Goal: Information Seeking & Learning: Learn about a topic

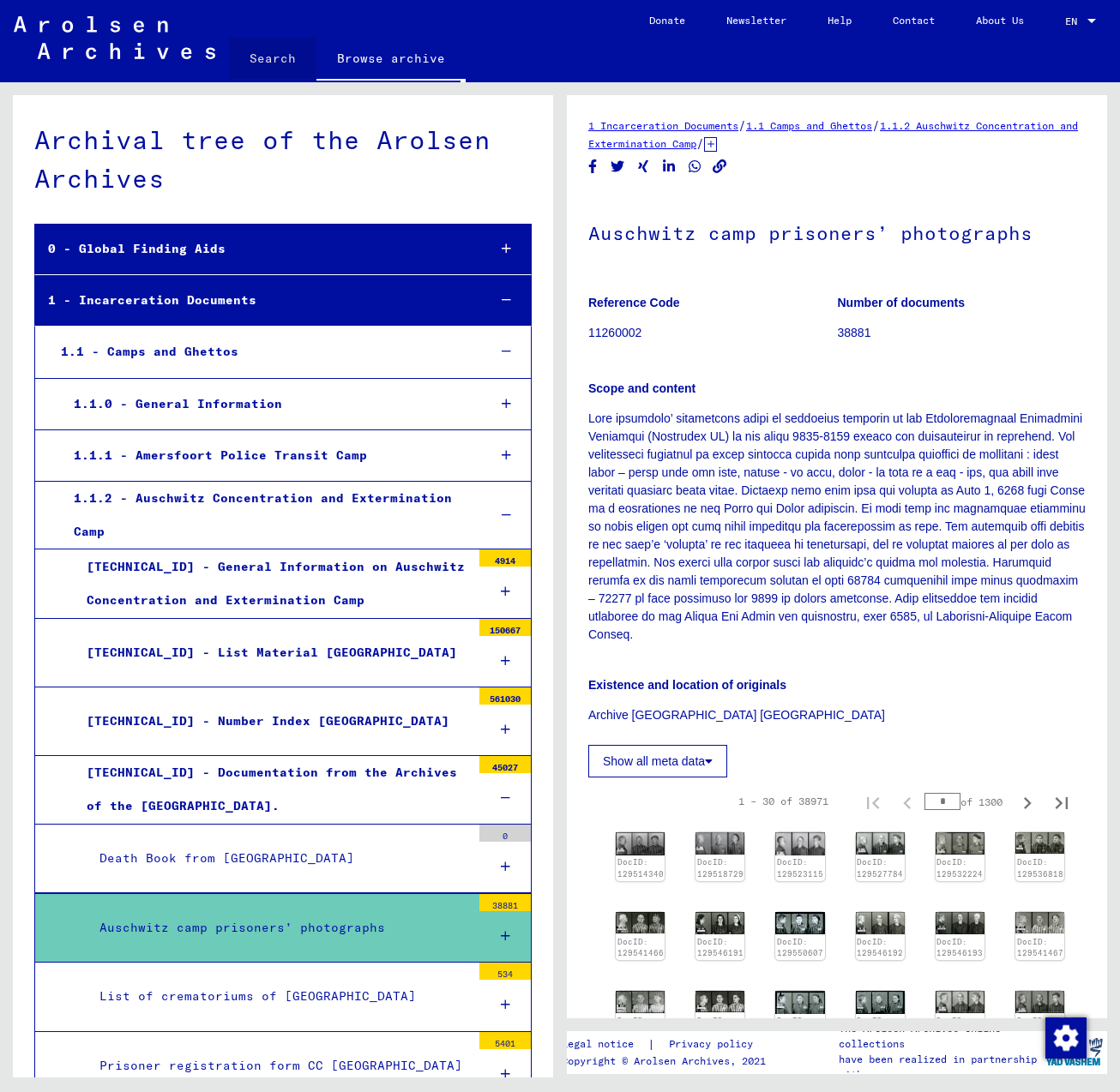
click at [283, 52] on link "Search" at bounding box center [272, 58] width 87 height 41
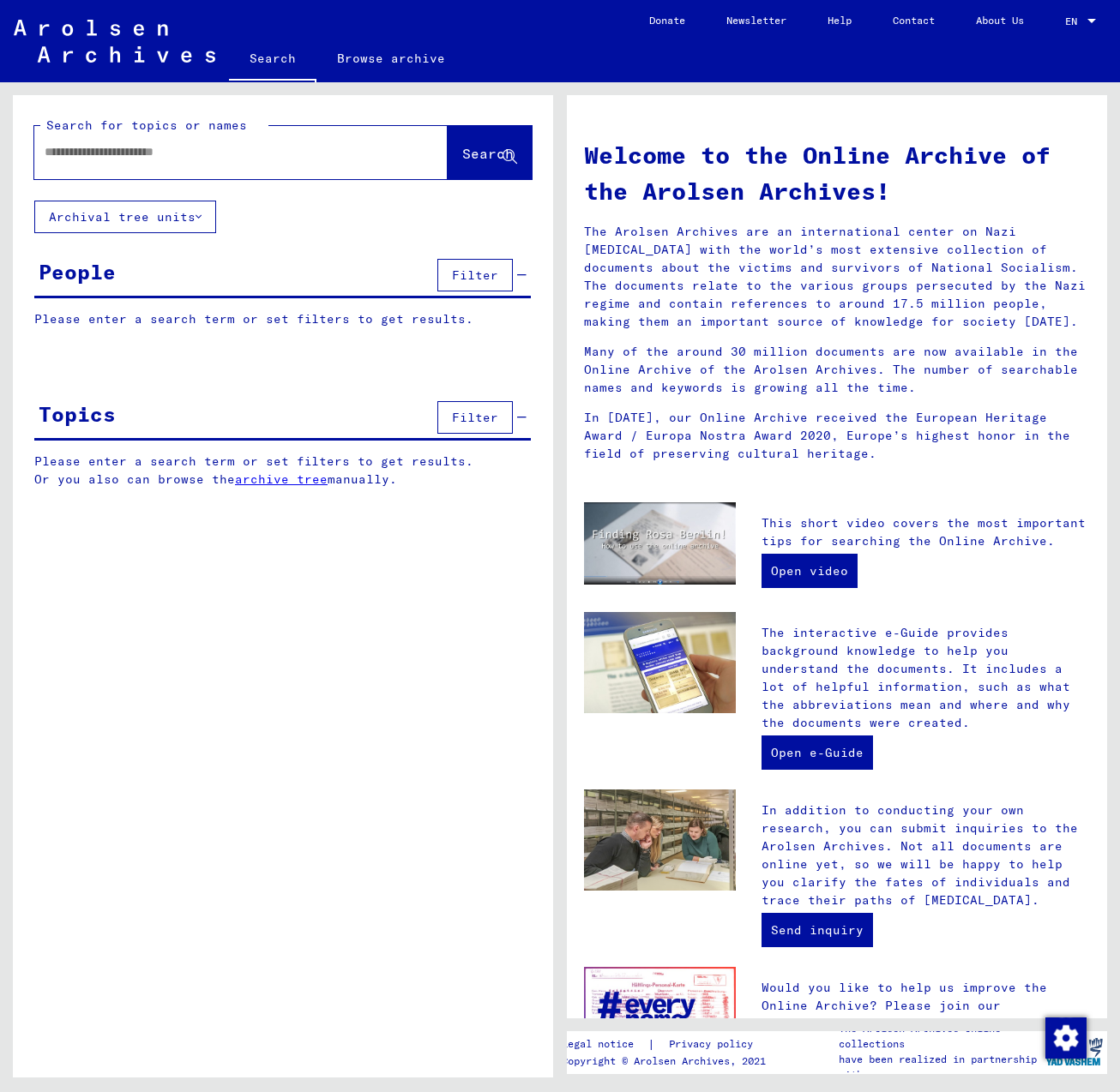
click at [157, 157] on input "text" at bounding box center [220, 152] width 352 height 18
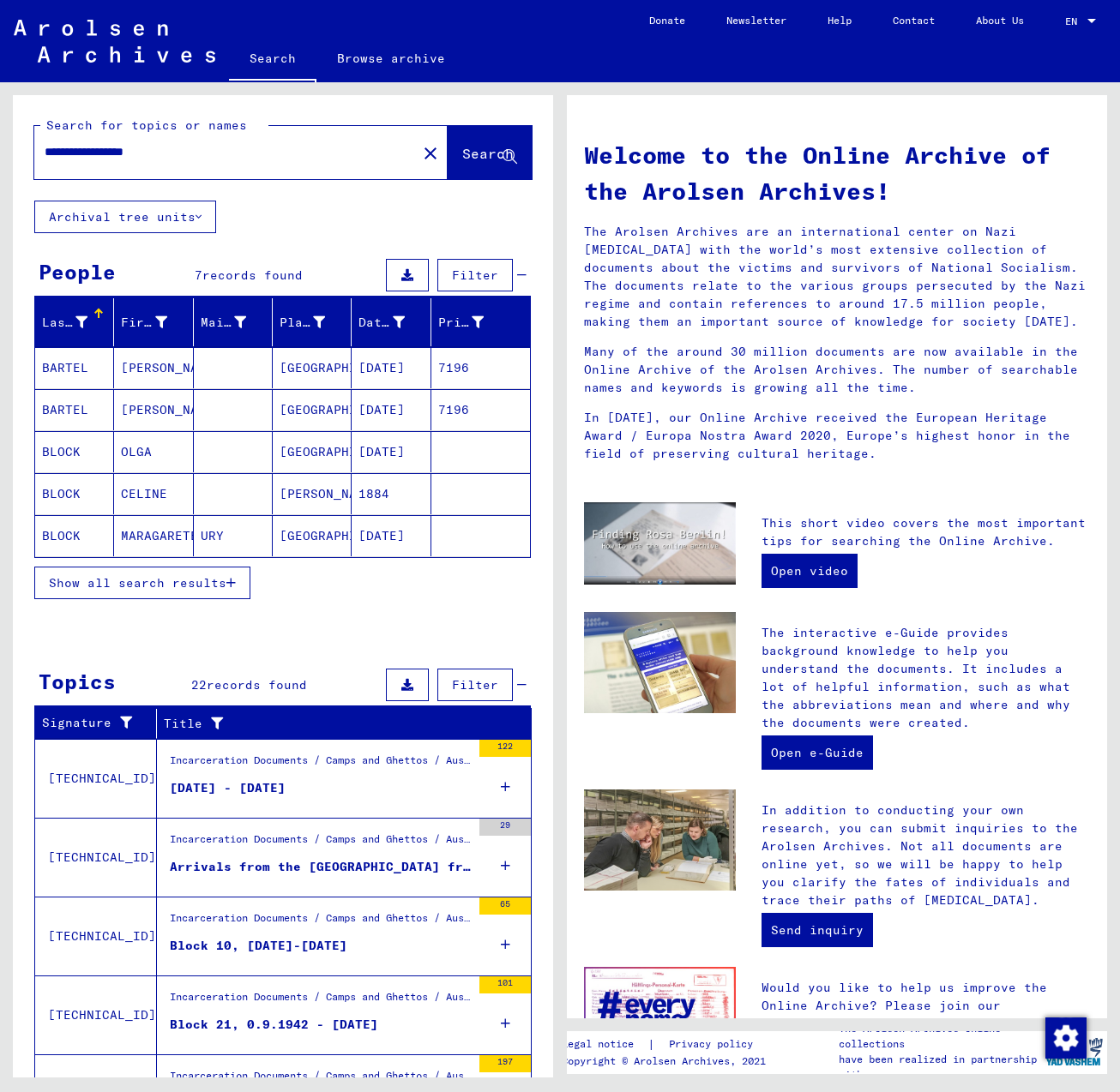
drag, startPoint x: 188, startPoint y: 156, endPoint x: 168, endPoint y: 152, distance: 20.4
click at [168, 152] on input "**********" at bounding box center [220, 152] width 352 height 18
type input "**********"
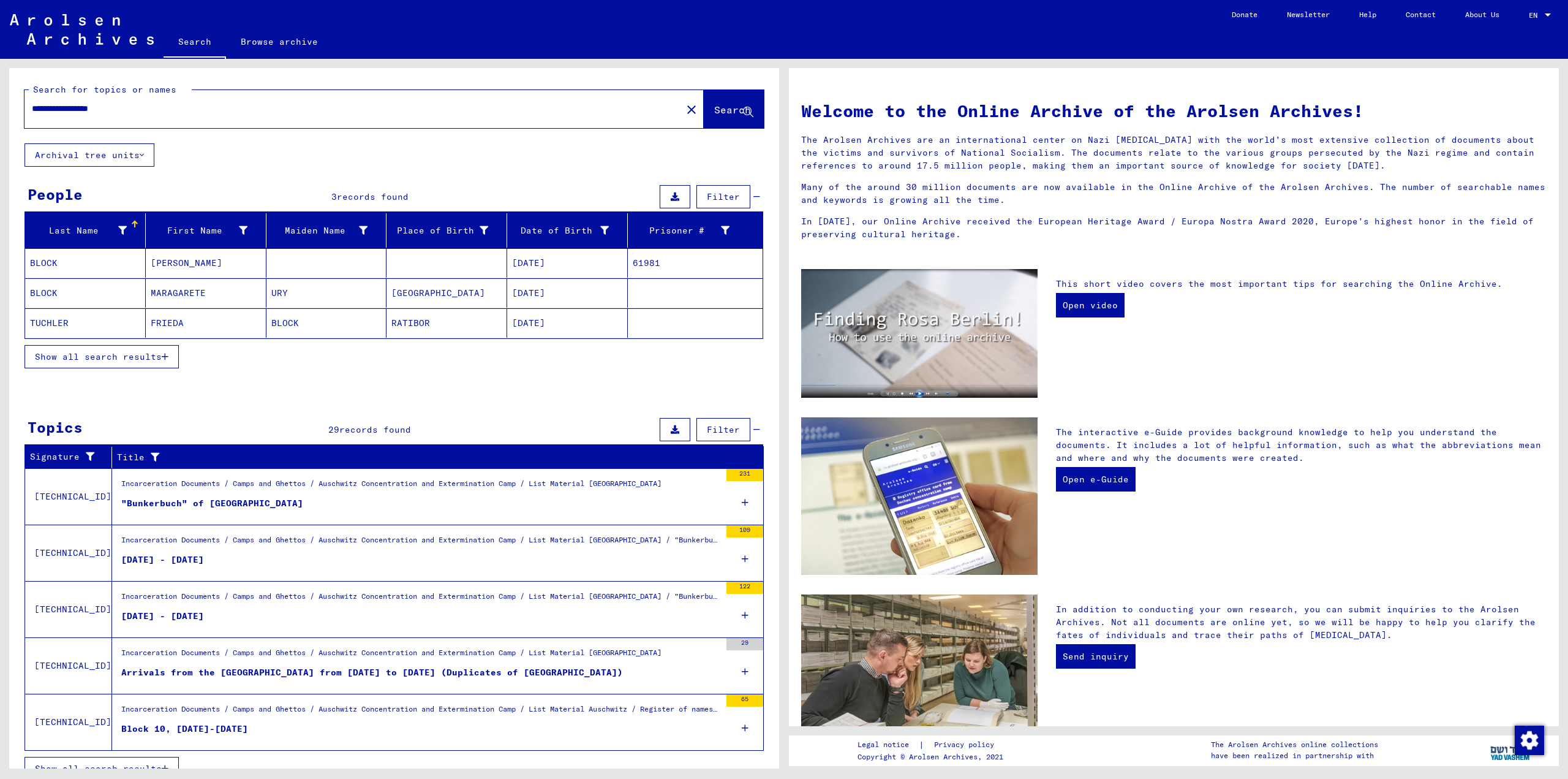
click at [549, 543] on div "Incarceration Documents / Camps and Ghettos / Auschwitz Concentration and Exter…" at bounding box center [420, 543] width 599 height 17
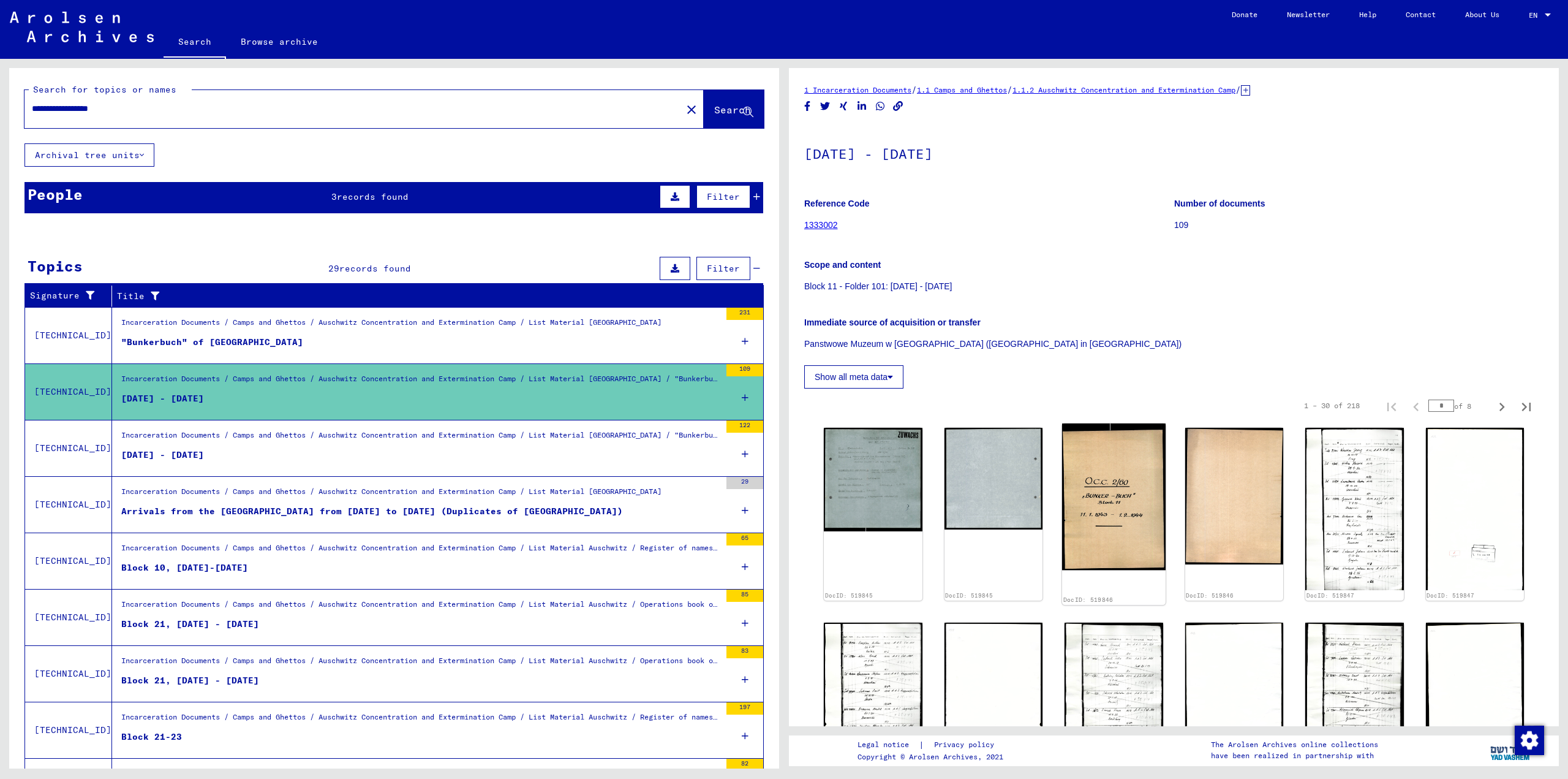
click at [799, 466] on img at bounding box center [1113, 497] width 103 height 147
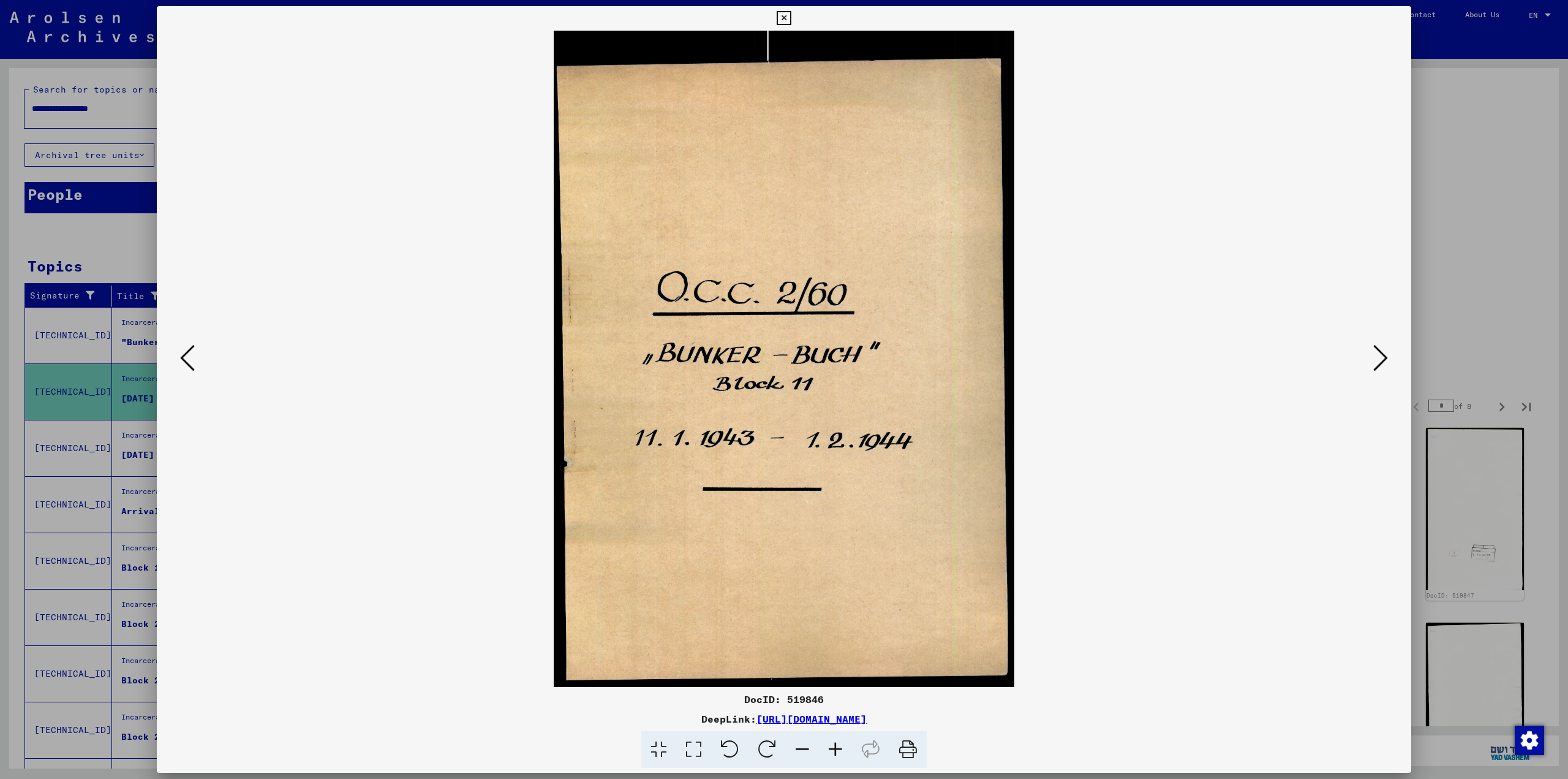
click at [799, 365] on icon at bounding box center [1380, 357] width 15 height 29
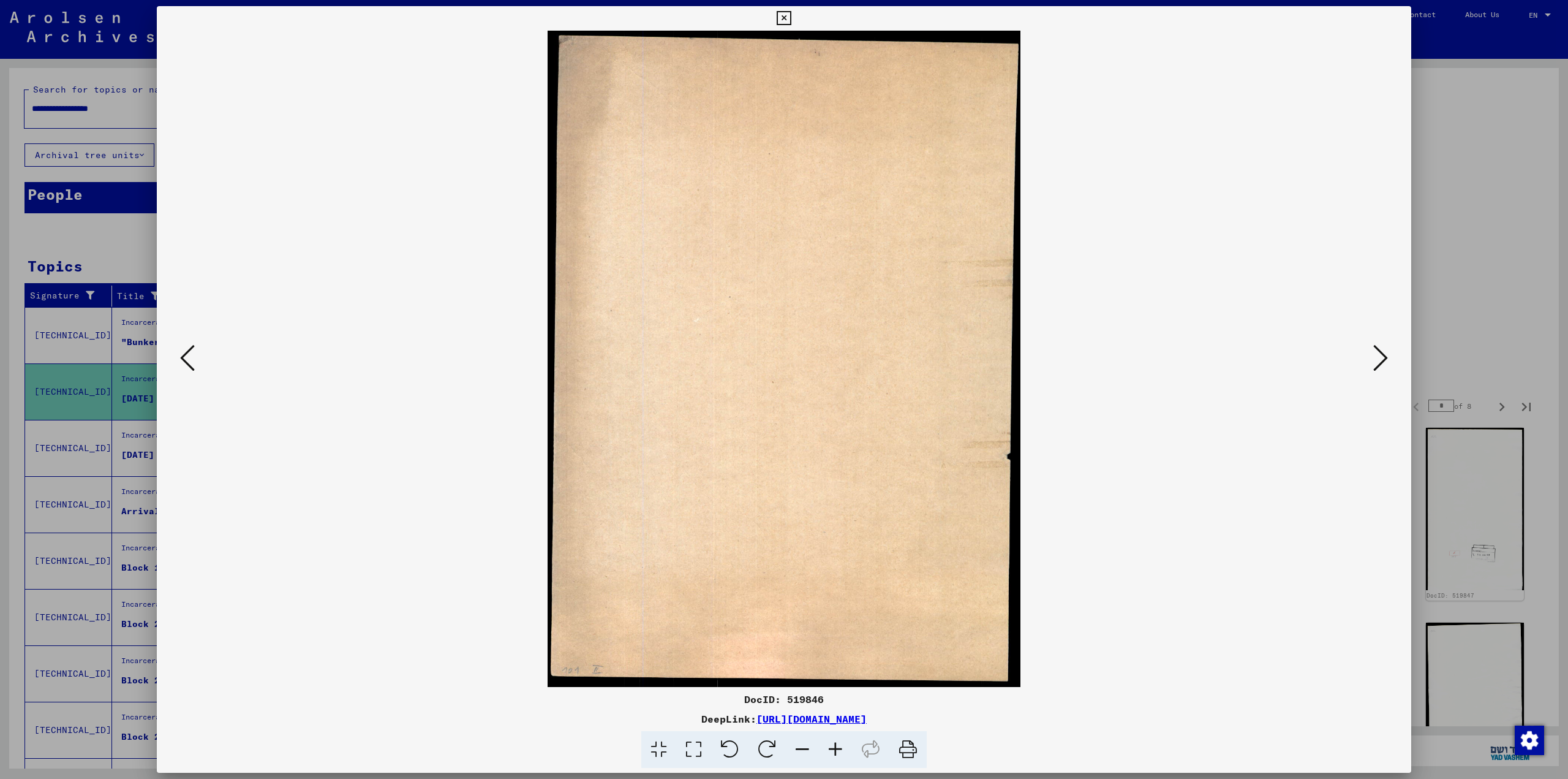
click at [799, 365] on icon at bounding box center [1380, 357] width 15 height 29
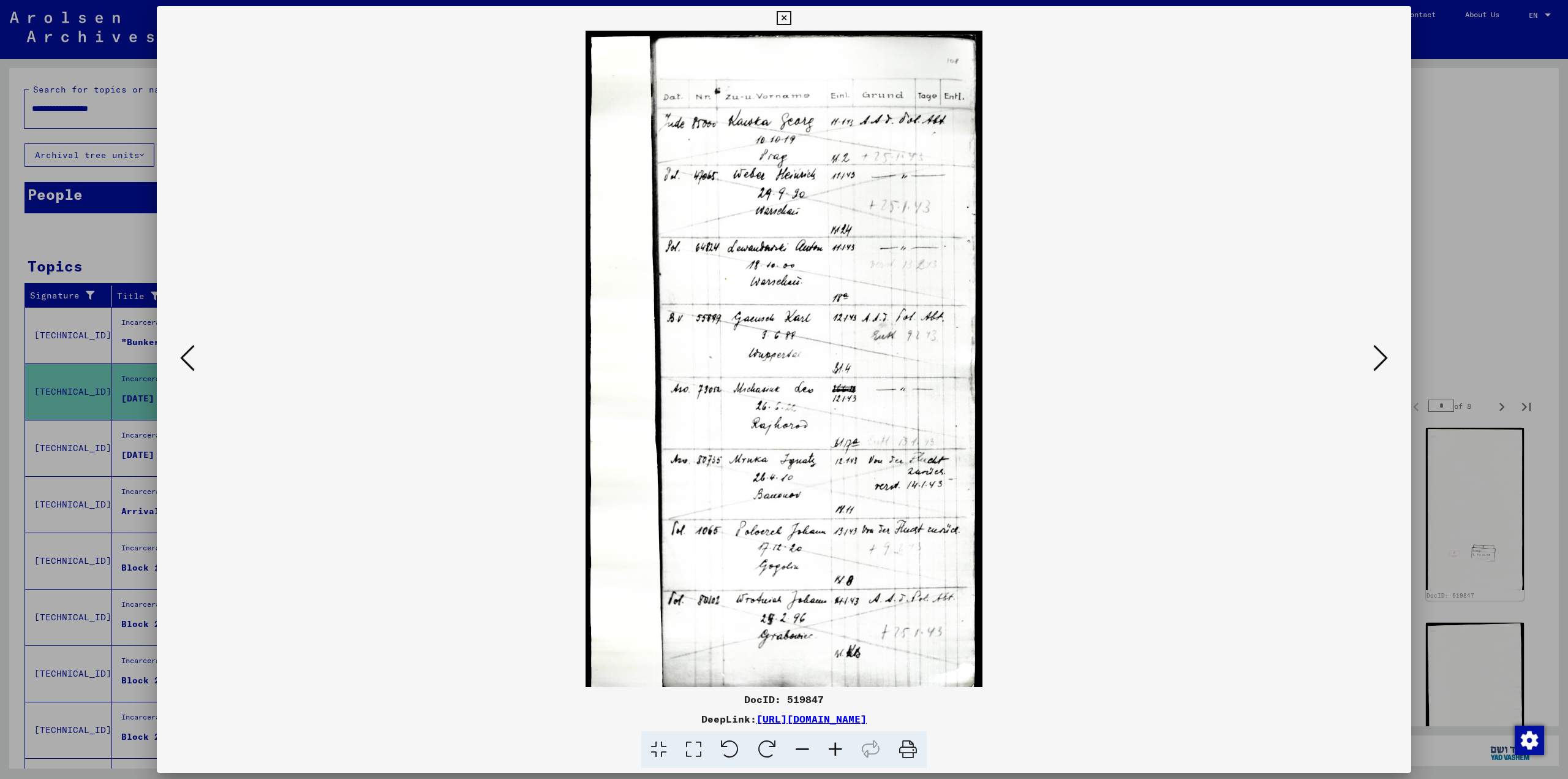
click at [799, 365] on icon at bounding box center [1380, 357] width 15 height 29
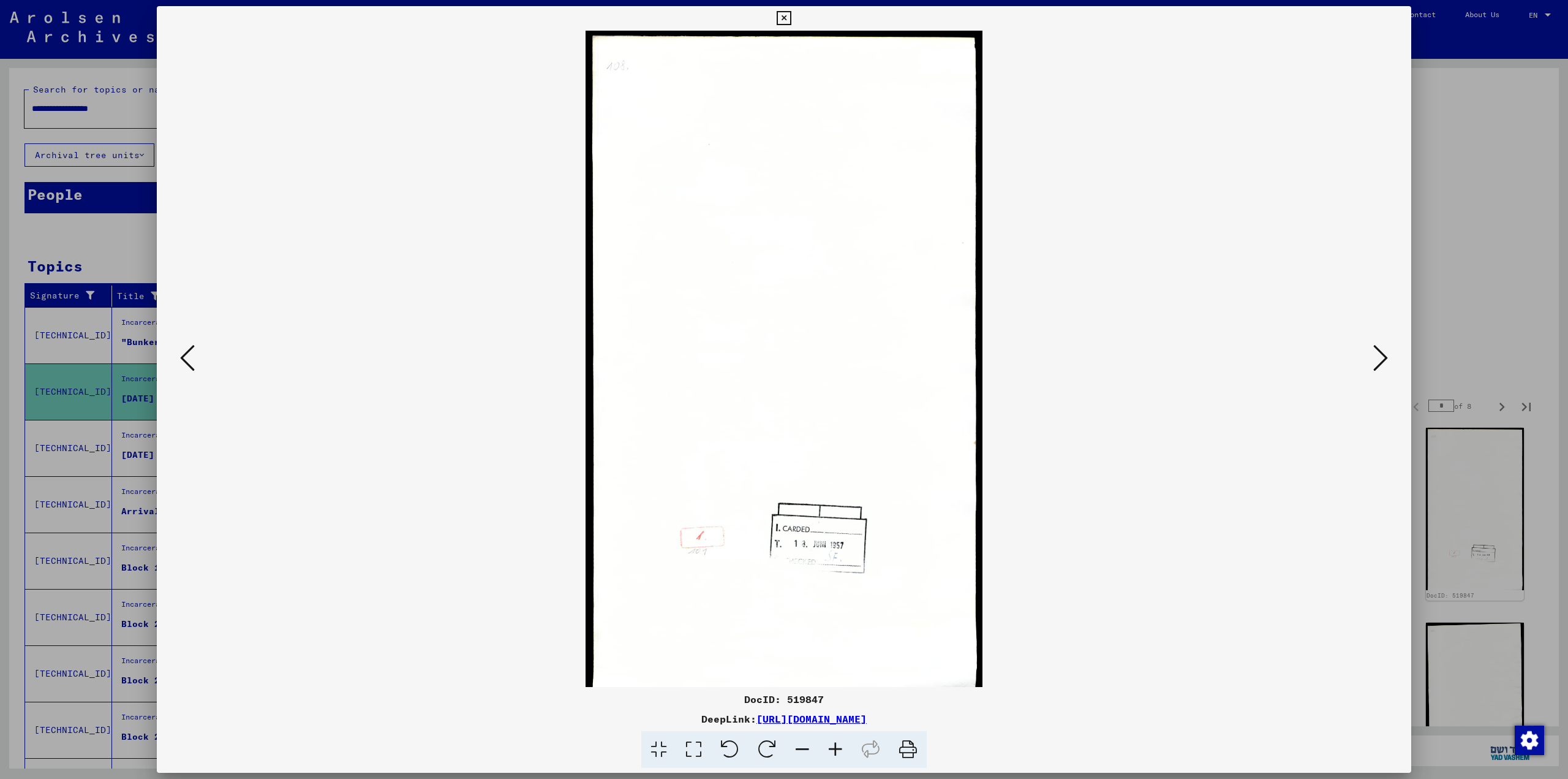
click at [187, 362] on icon at bounding box center [187, 357] width 15 height 29
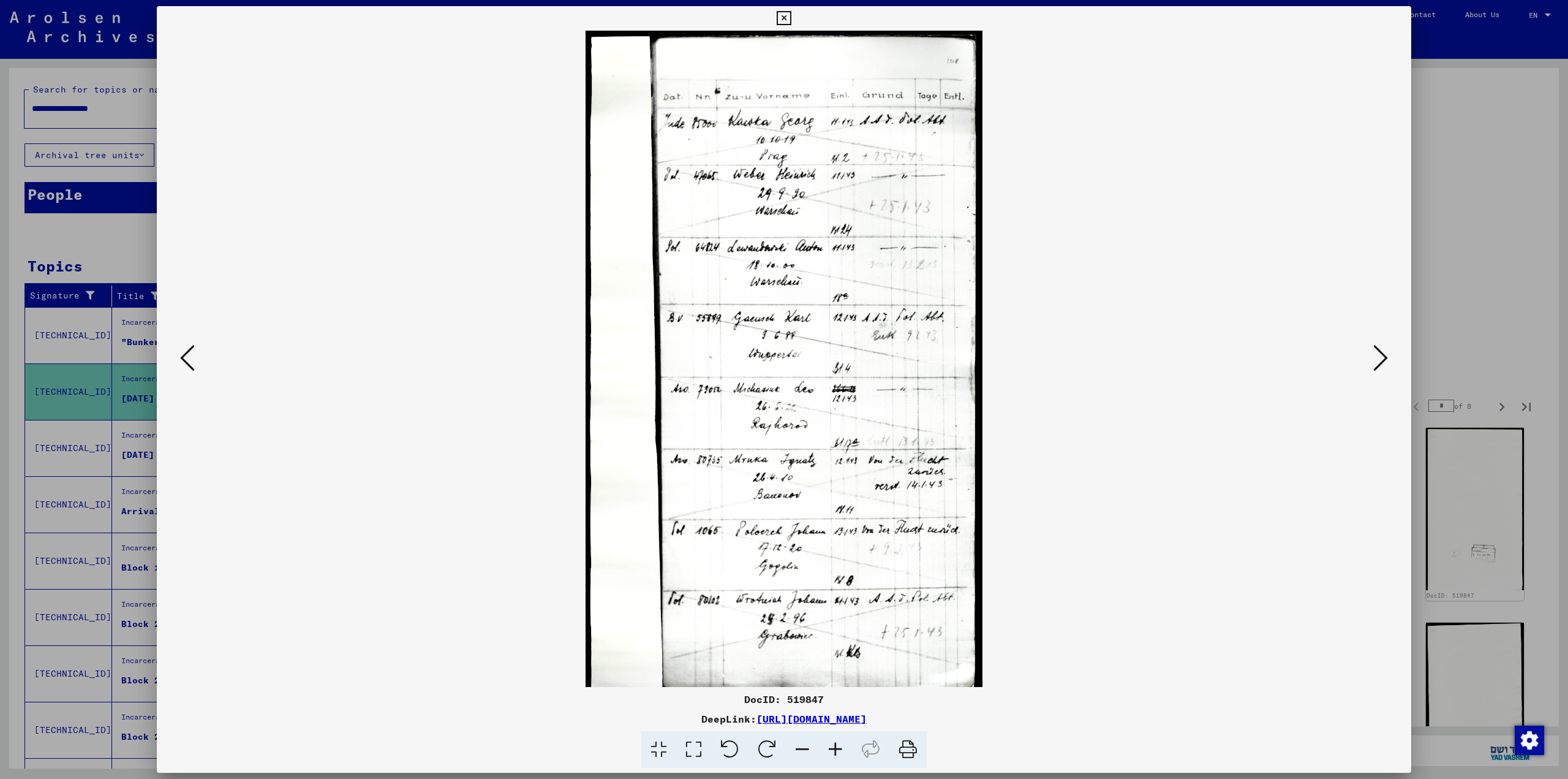
click at [799, 360] on icon at bounding box center [1380, 357] width 15 height 29
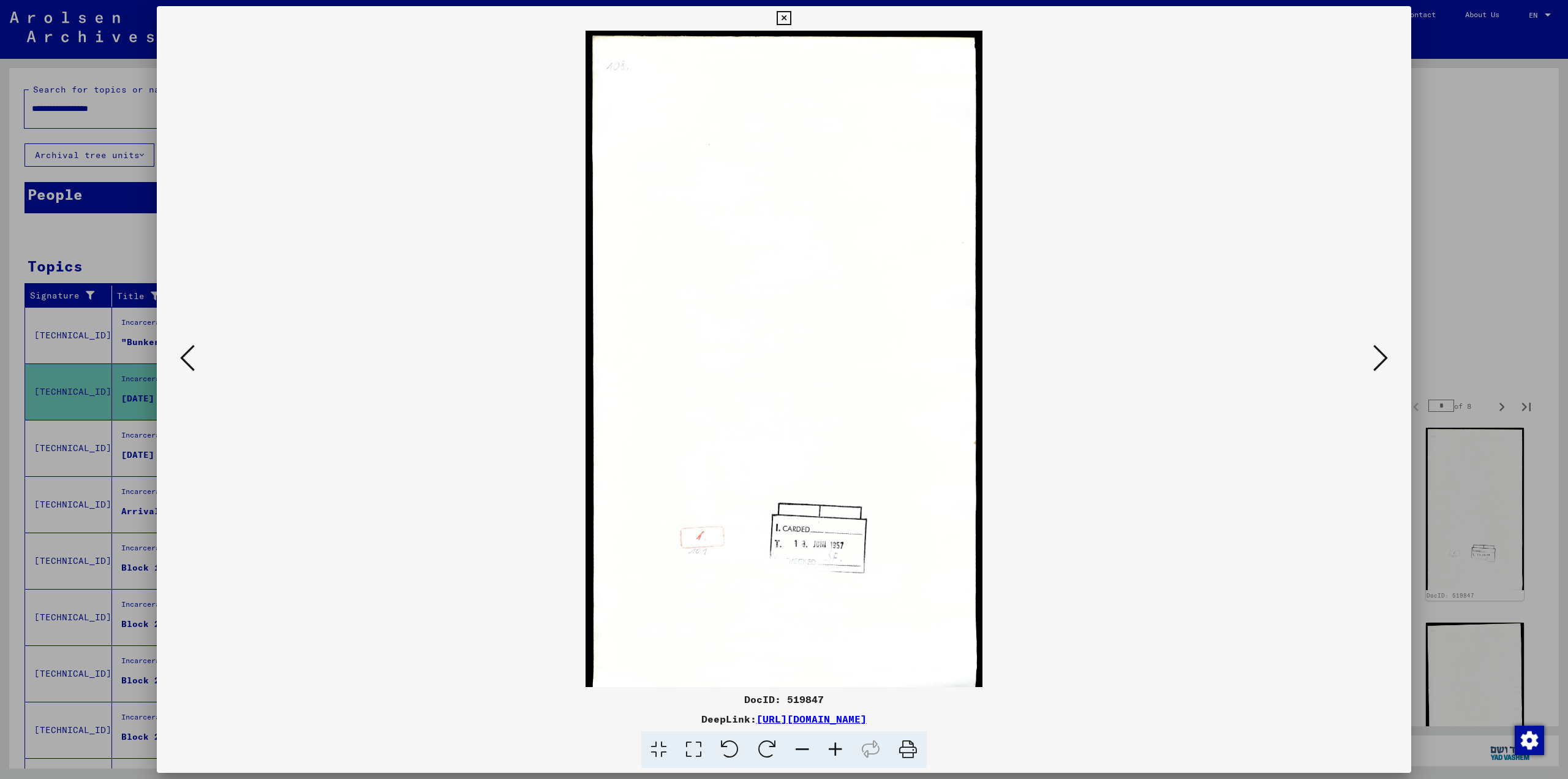
click at [799, 360] on icon at bounding box center [1380, 357] width 15 height 29
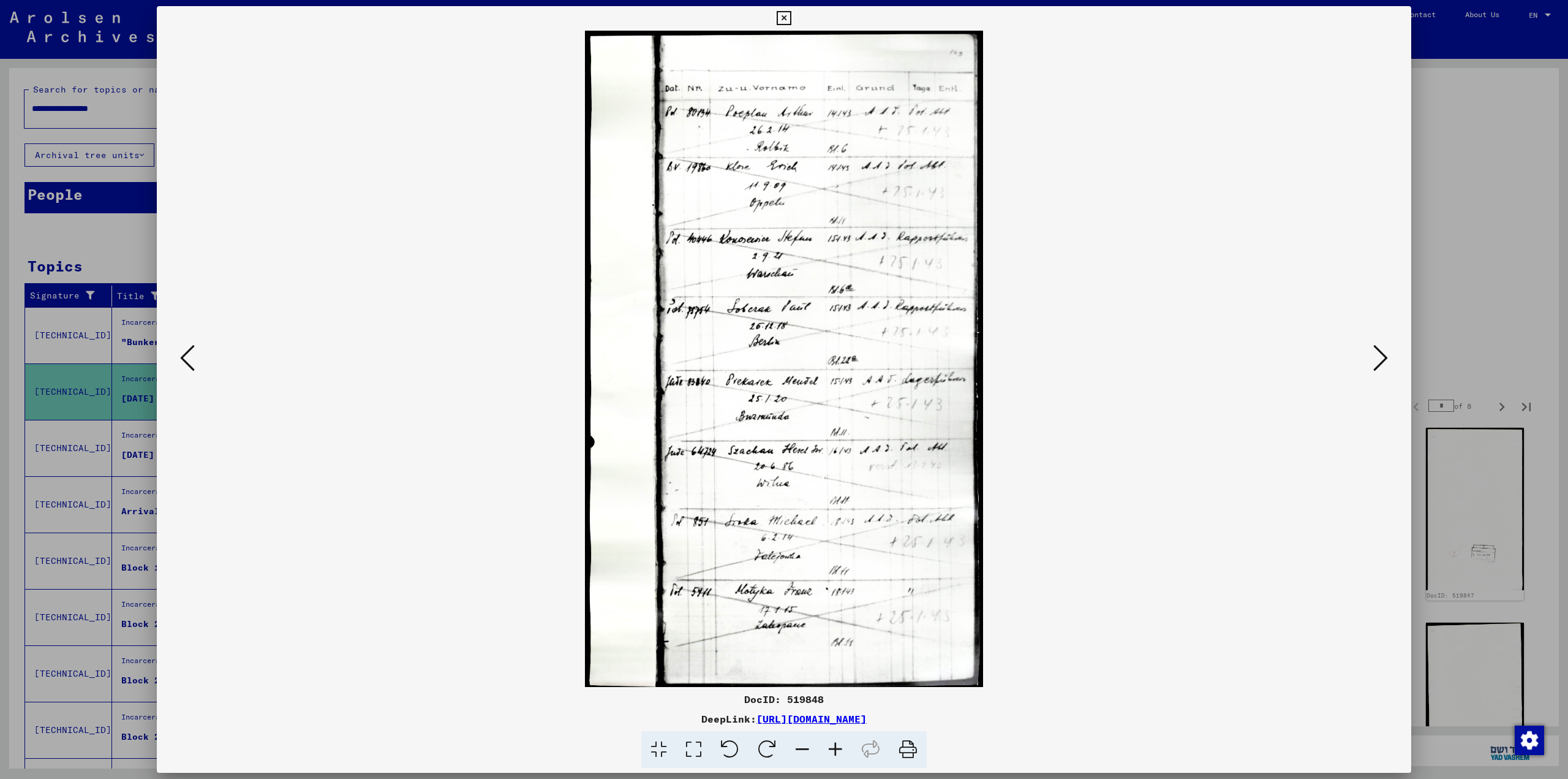
click at [799, 360] on icon at bounding box center [1380, 357] width 15 height 29
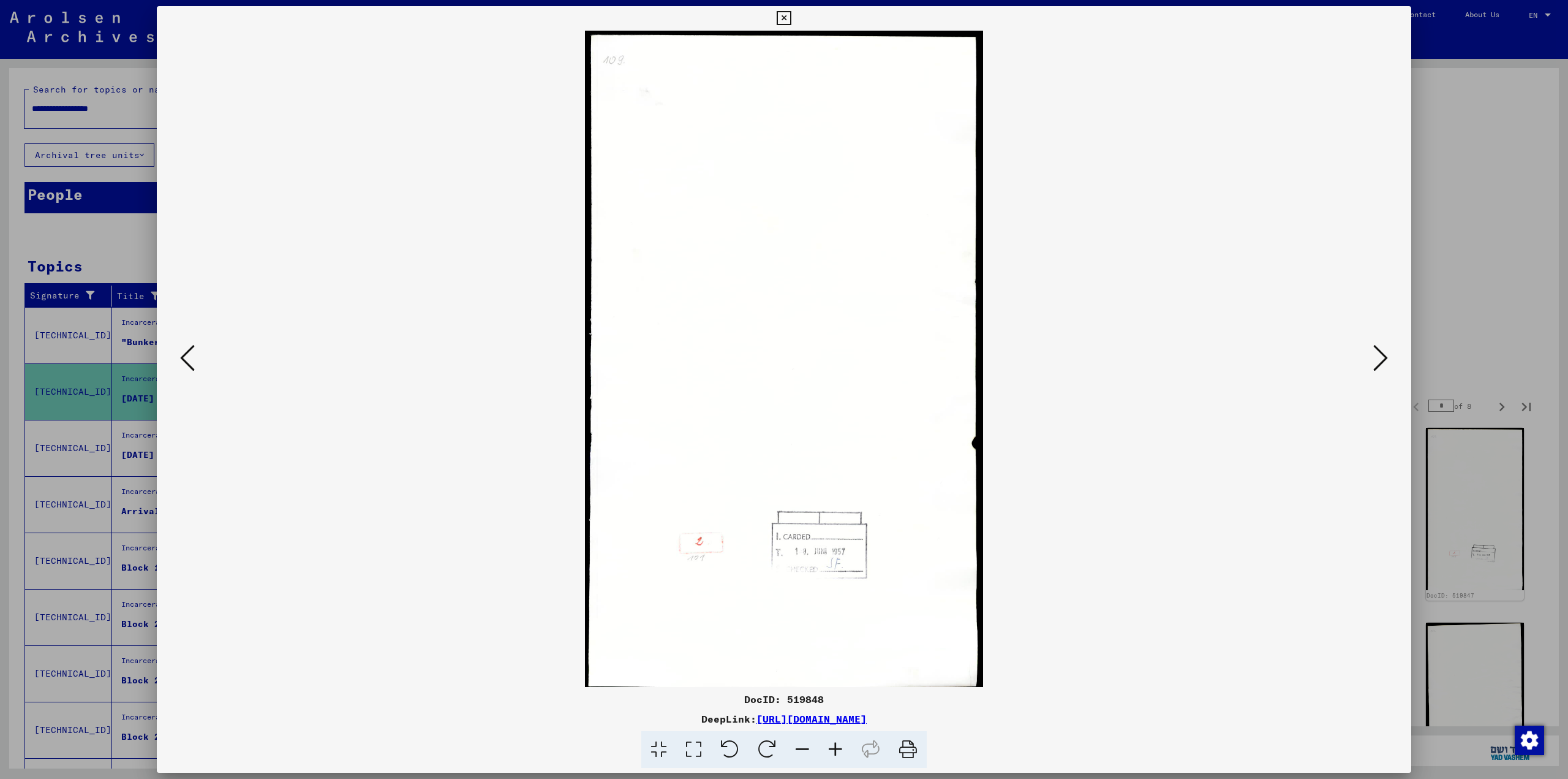
click at [799, 360] on icon at bounding box center [1380, 357] width 15 height 29
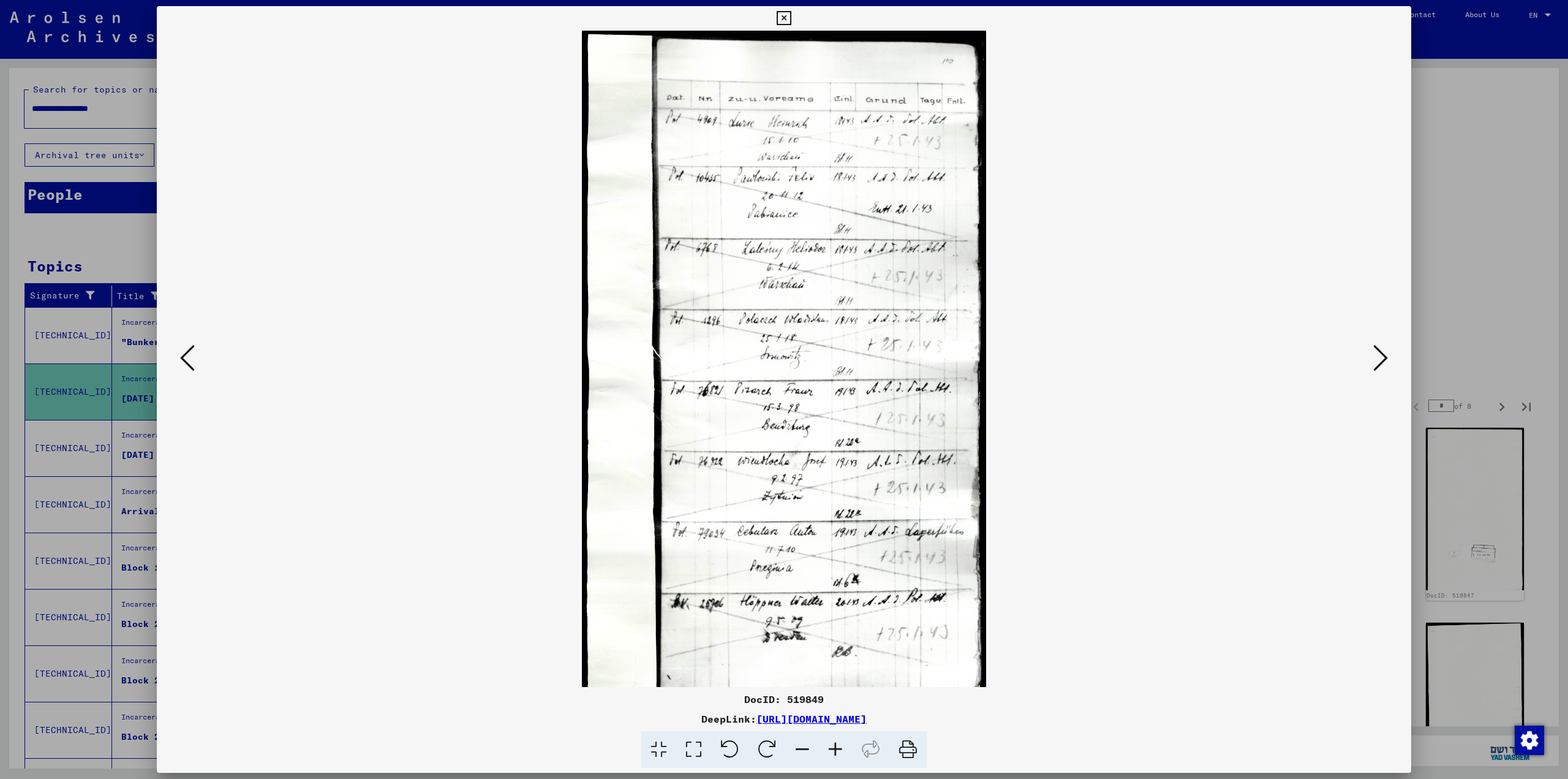
click at [799, 295] on div at bounding box center [784, 389] width 1568 height 779
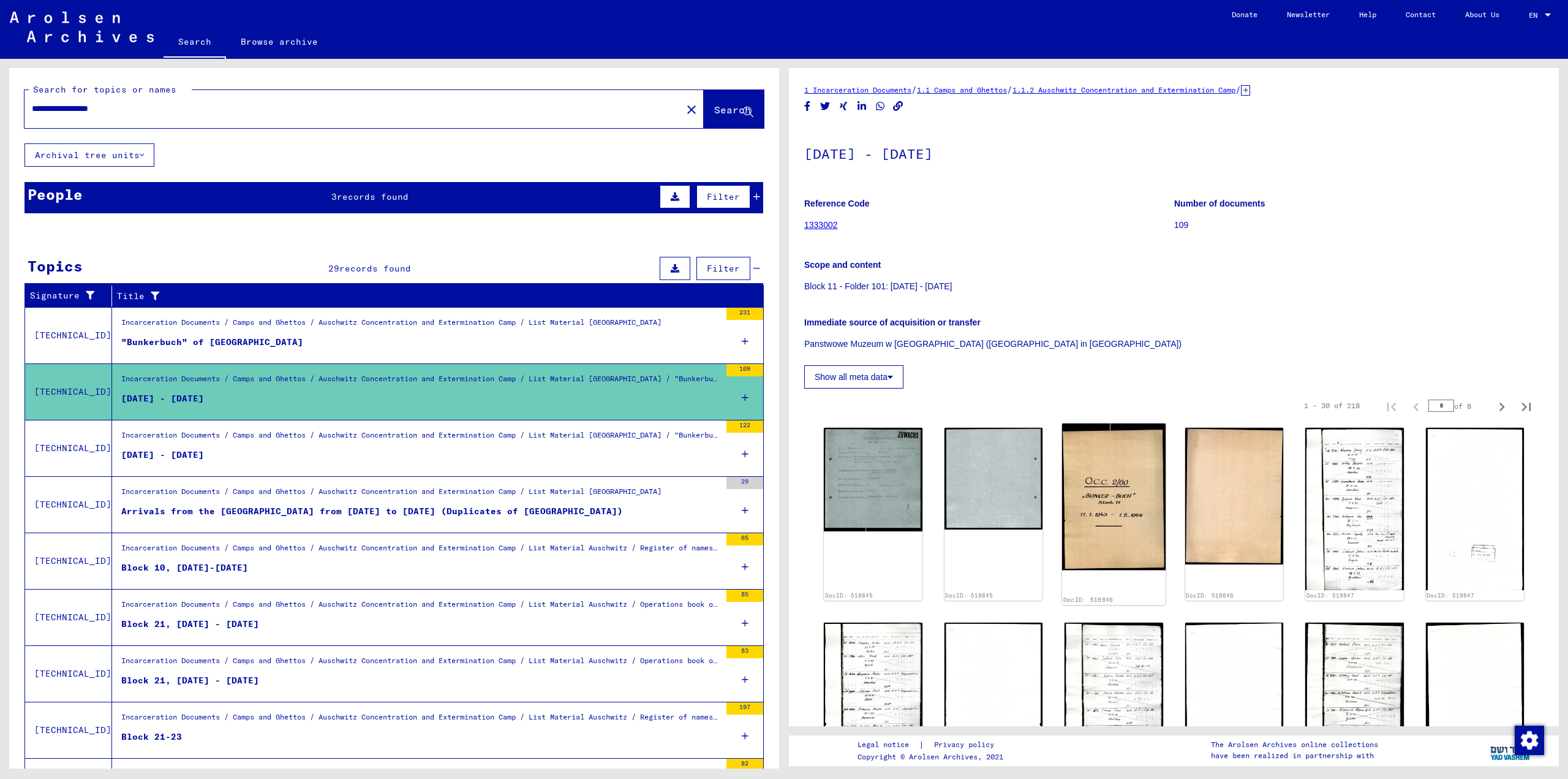
click at [799, 434] on img at bounding box center [1113, 497] width 103 height 147
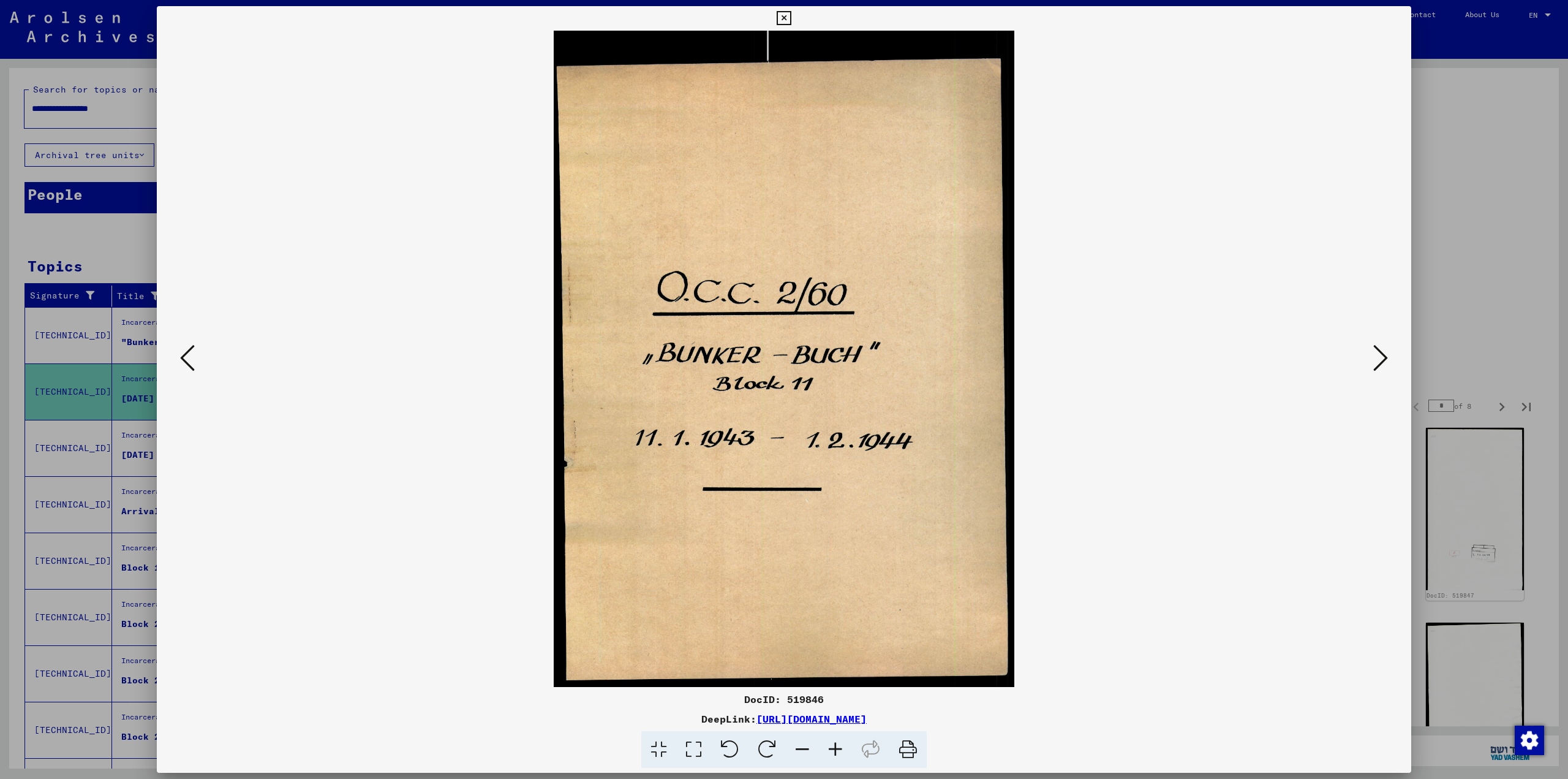
click at [799, 234] on div at bounding box center [784, 389] width 1568 height 779
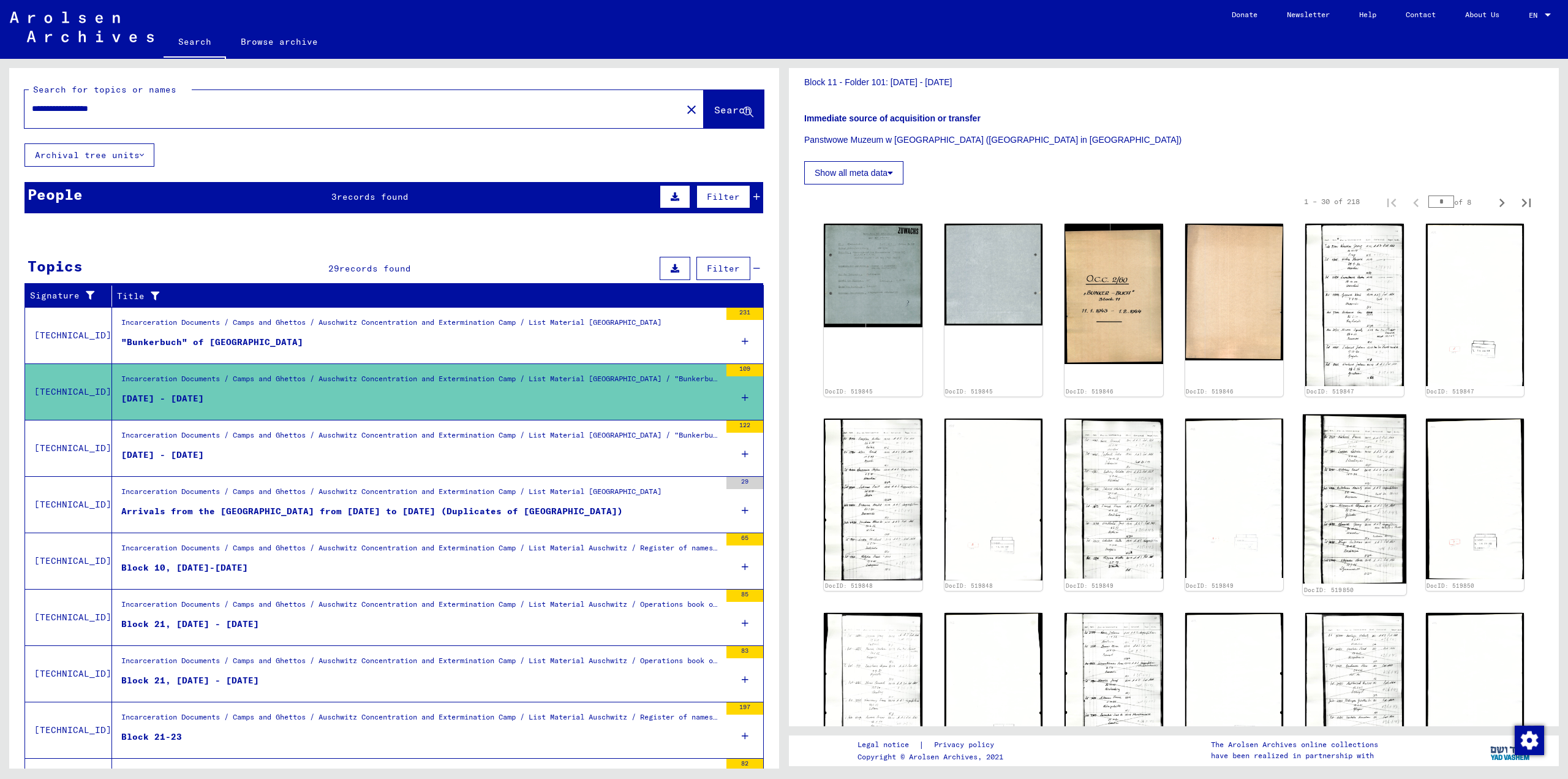
scroll to position [408, 0]
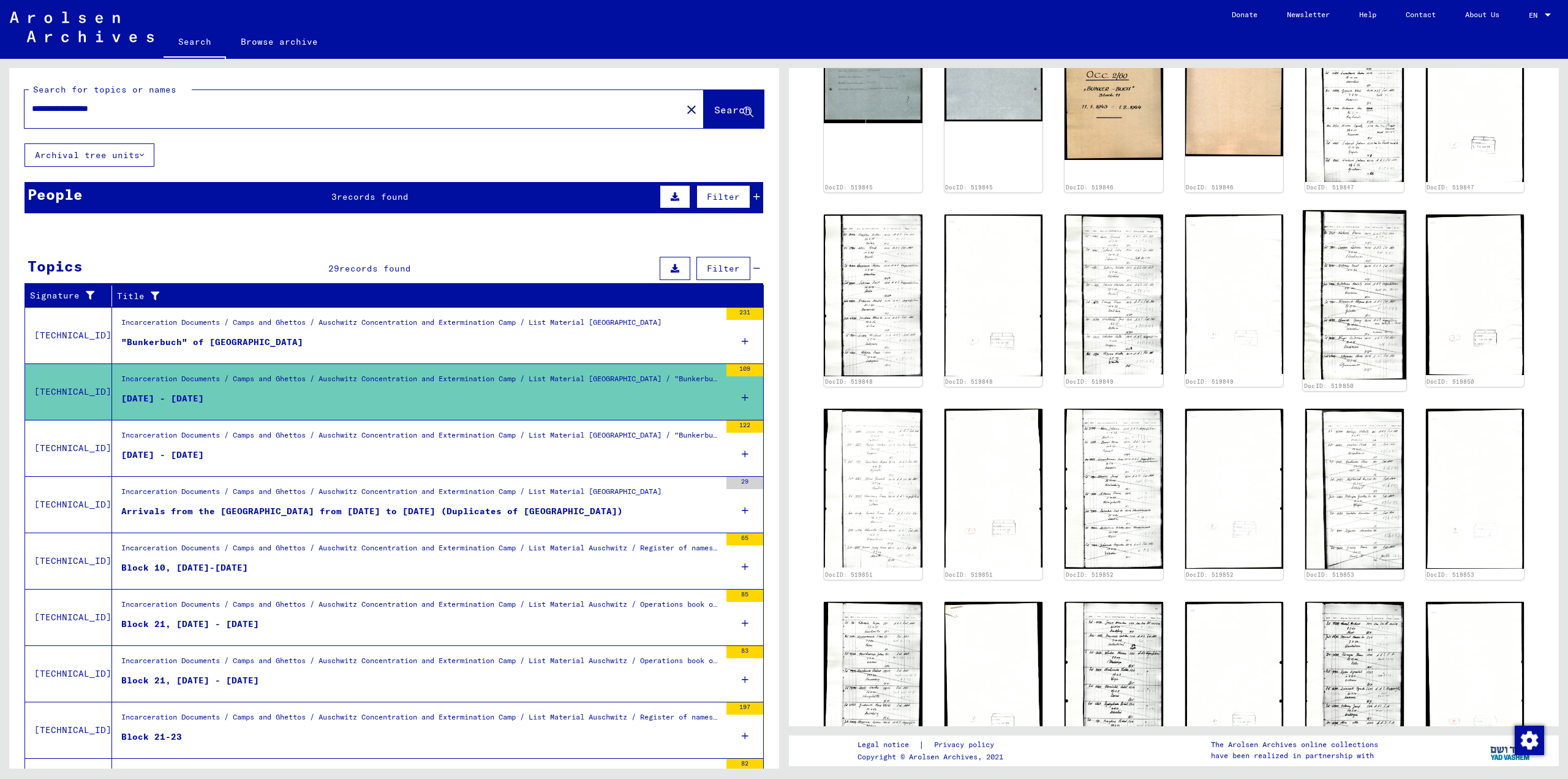
click at [799, 277] on img at bounding box center [1354, 295] width 103 height 169
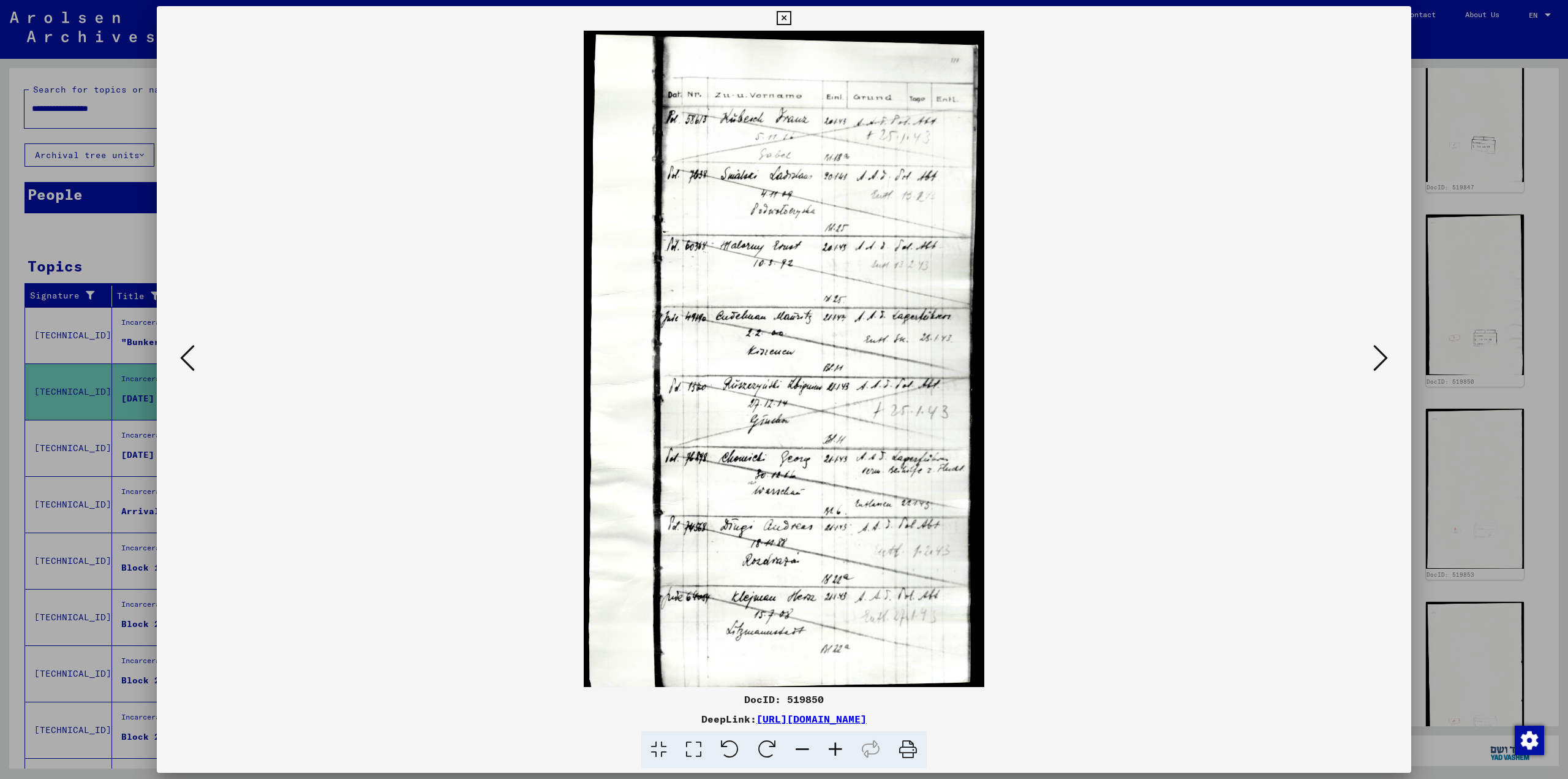
click at [799, 359] on icon at bounding box center [1380, 357] width 15 height 29
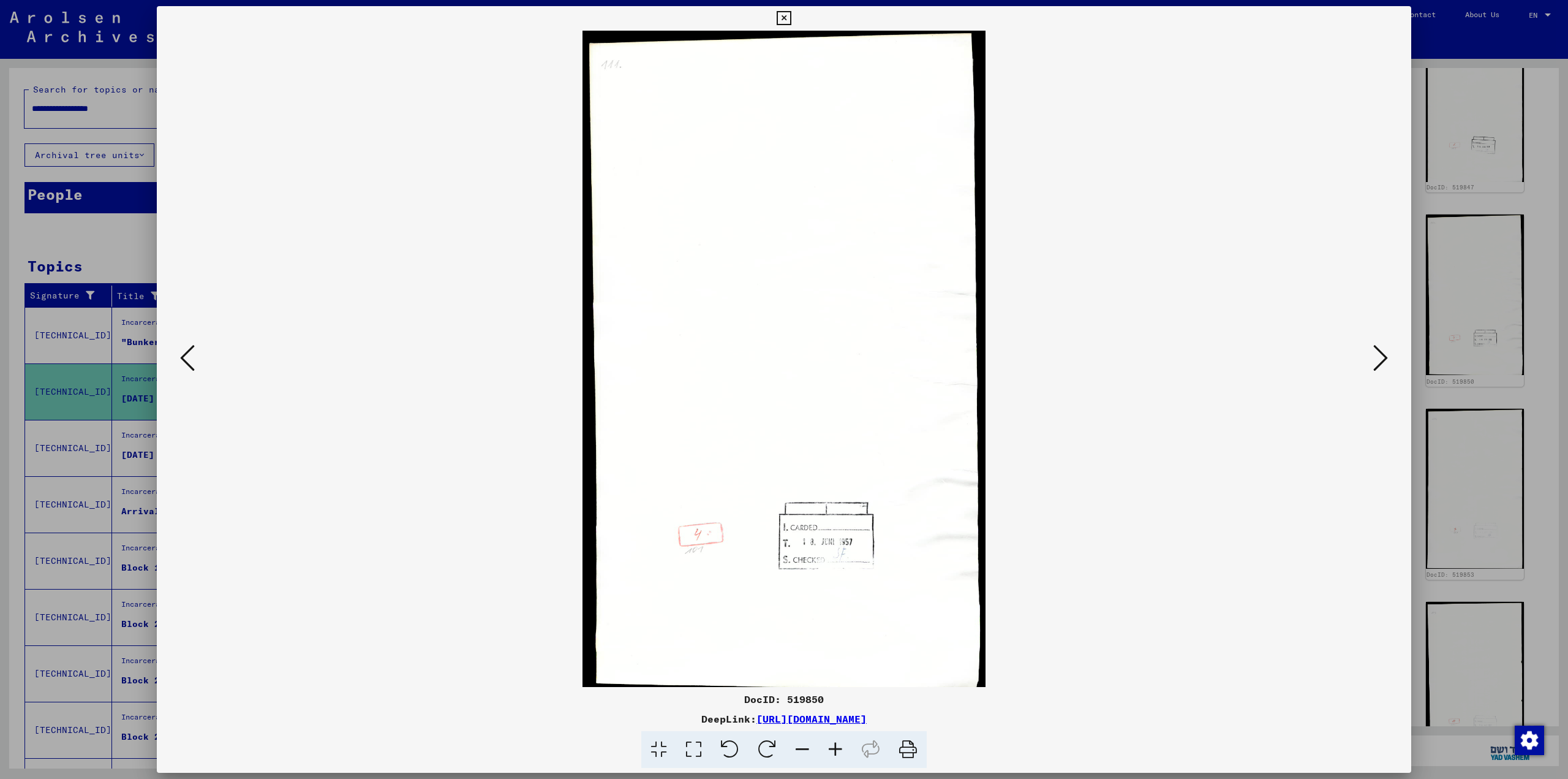
click at [799, 359] on icon at bounding box center [1380, 357] width 15 height 29
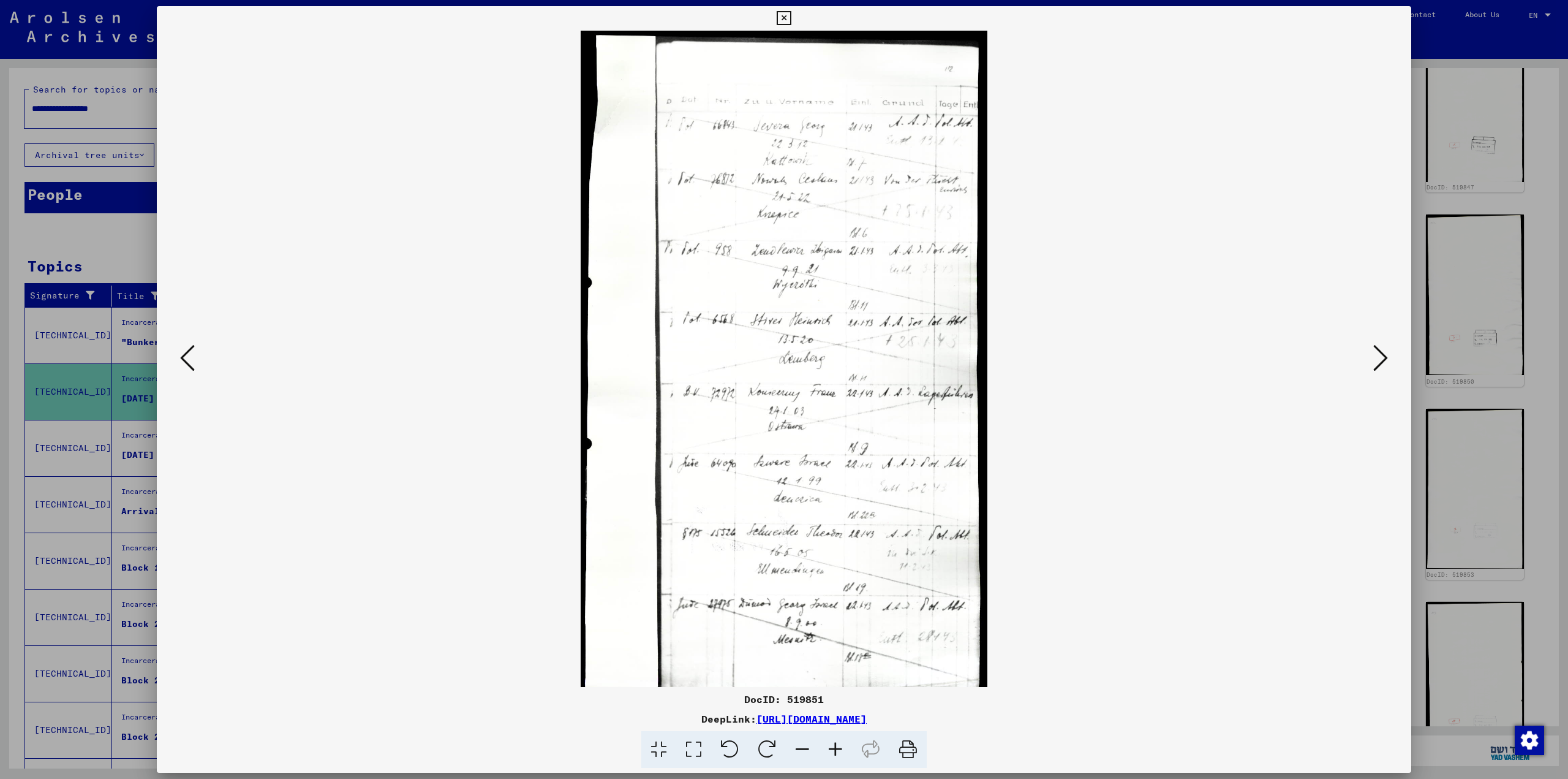
click at [799, 359] on icon at bounding box center [1380, 357] width 15 height 29
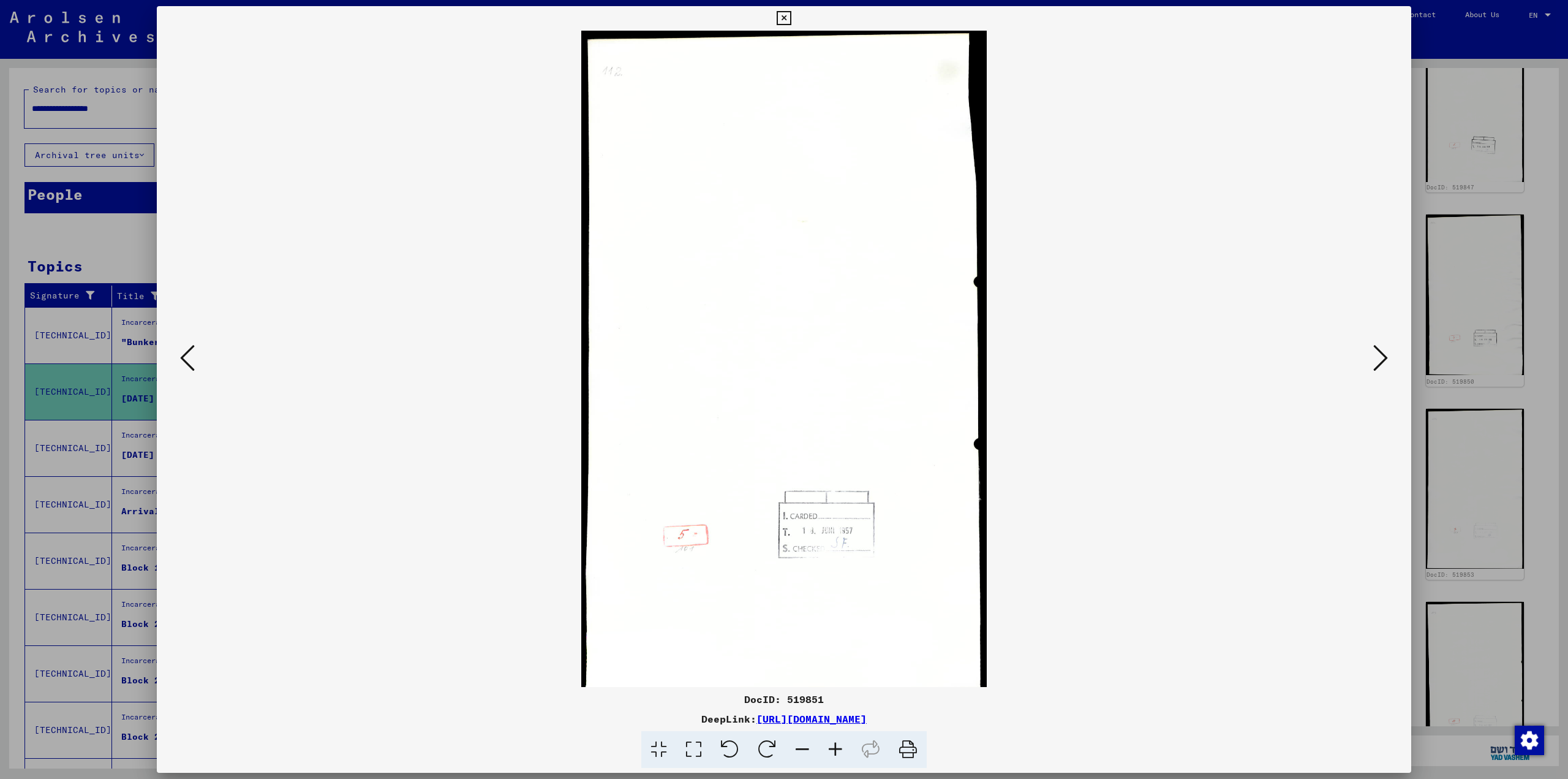
click at [799, 359] on icon at bounding box center [1380, 357] width 15 height 29
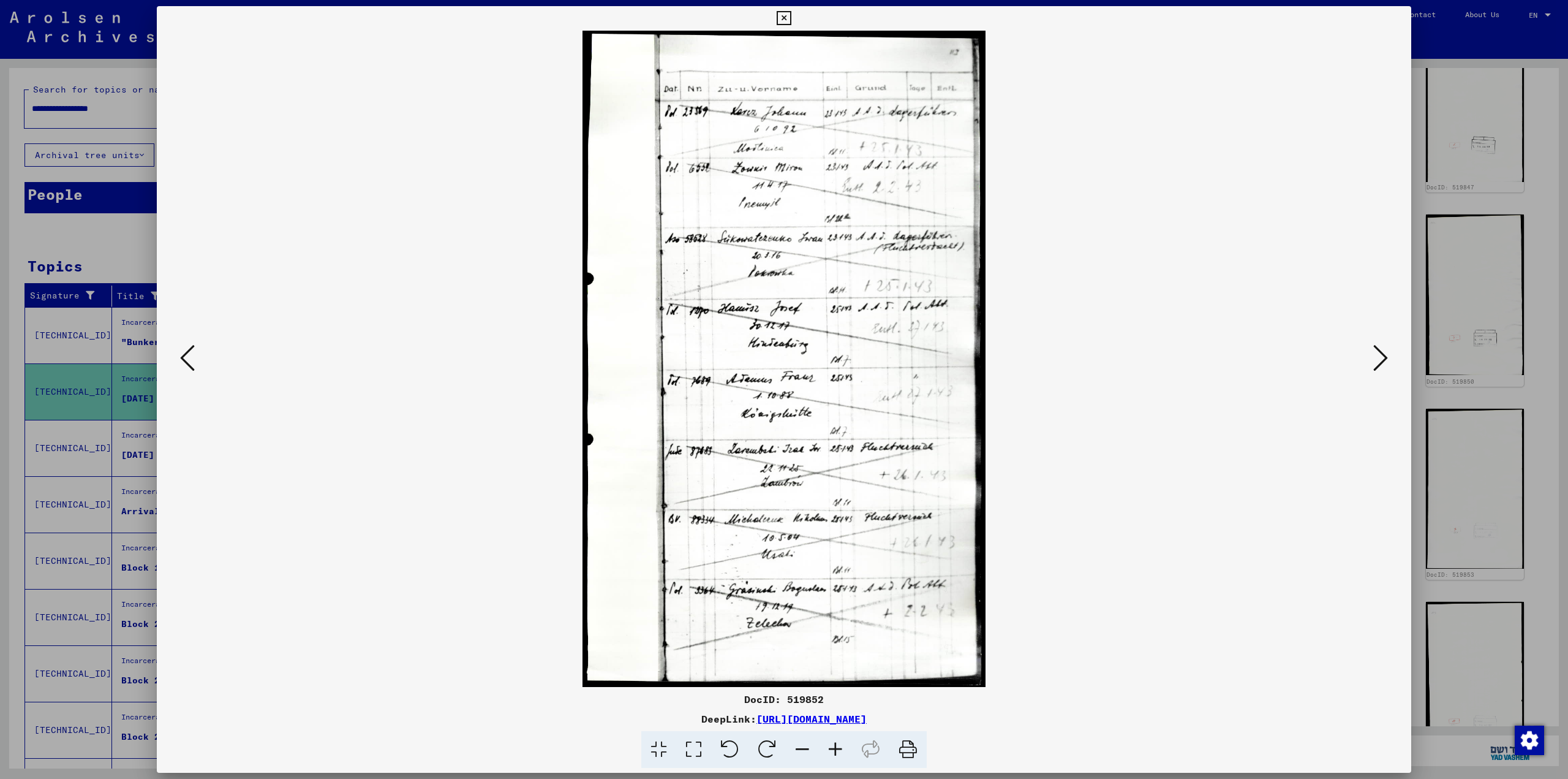
click at [799, 359] on icon at bounding box center [1380, 357] width 15 height 29
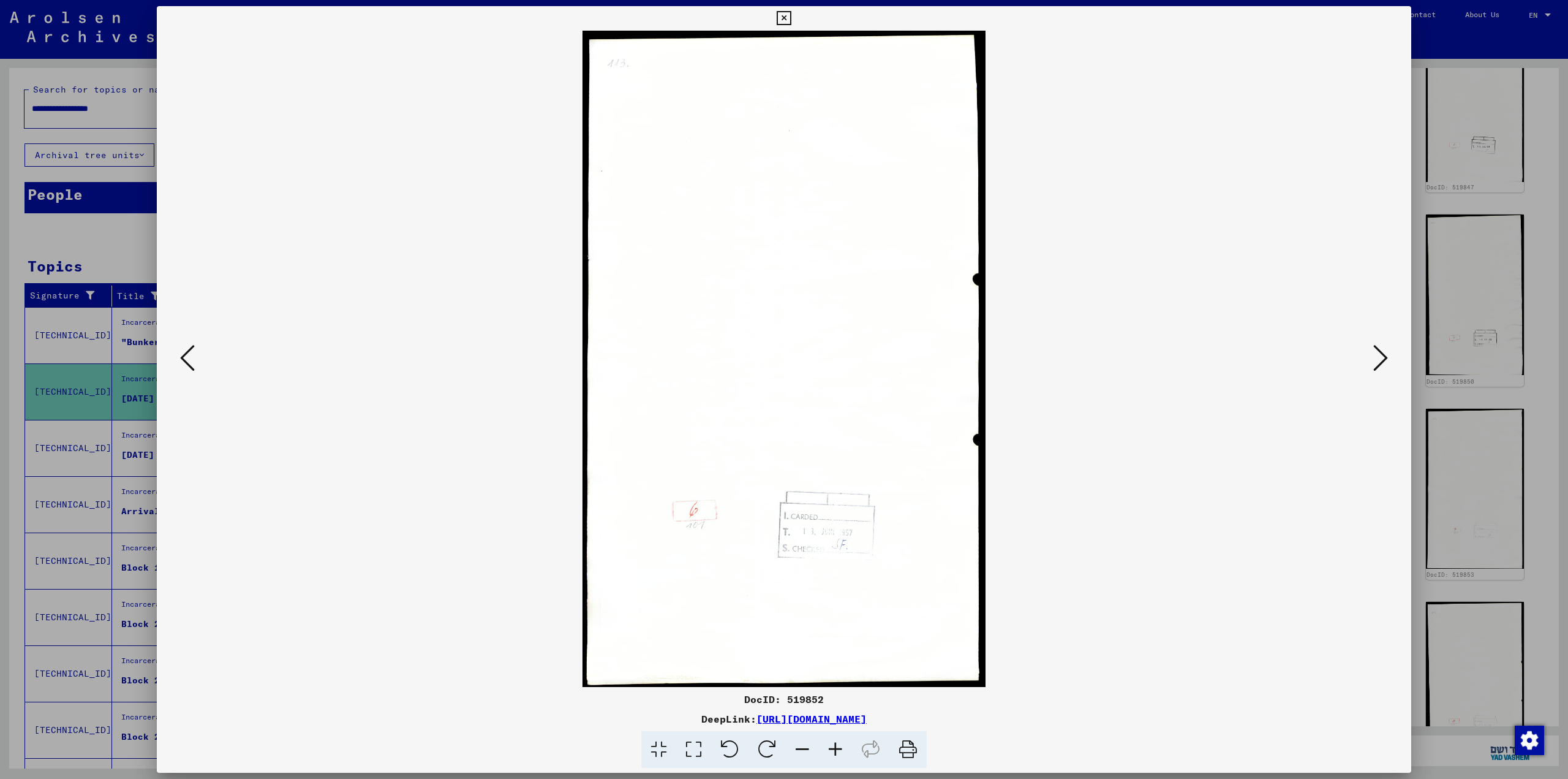
click at [799, 359] on icon at bounding box center [1380, 357] width 15 height 29
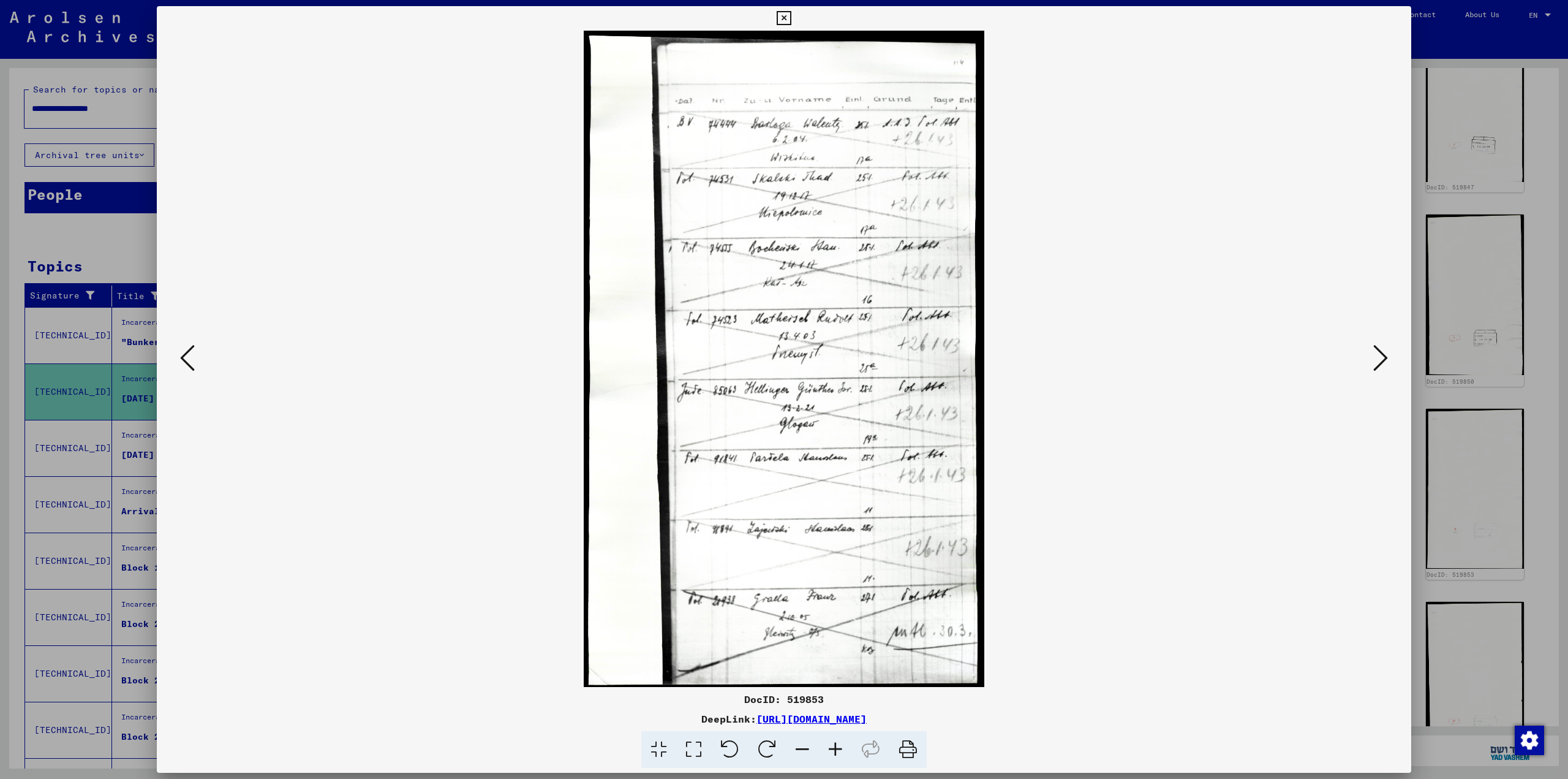
click at [799, 359] on icon at bounding box center [1380, 357] width 15 height 29
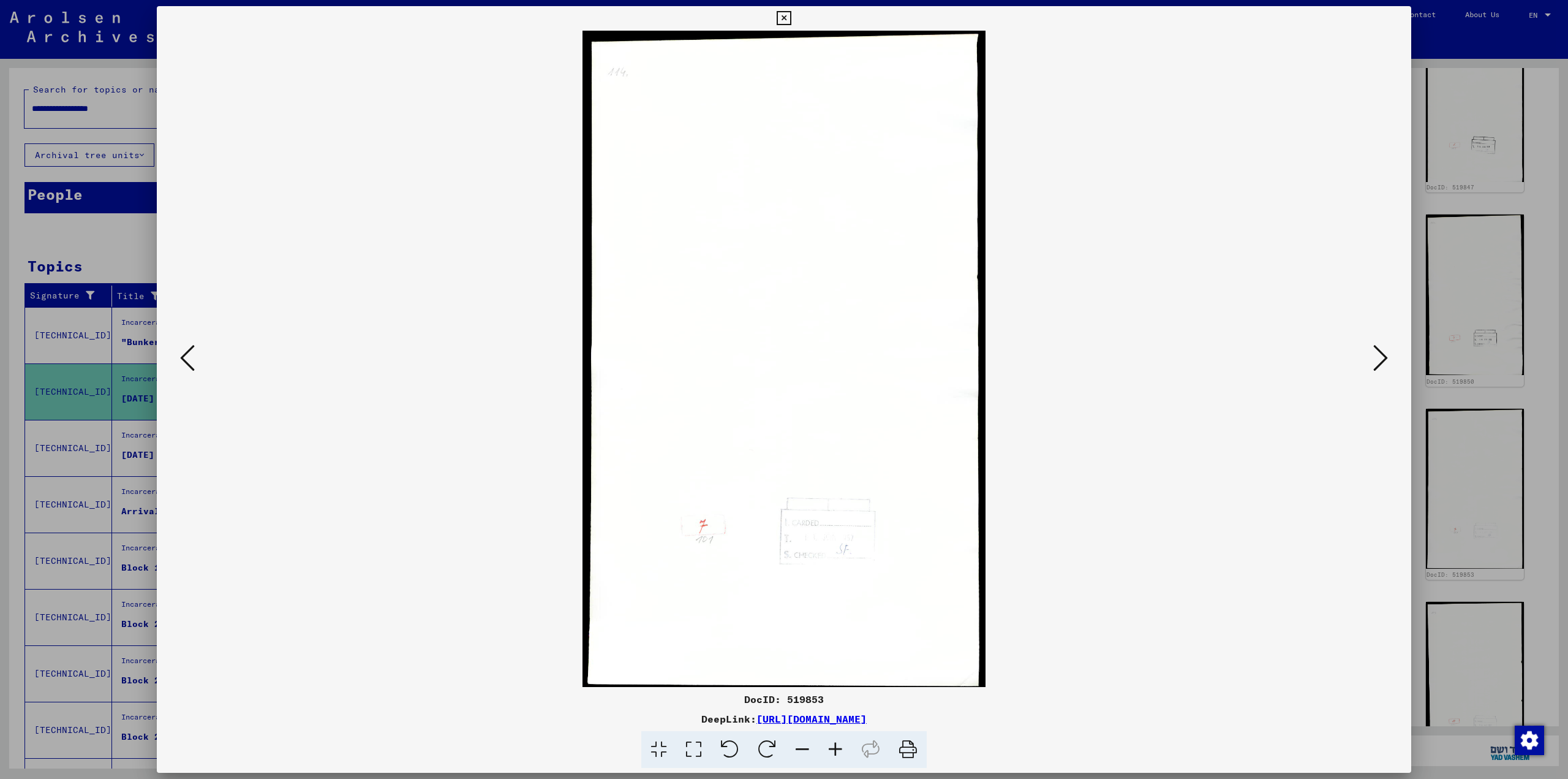
click at [799, 359] on icon at bounding box center [1380, 357] width 15 height 29
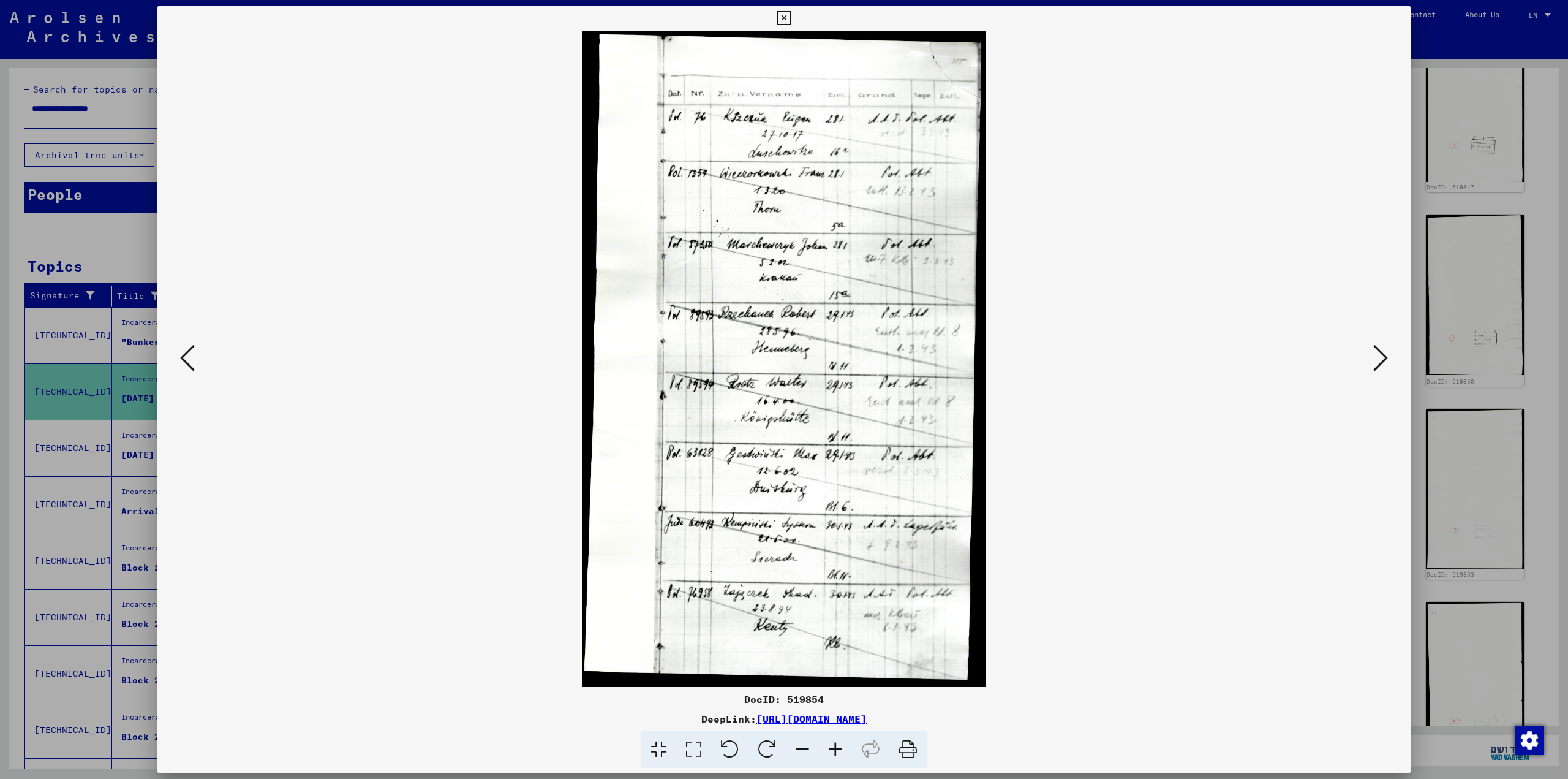
click at [799, 359] on icon at bounding box center [1380, 357] width 15 height 29
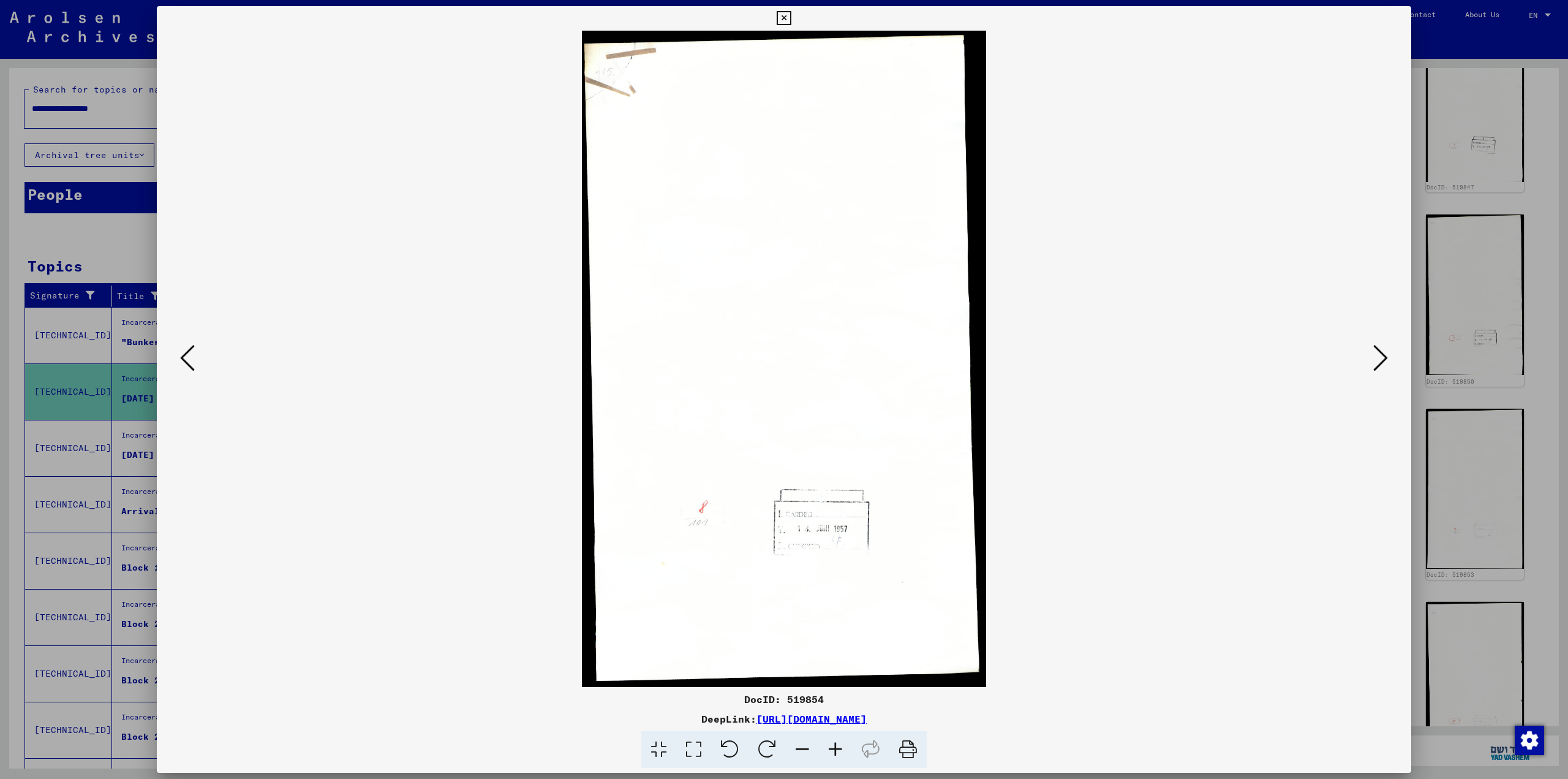
click at [799, 359] on icon at bounding box center [1380, 357] width 15 height 29
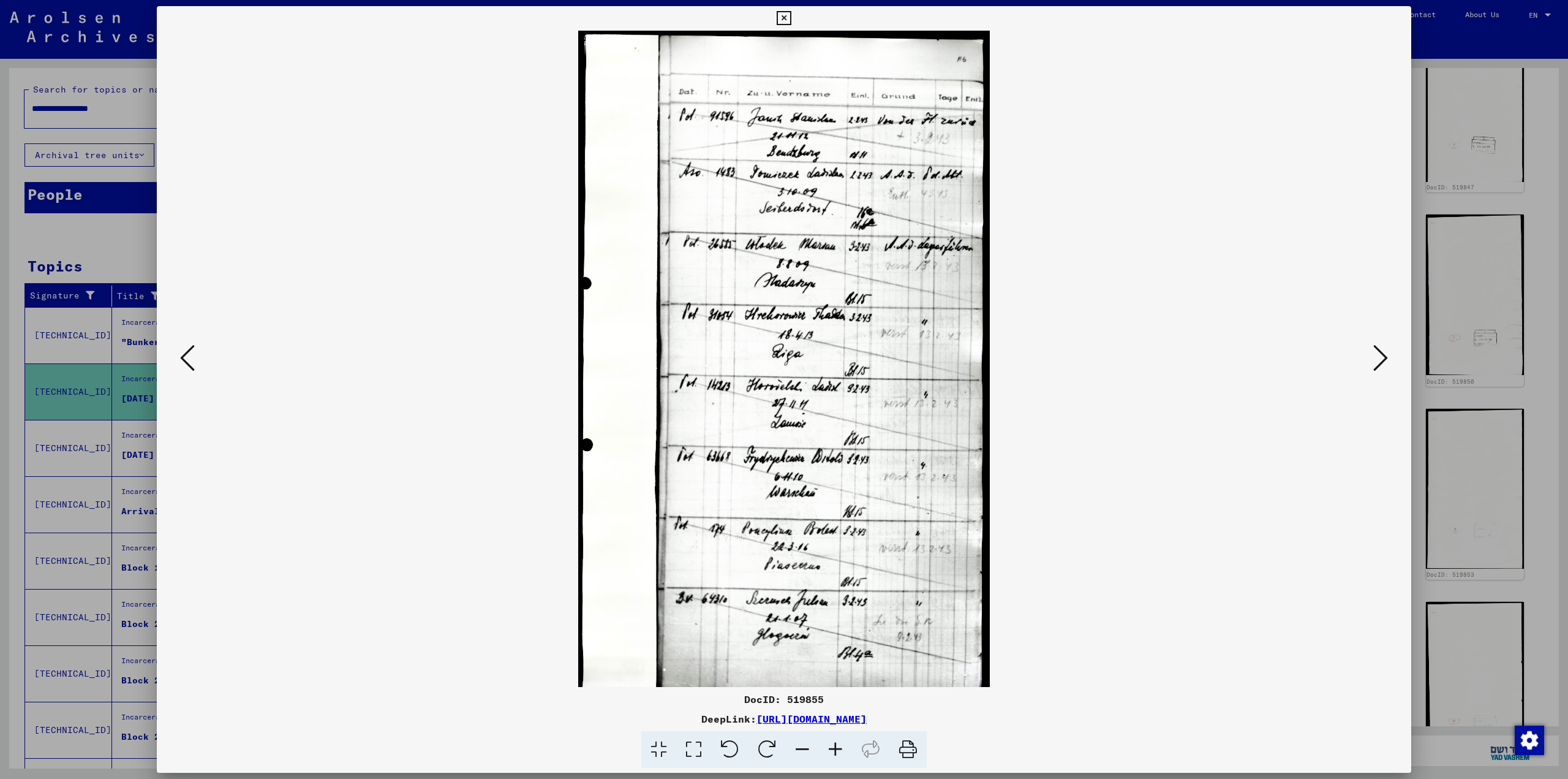
click at [799, 359] on icon at bounding box center [1380, 357] width 15 height 29
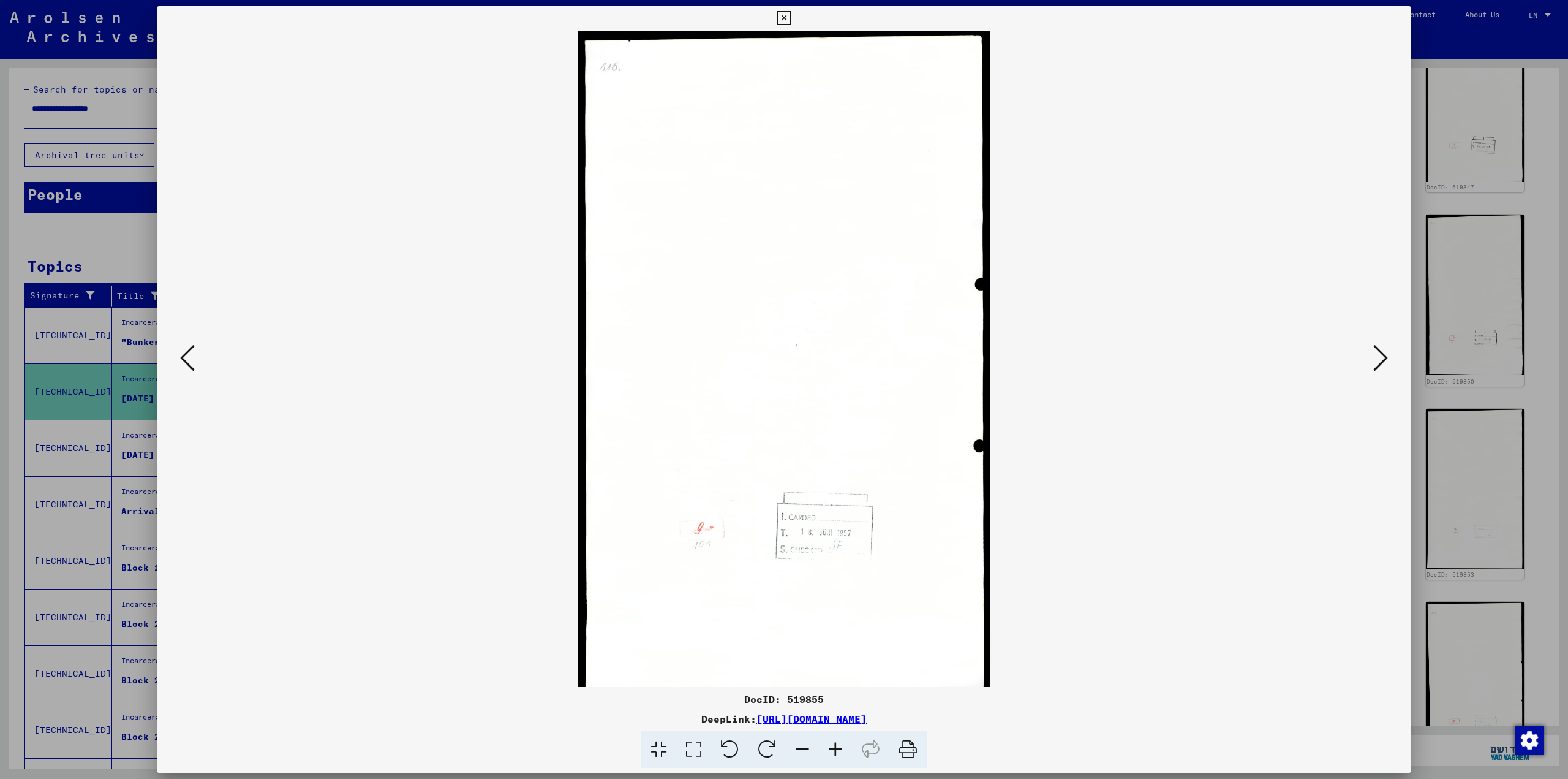
click at [799, 99] on div at bounding box center [784, 389] width 1568 height 779
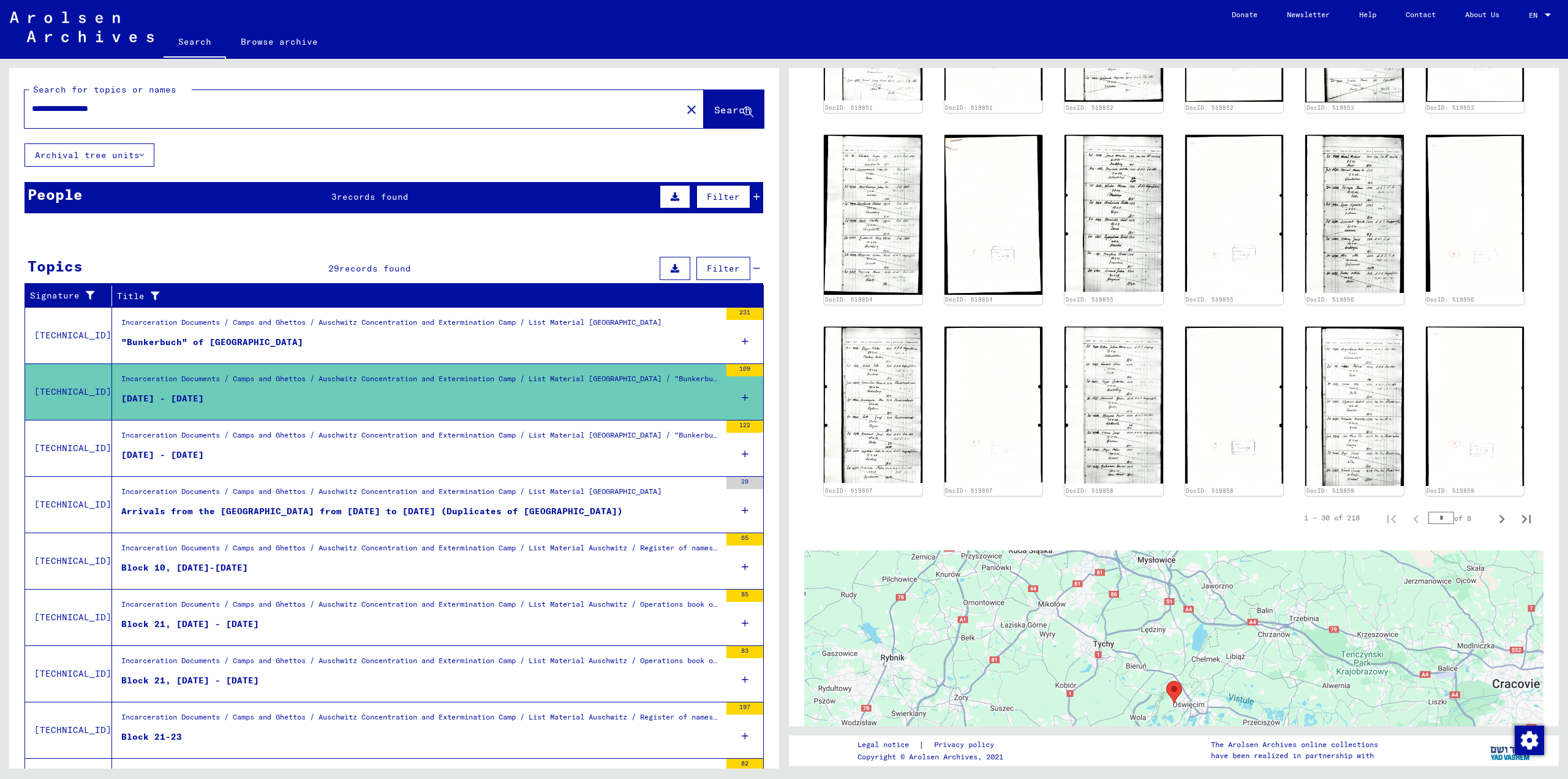
scroll to position [1225, 0]
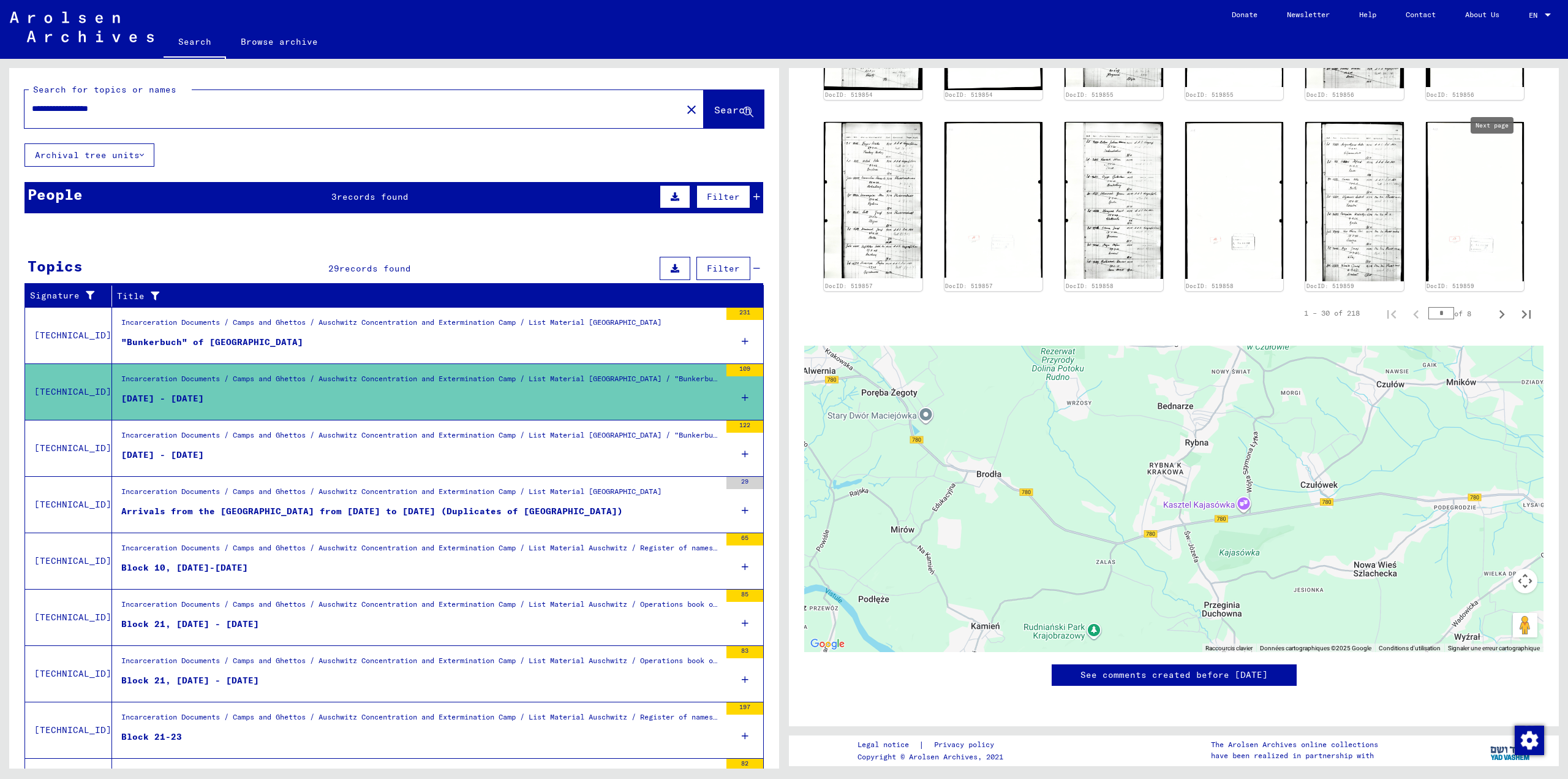
click at [799, 310] on icon "Next page" at bounding box center [1502, 314] width 5 height 9
type input "*"
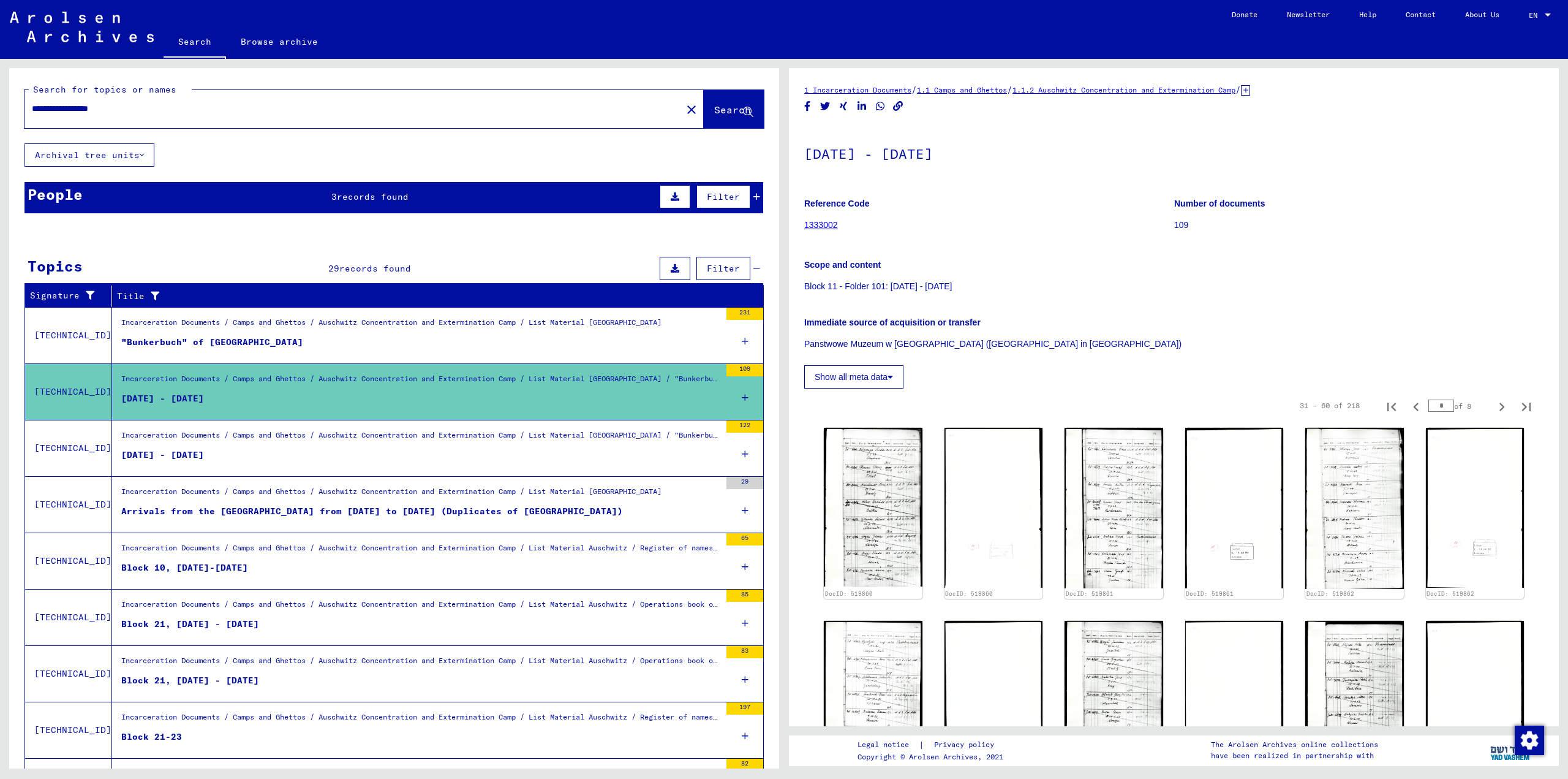
scroll to position [204, 0]
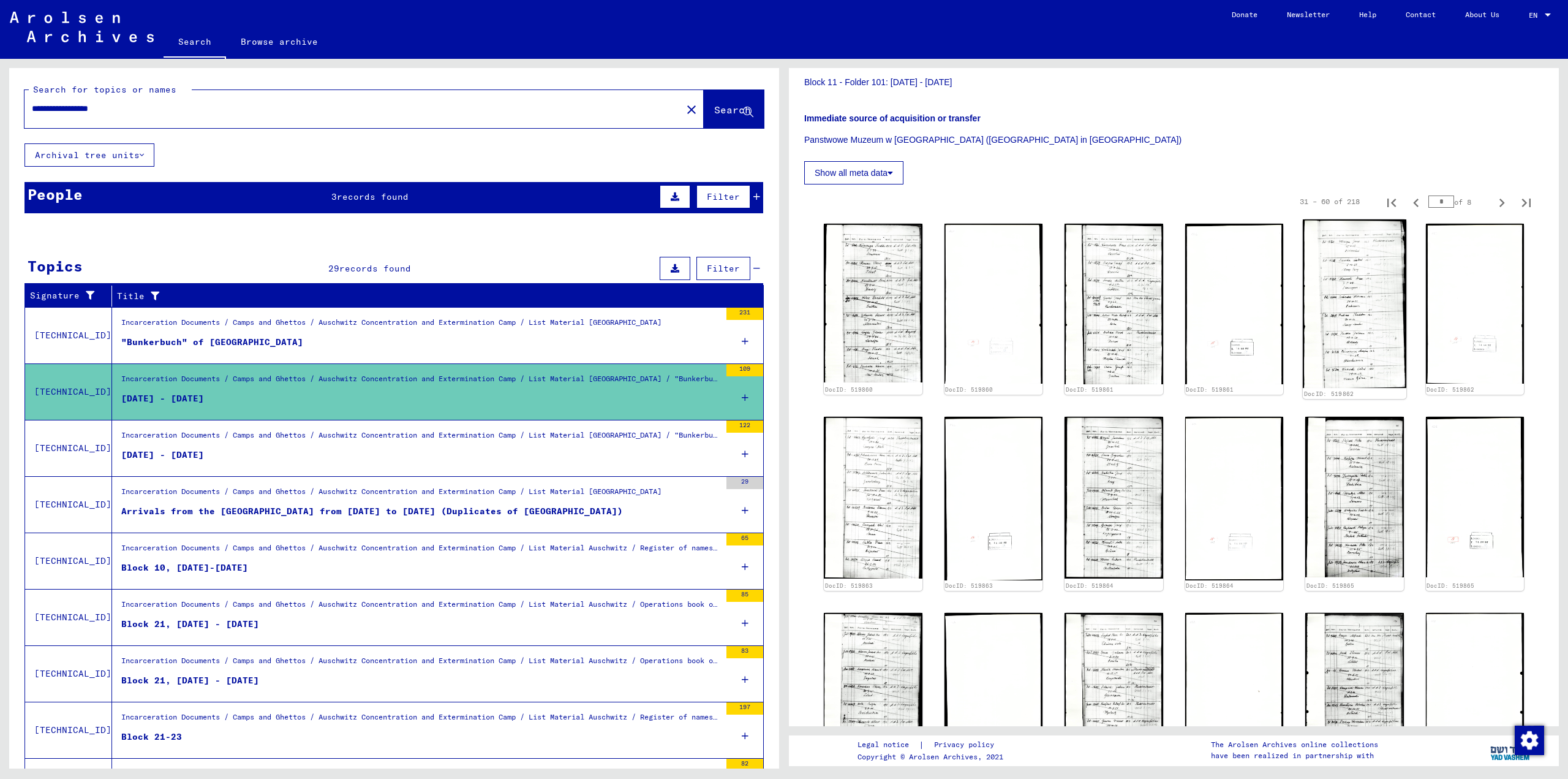
click at [799, 305] on img at bounding box center [1354, 303] width 103 height 169
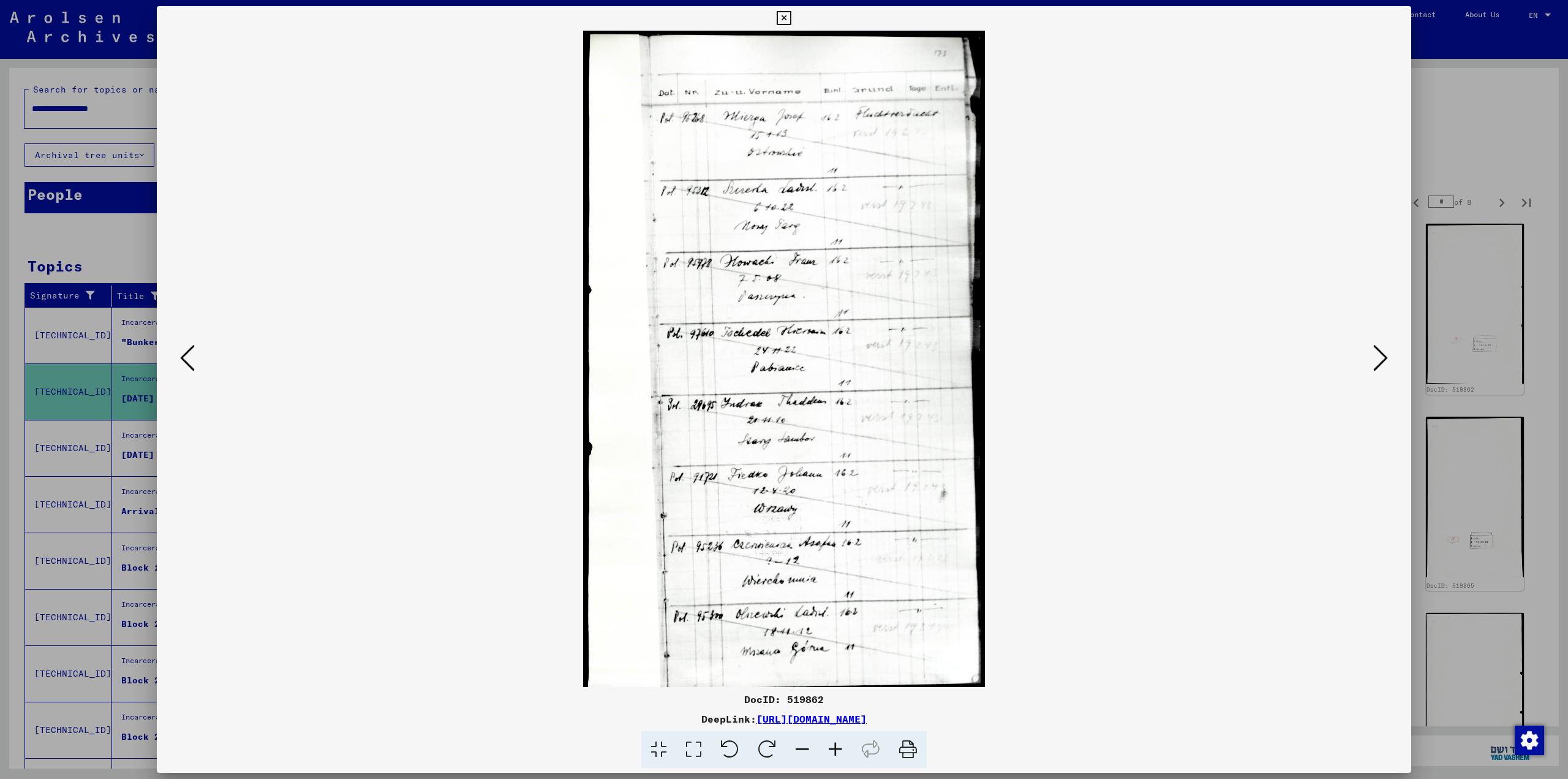
click at [799, 349] on icon at bounding box center [1380, 357] width 15 height 29
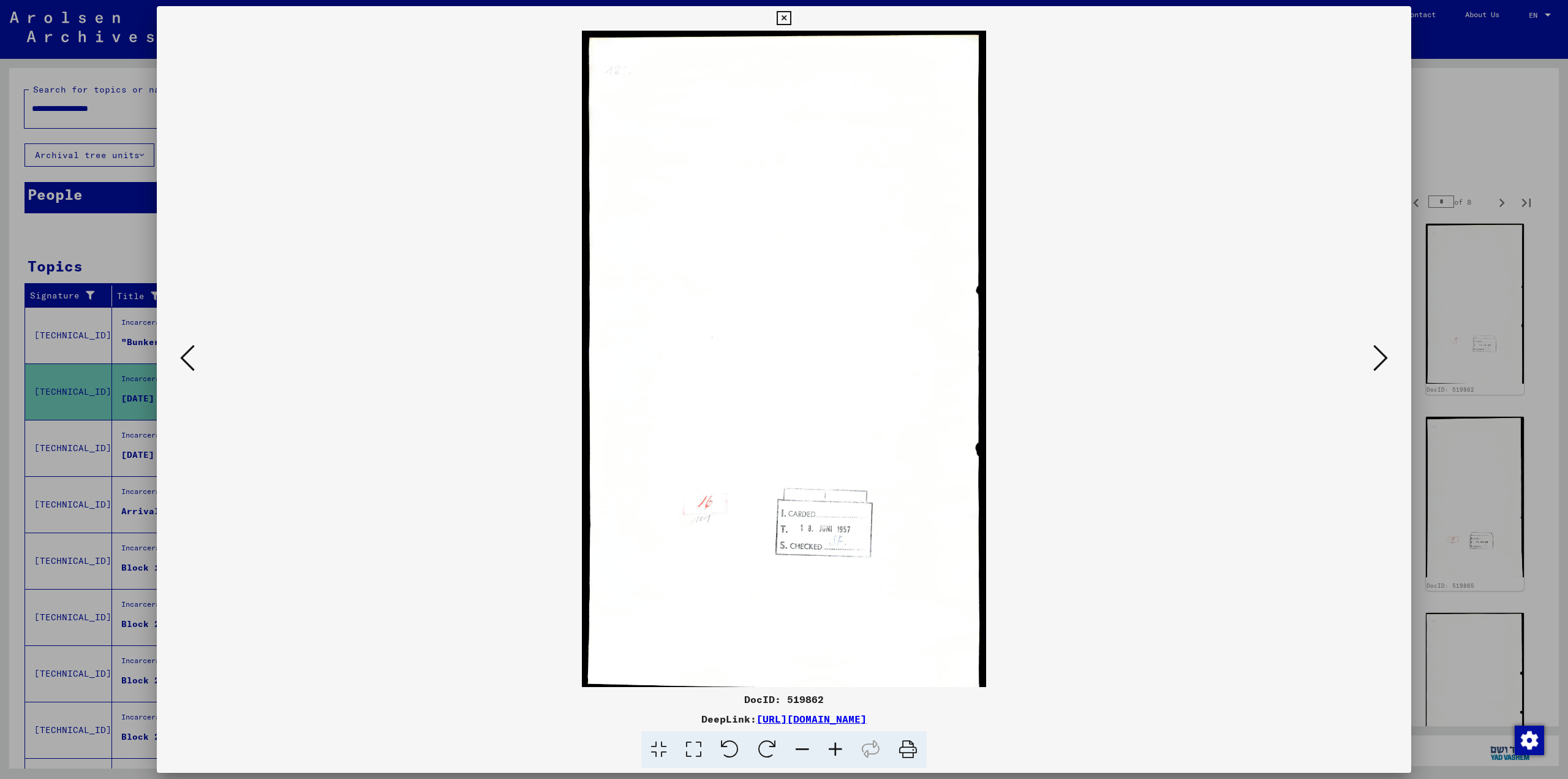
click at [799, 349] on icon at bounding box center [1380, 357] width 15 height 29
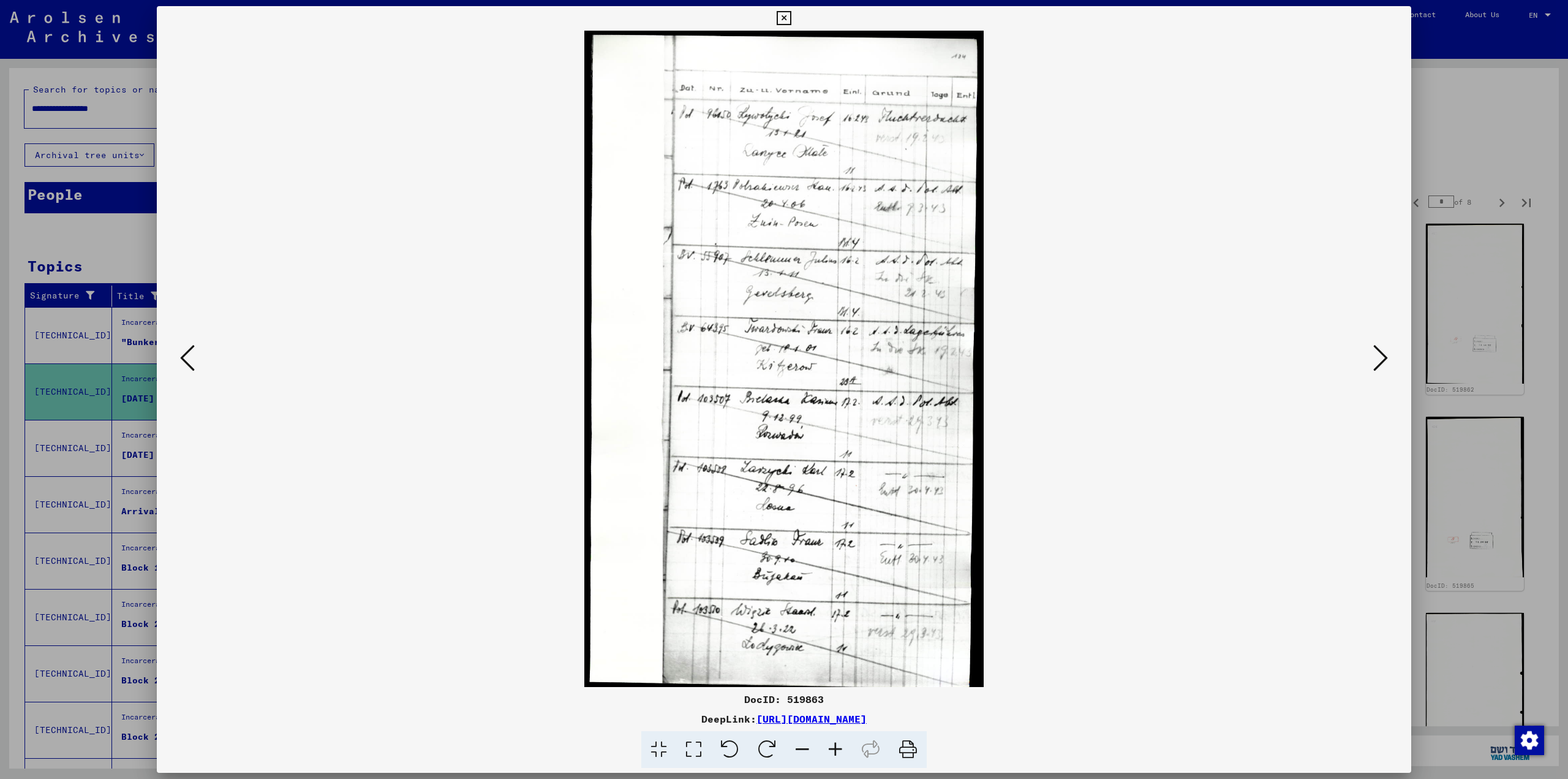
click at [799, 349] on icon at bounding box center [1380, 357] width 15 height 29
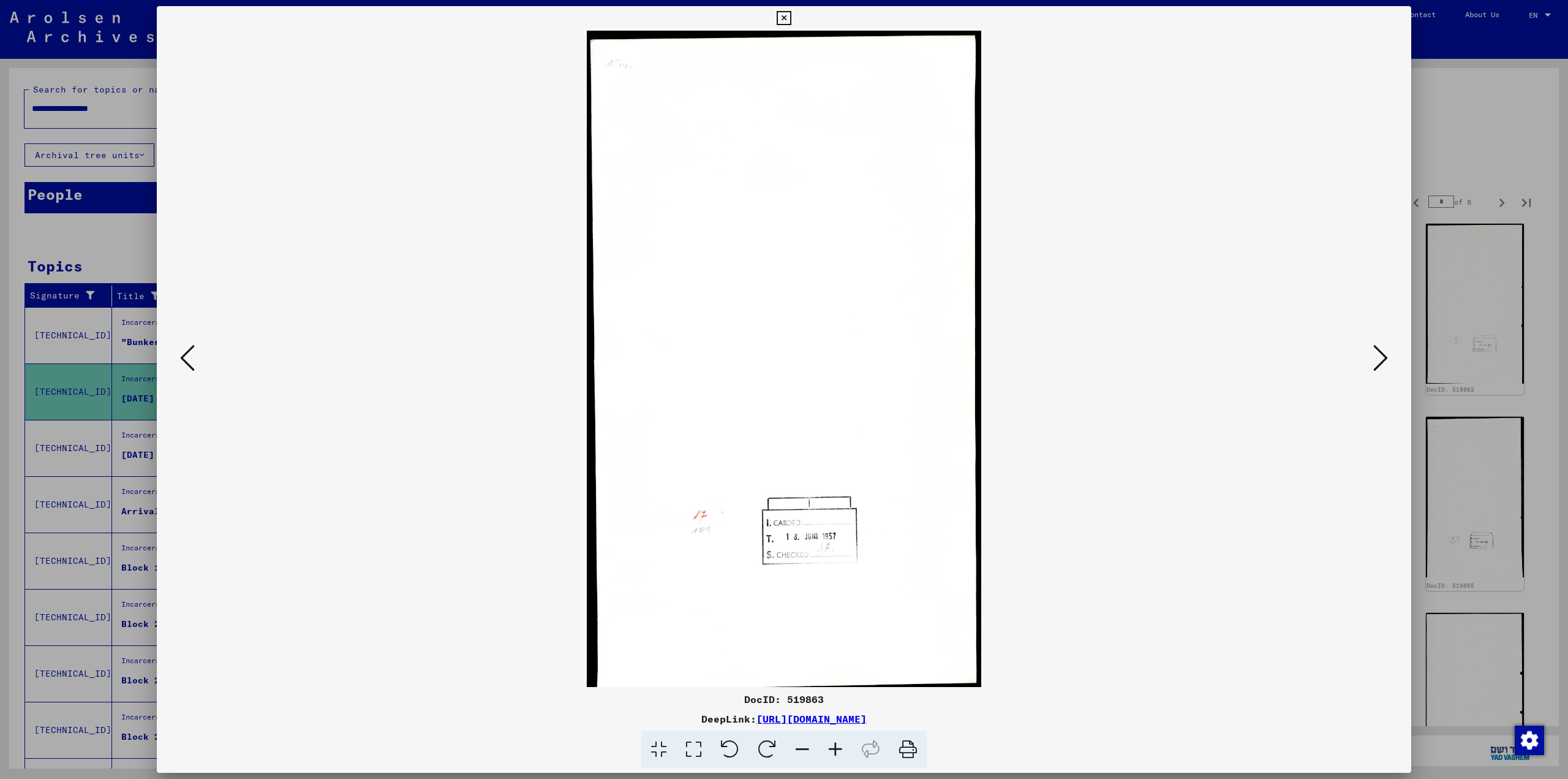
click at [799, 349] on icon at bounding box center [1380, 357] width 15 height 29
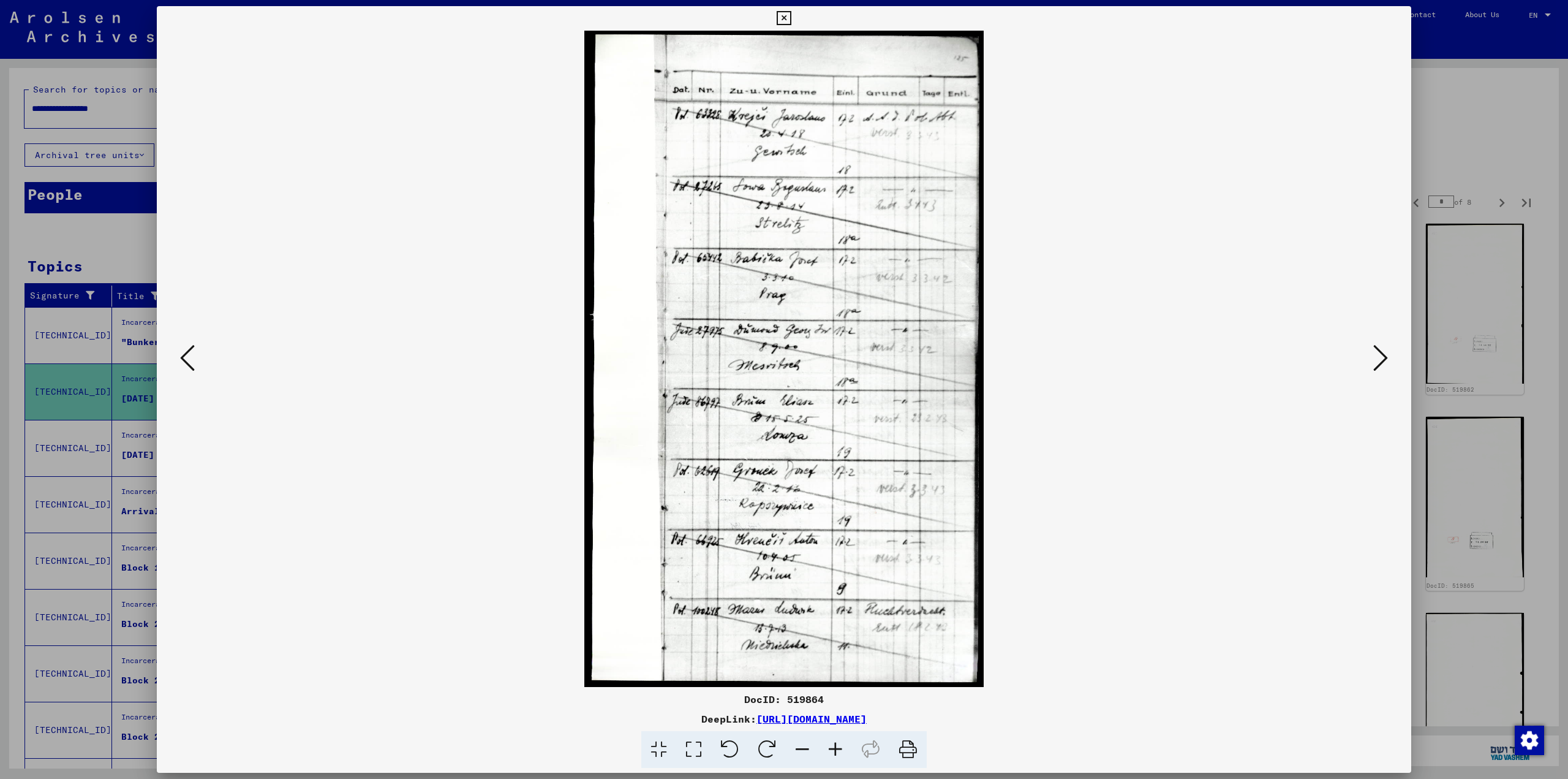
click at [799, 153] on div at bounding box center [784, 389] width 1568 height 779
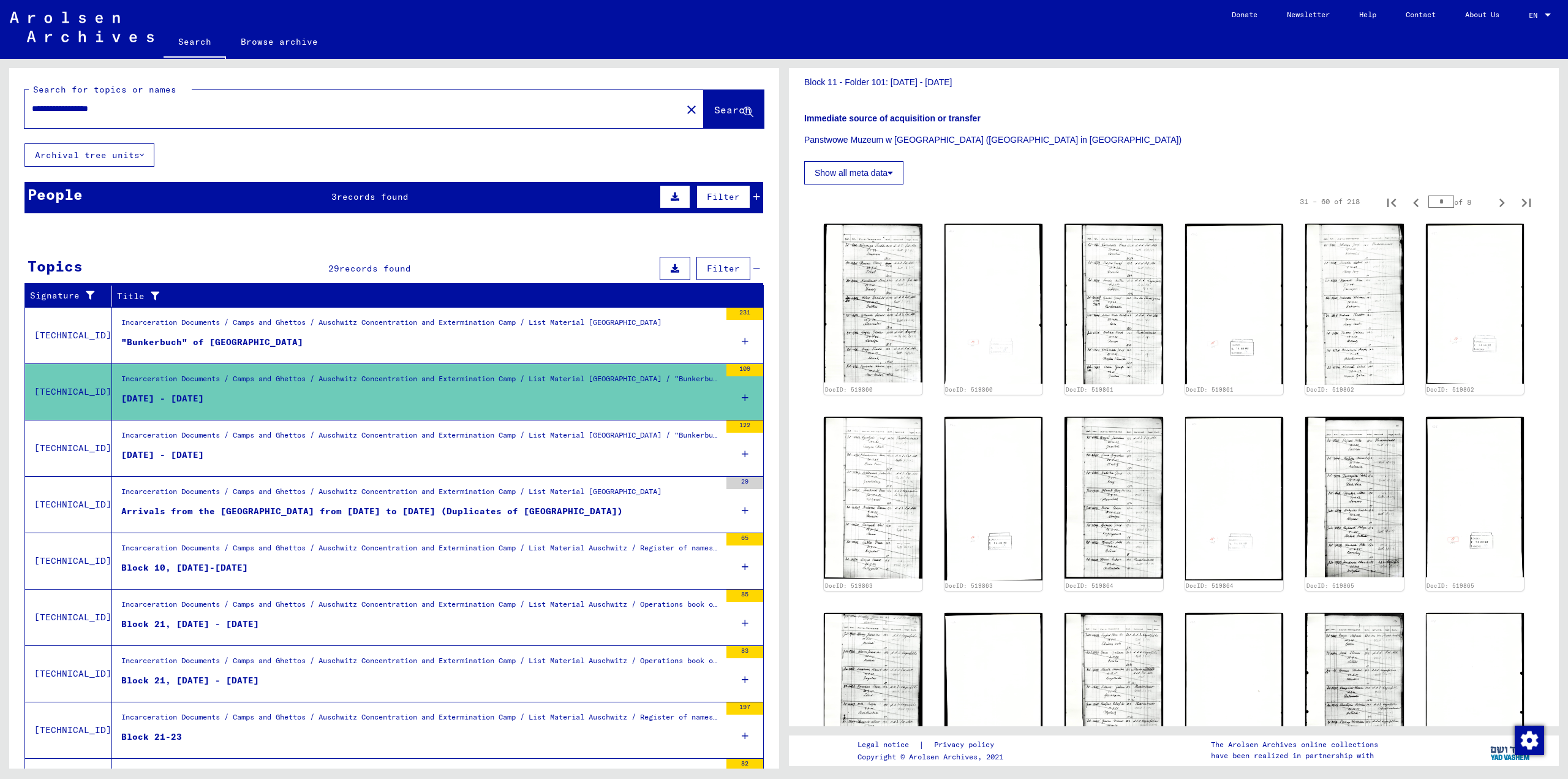
click at [295, 449] on figure "[DATE] - [DATE]" at bounding box center [420, 458] width 599 height 19
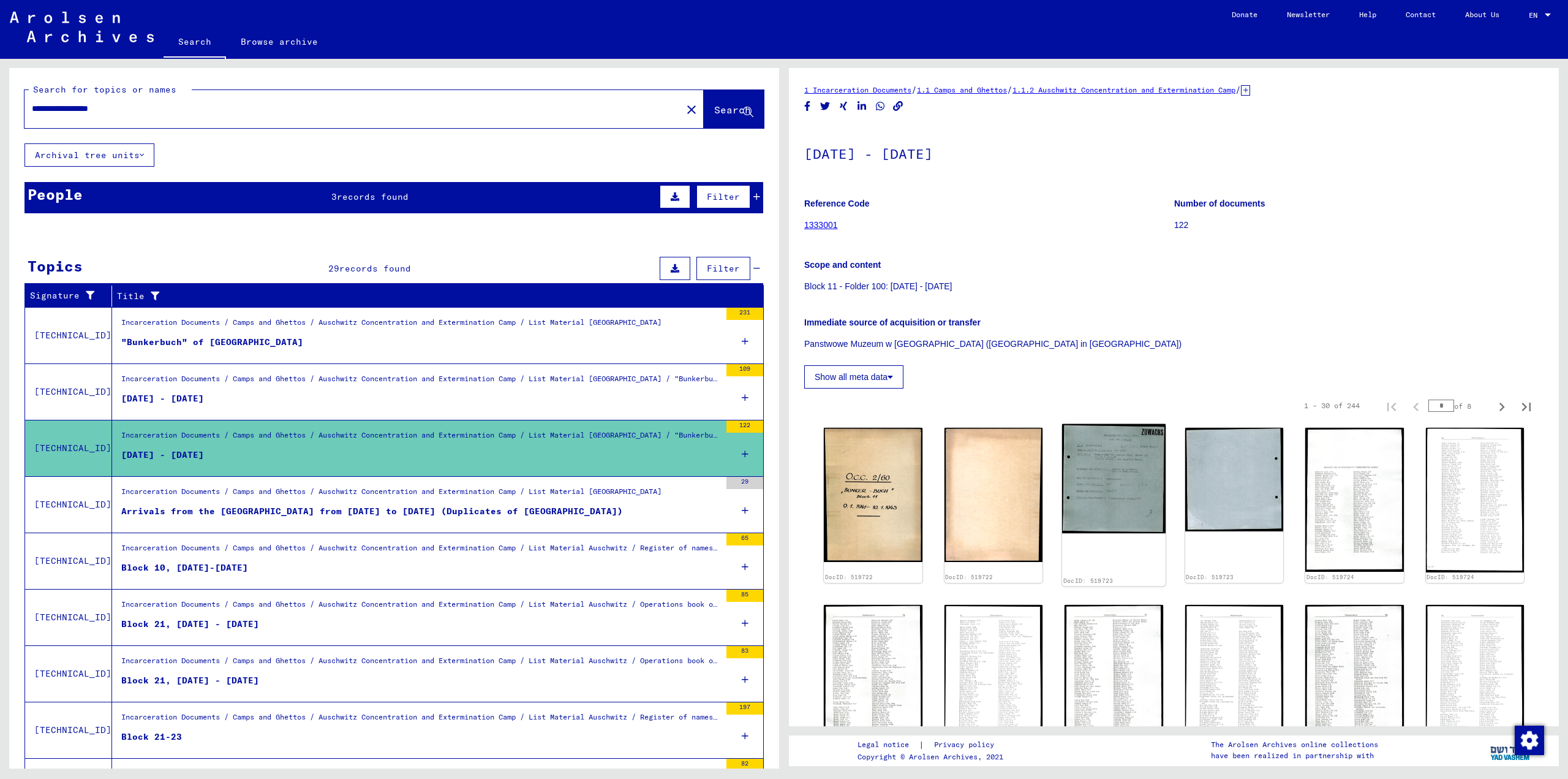
click at [799, 457] on img at bounding box center [1113, 479] width 103 height 110
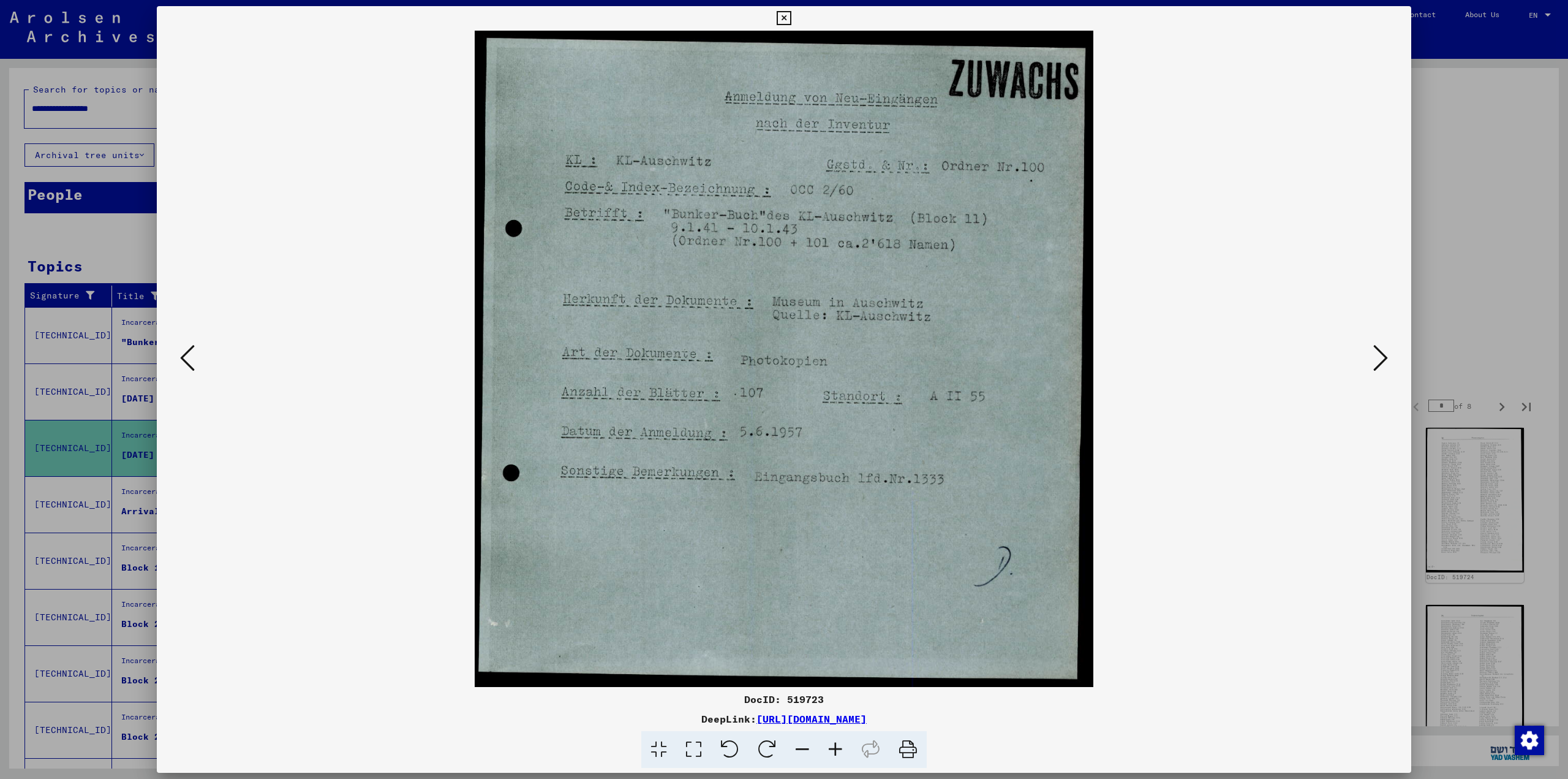
click at [799, 357] on icon at bounding box center [1380, 357] width 15 height 29
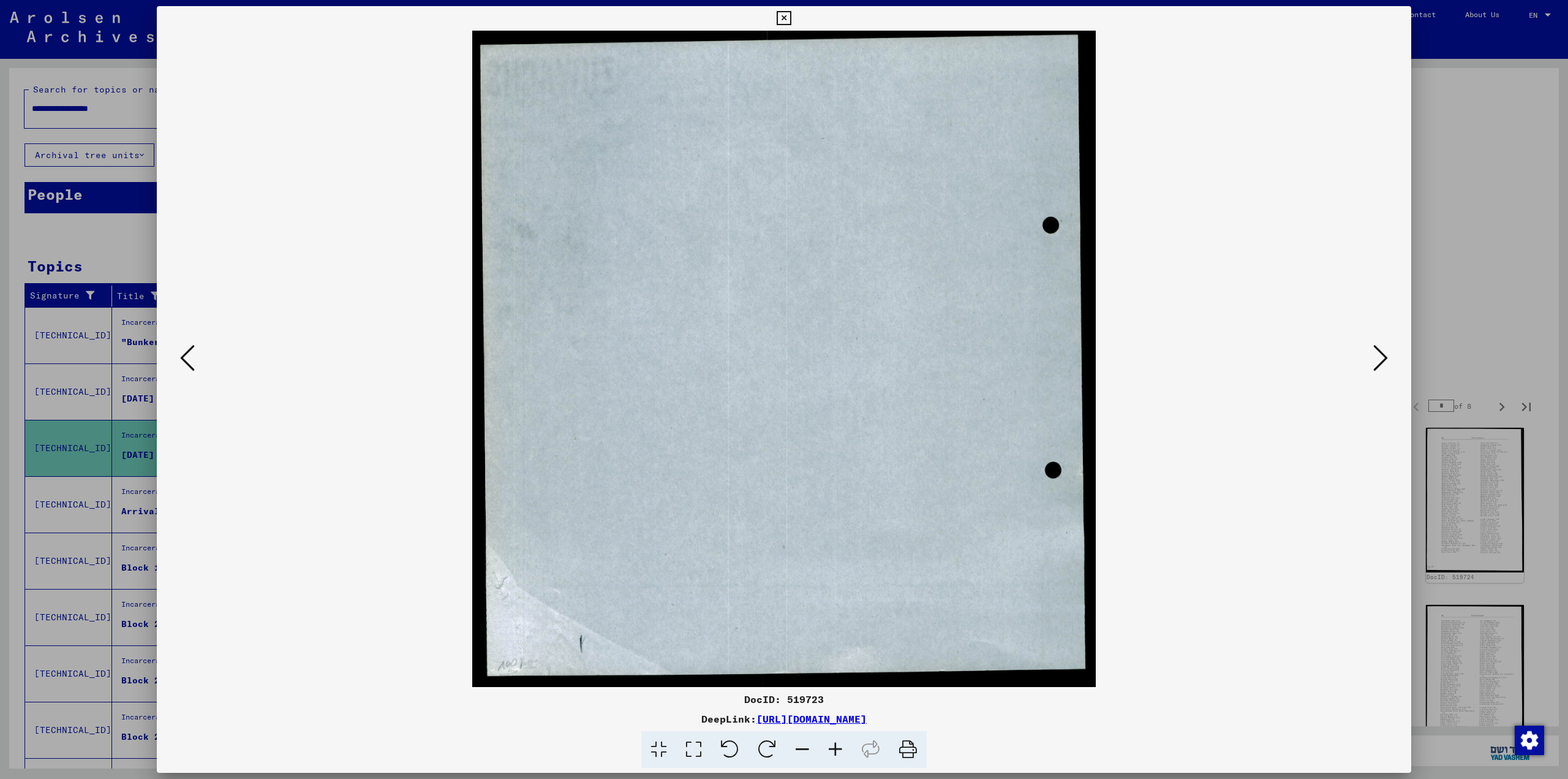
click at [799, 357] on icon at bounding box center [1380, 357] width 15 height 29
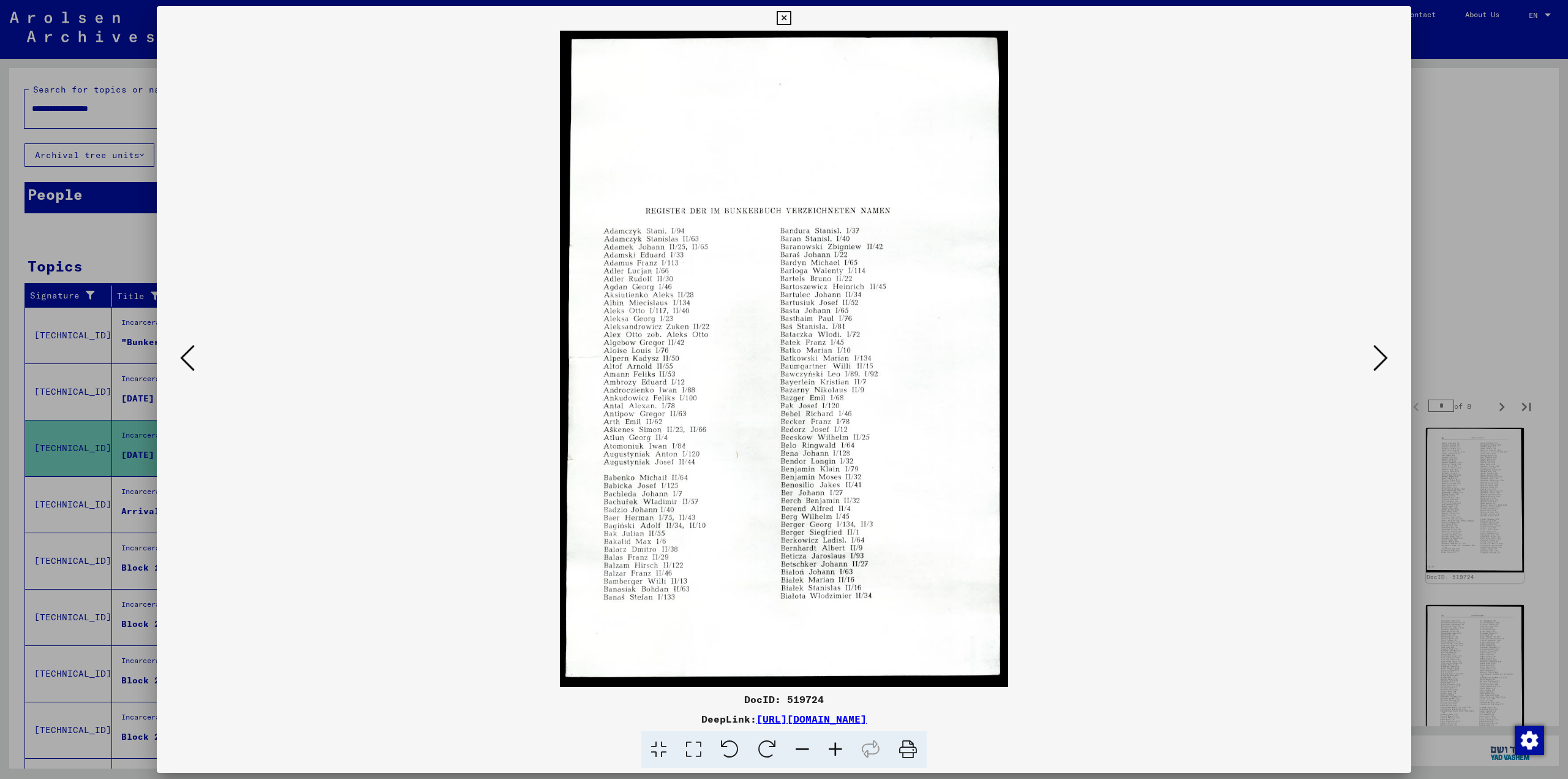
click at [799, 357] on icon at bounding box center [1380, 357] width 15 height 29
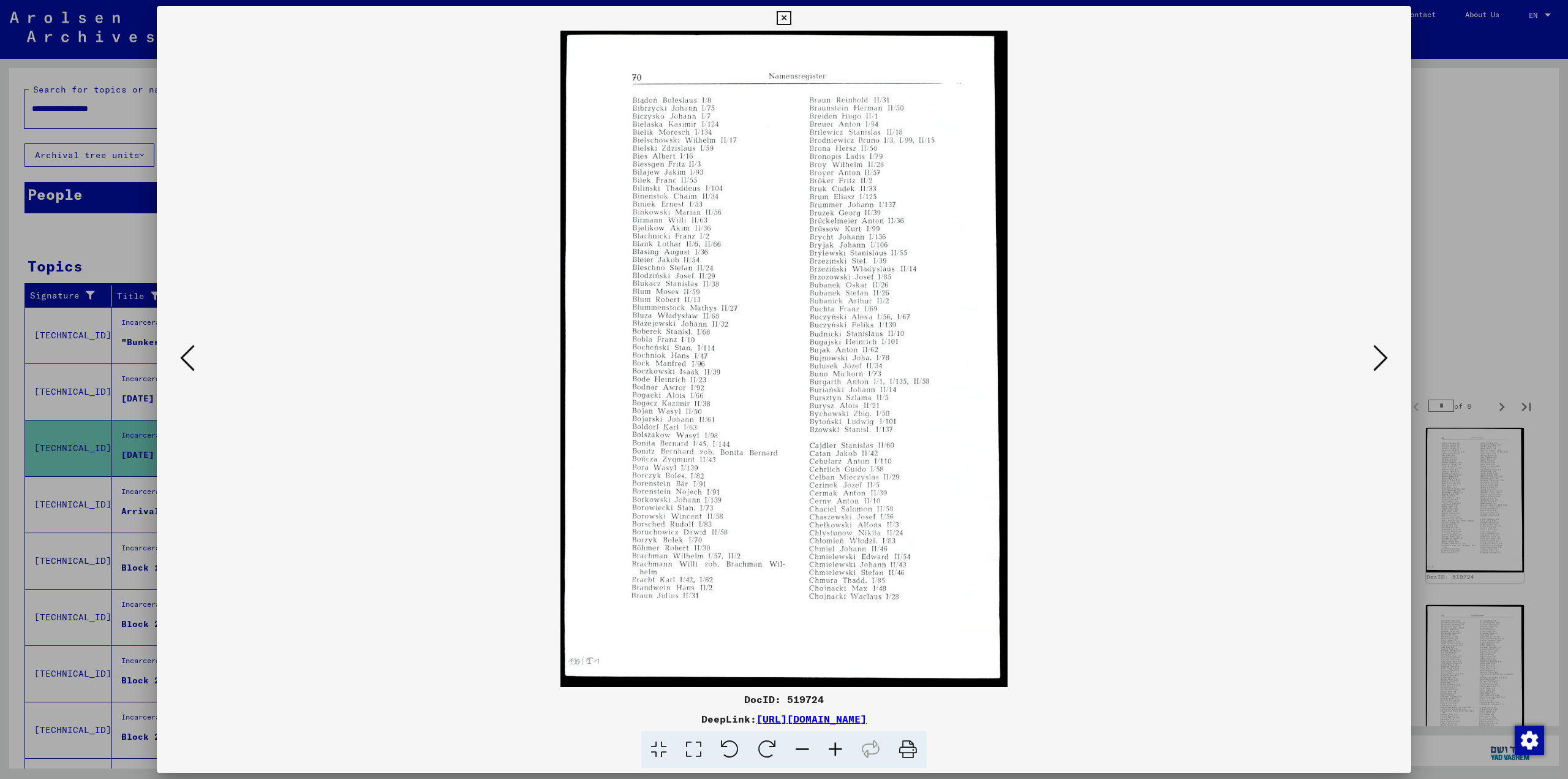
click at [799, 357] on icon at bounding box center [1380, 357] width 15 height 29
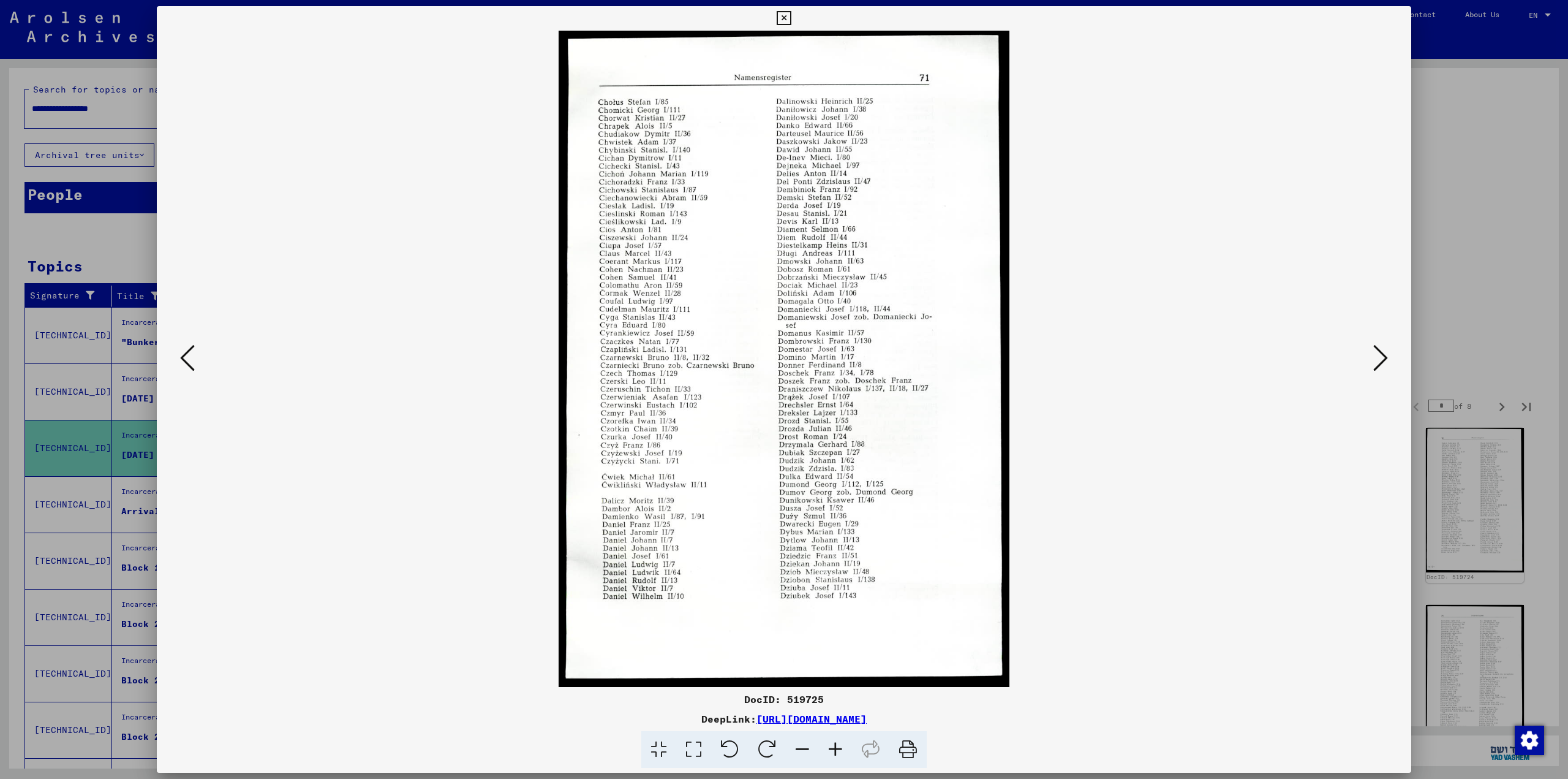
click at [799, 357] on icon at bounding box center [1380, 357] width 15 height 29
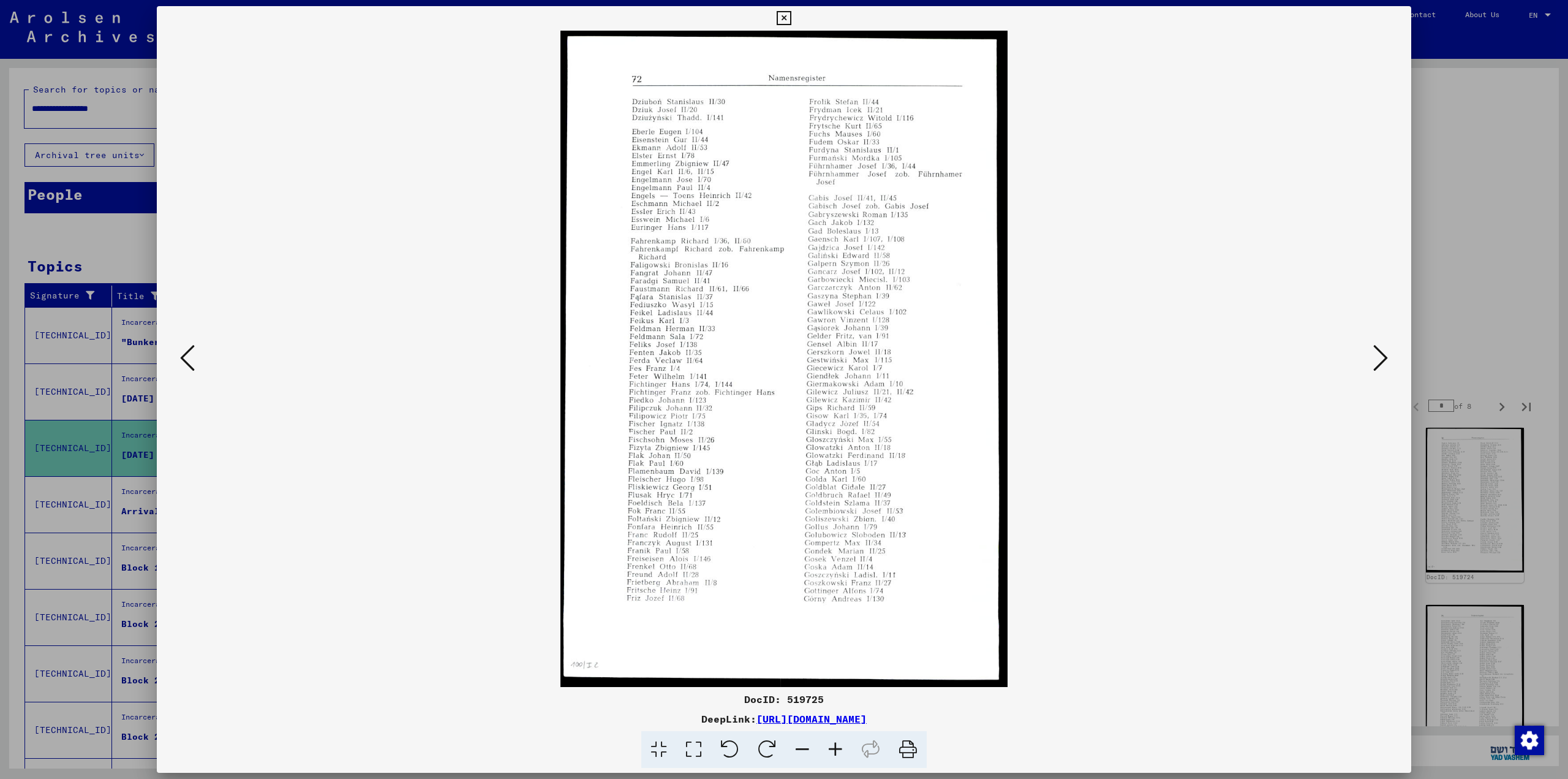
click at [799, 357] on icon at bounding box center [1380, 357] width 15 height 29
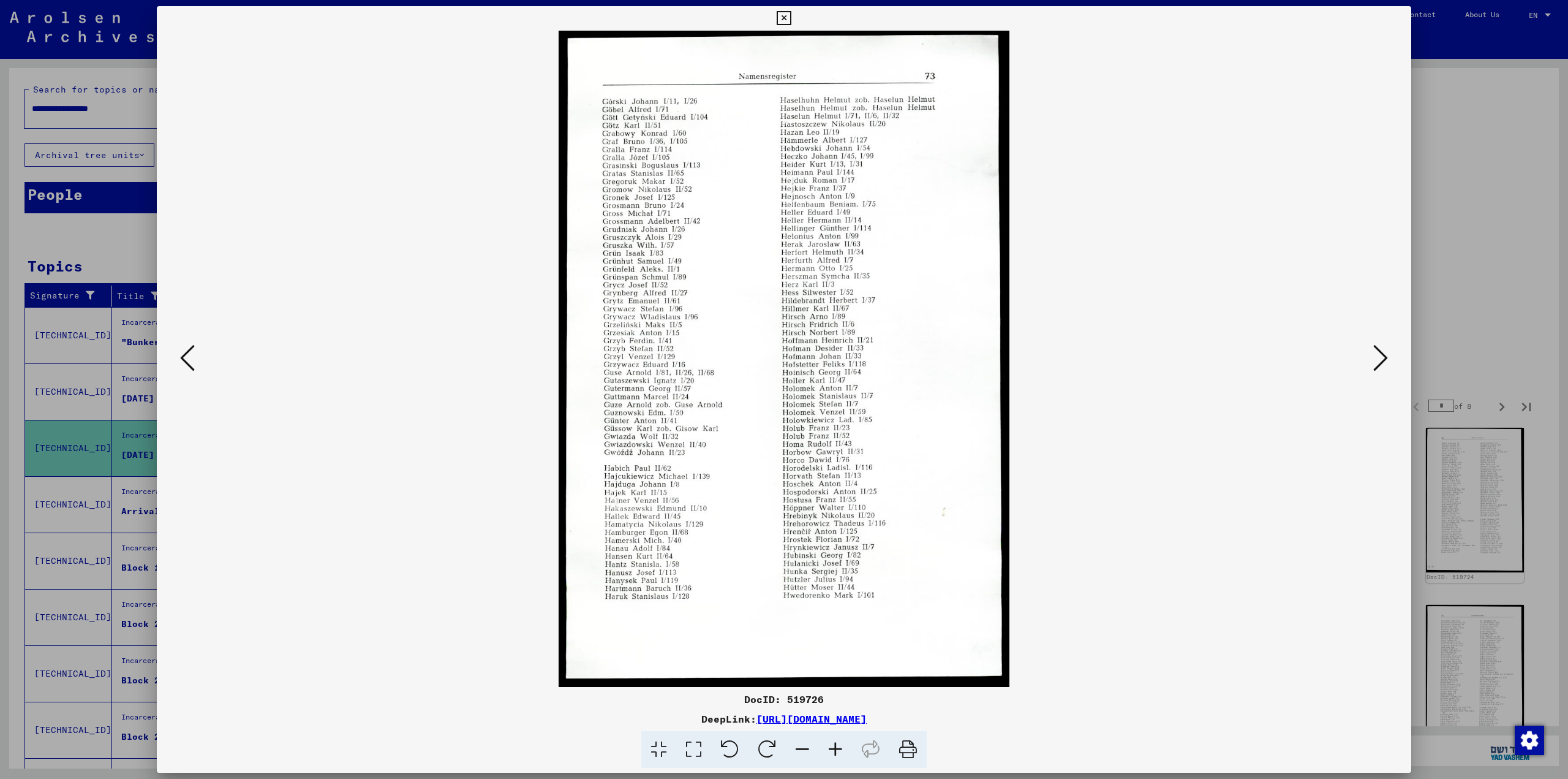
click at [799, 357] on icon at bounding box center [1380, 357] width 15 height 29
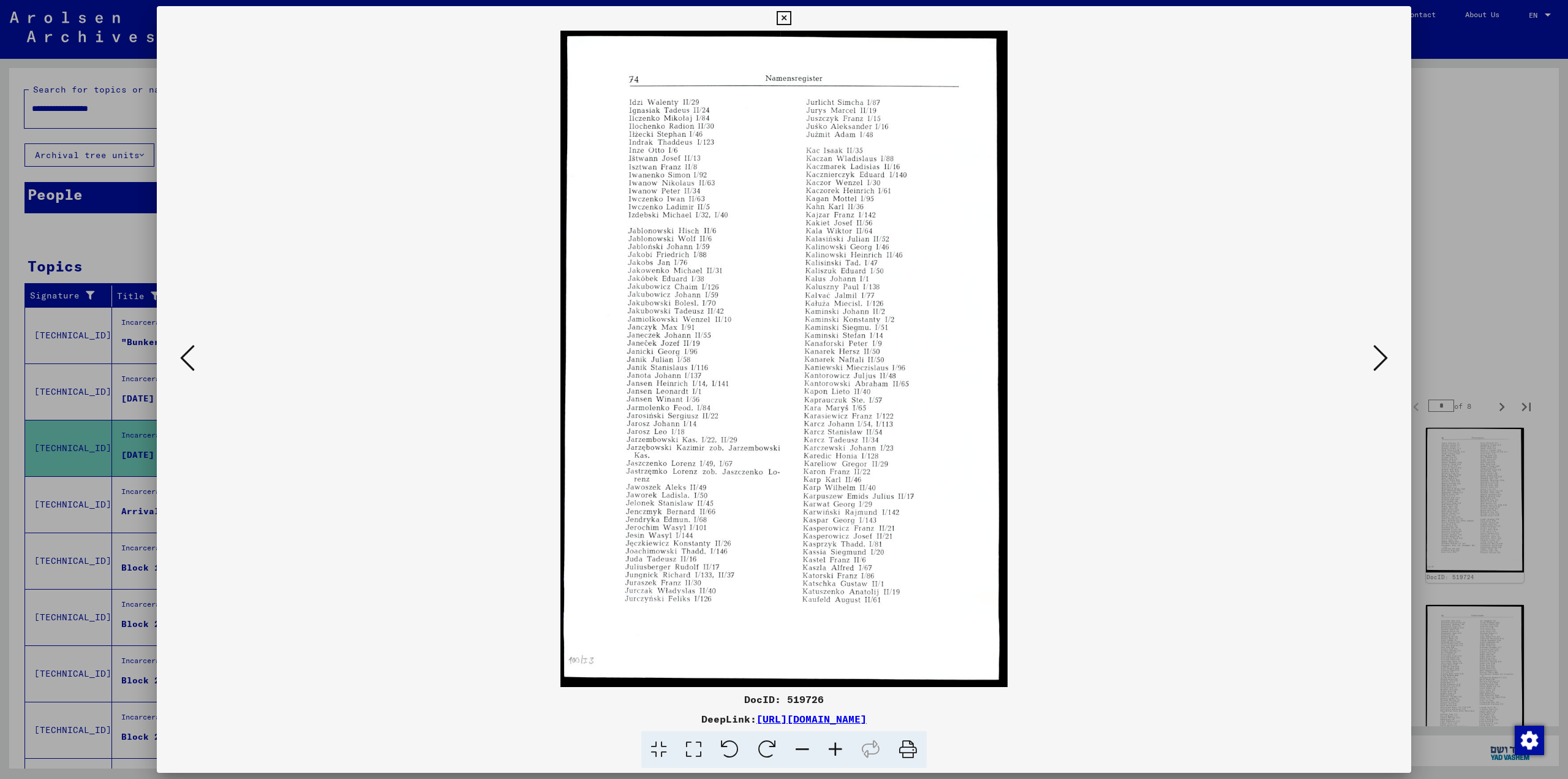
click at [799, 357] on icon at bounding box center [1380, 357] width 15 height 29
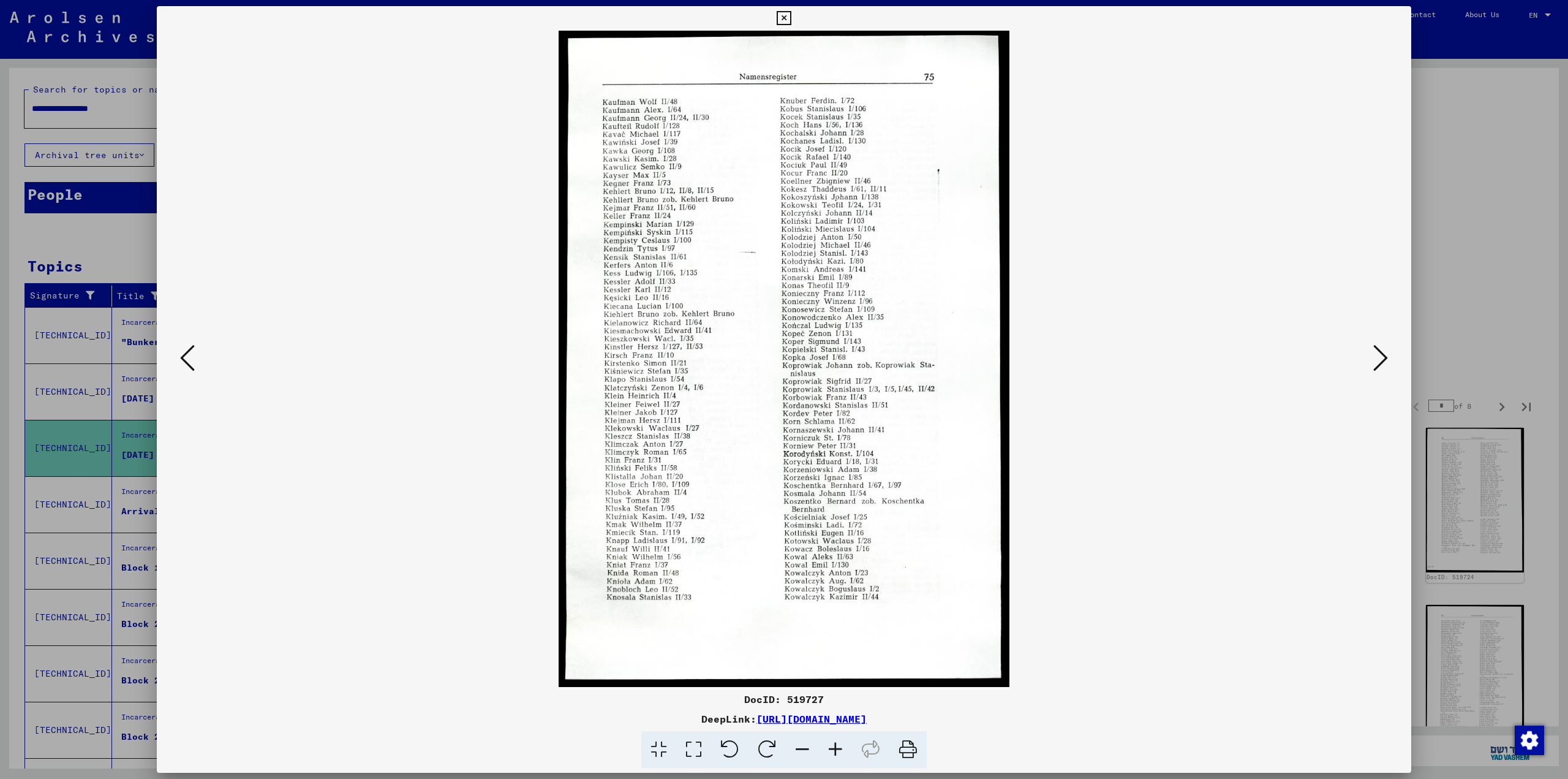
click at [185, 359] on icon at bounding box center [187, 357] width 15 height 29
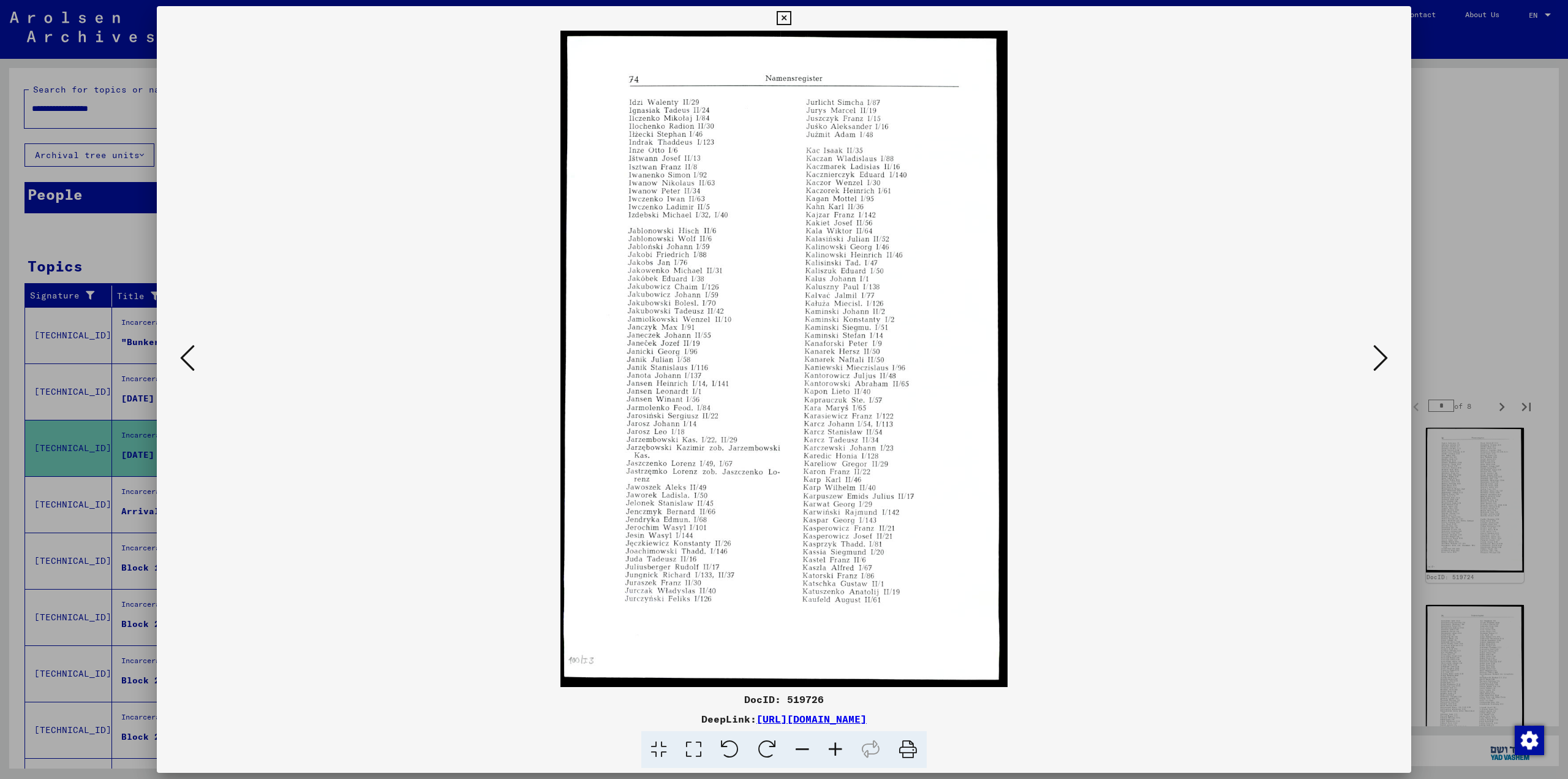
click at [184, 360] on icon at bounding box center [187, 357] width 15 height 29
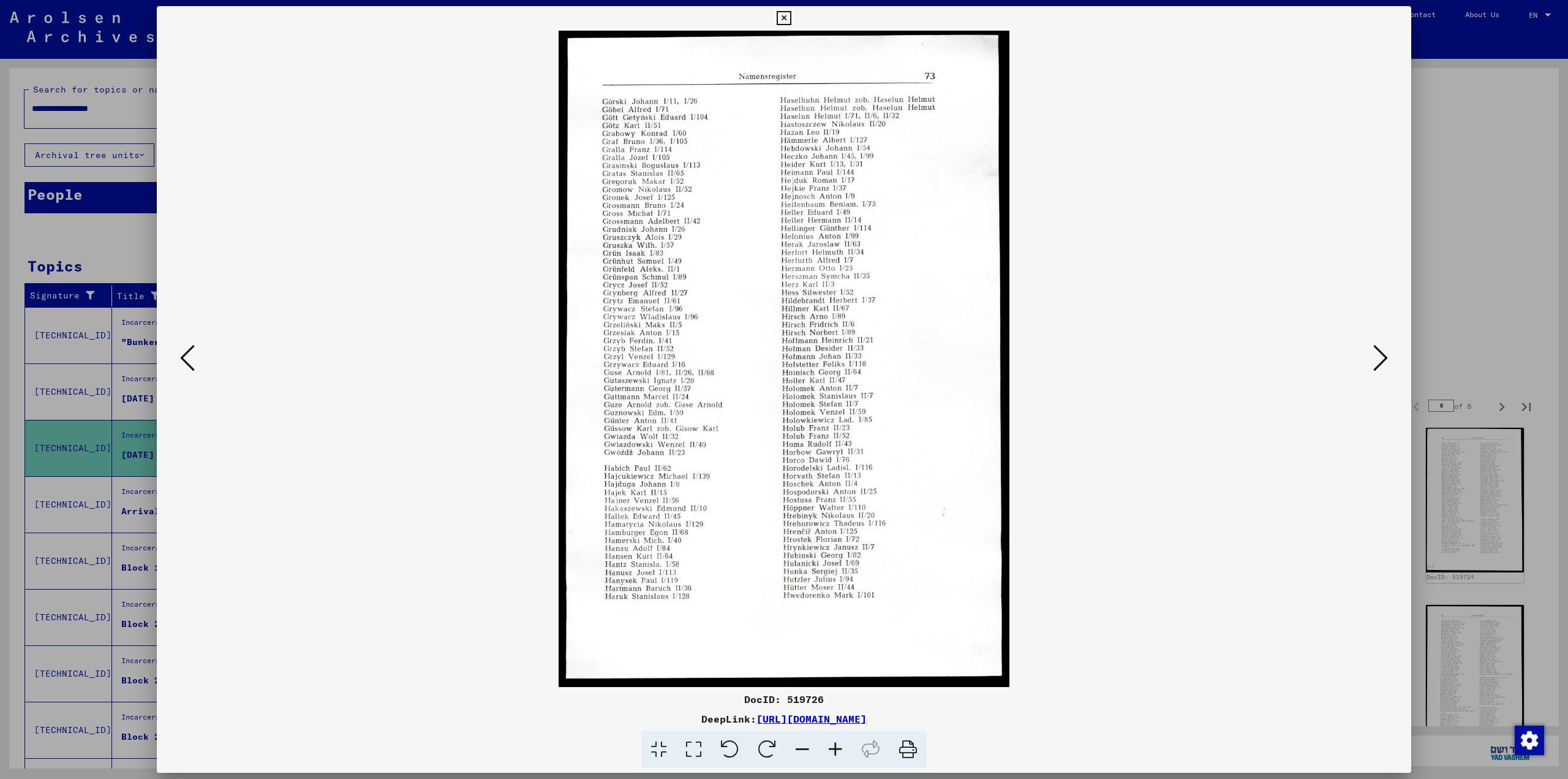
click at [184, 360] on icon at bounding box center [187, 357] width 15 height 29
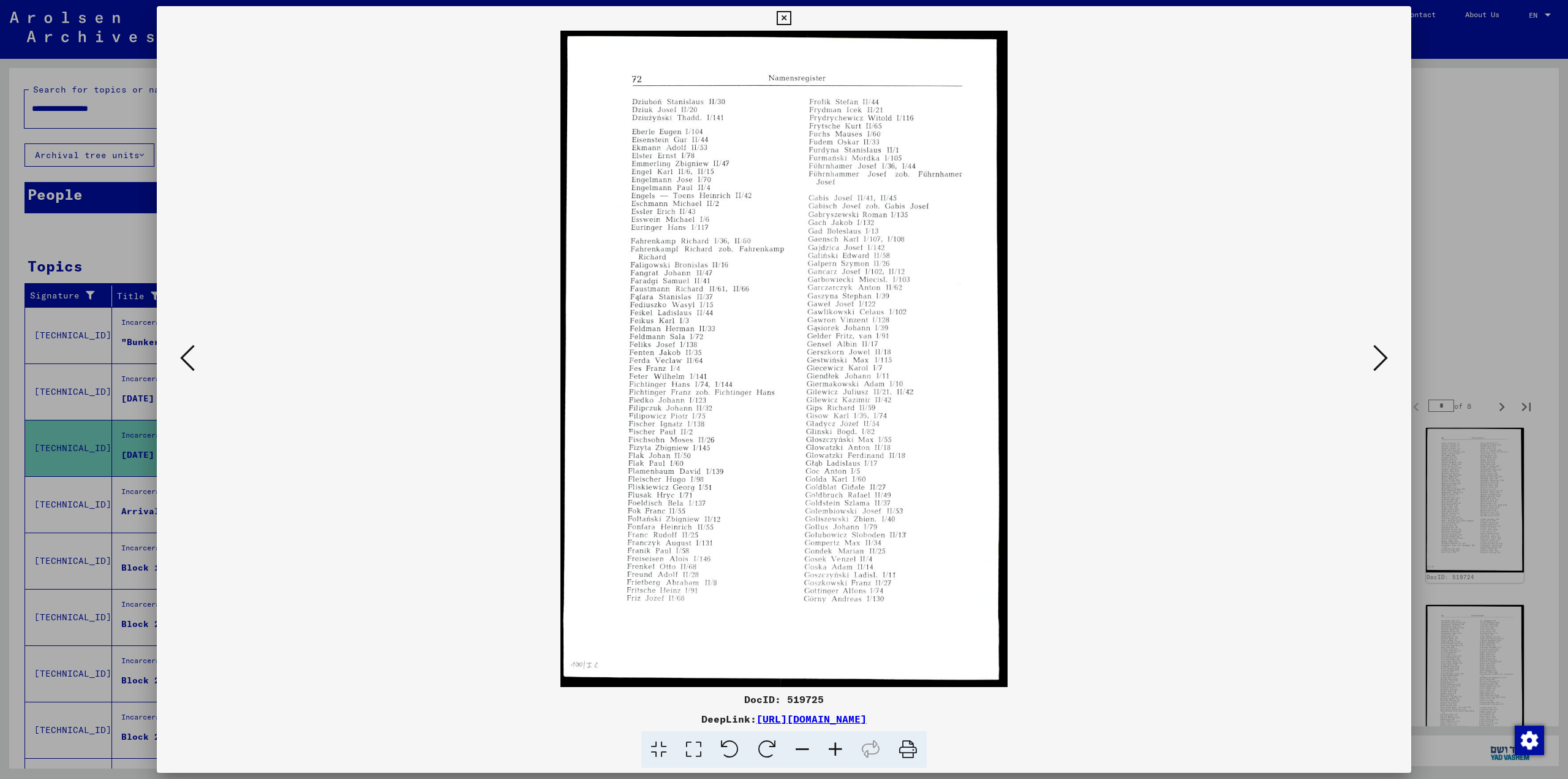
click at [189, 364] on icon at bounding box center [187, 357] width 15 height 29
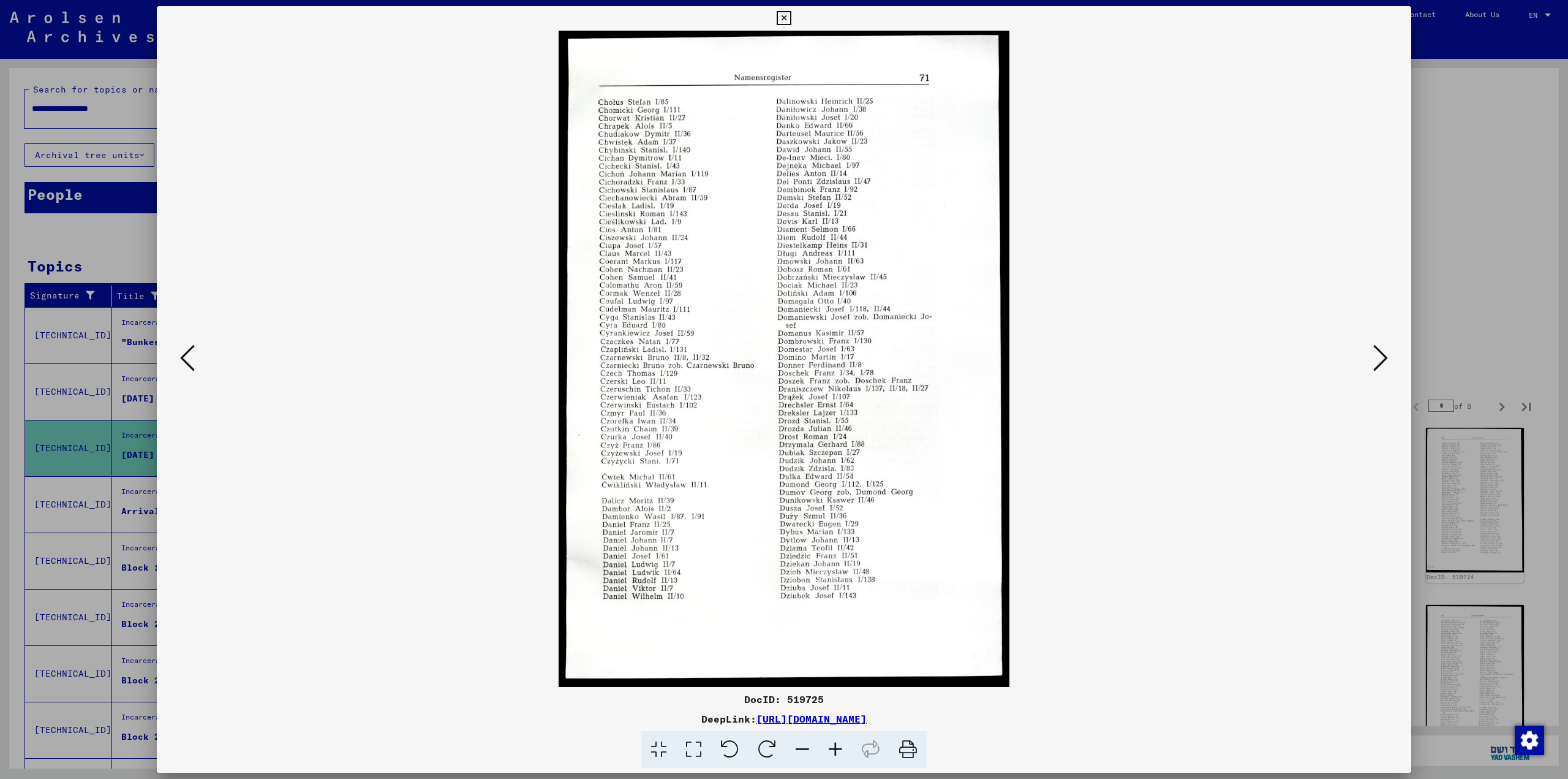
click at [189, 364] on icon at bounding box center [187, 357] width 15 height 29
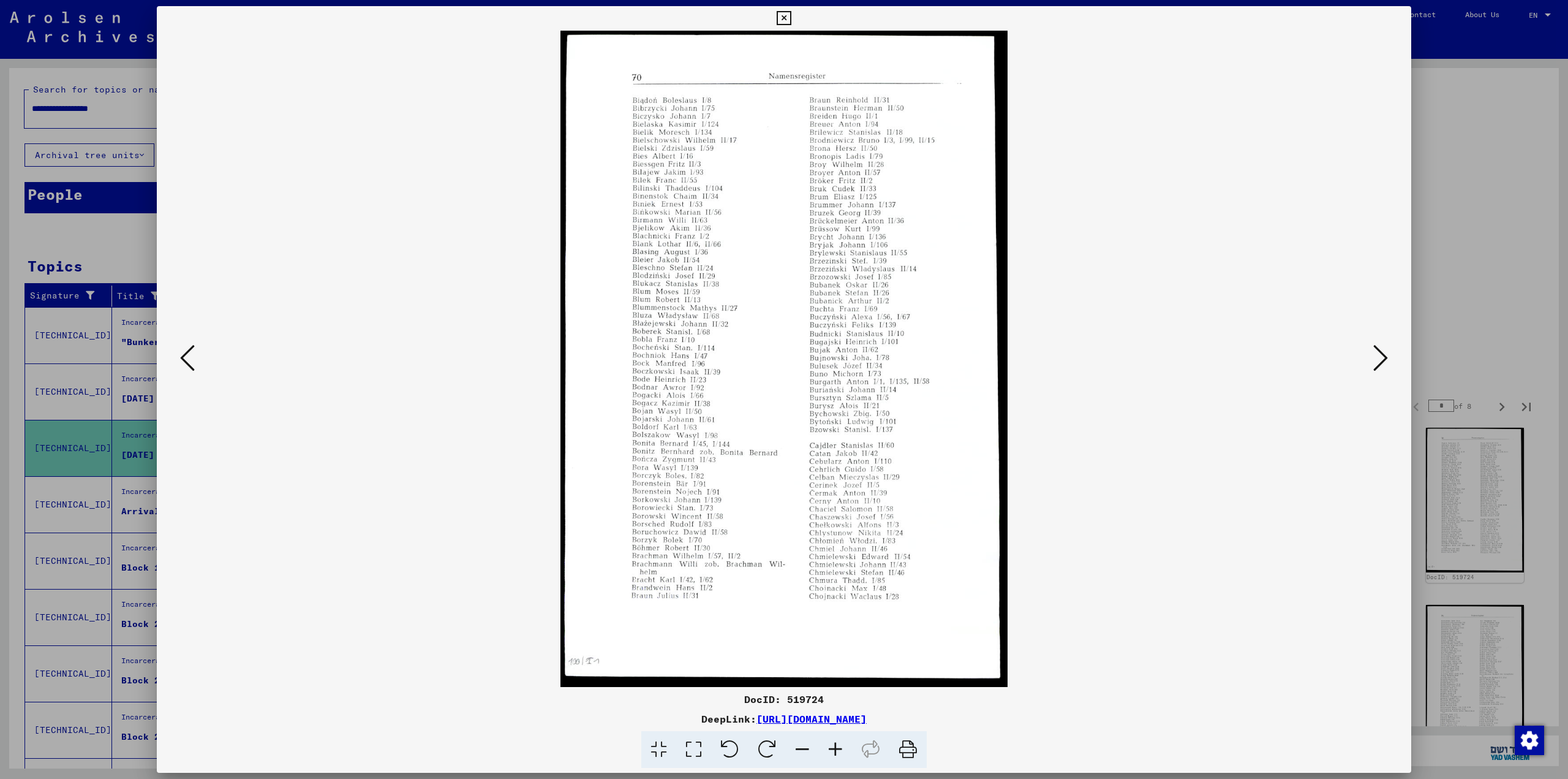
click at [189, 364] on icon at bounding box center [187, 357] width 15 height 29
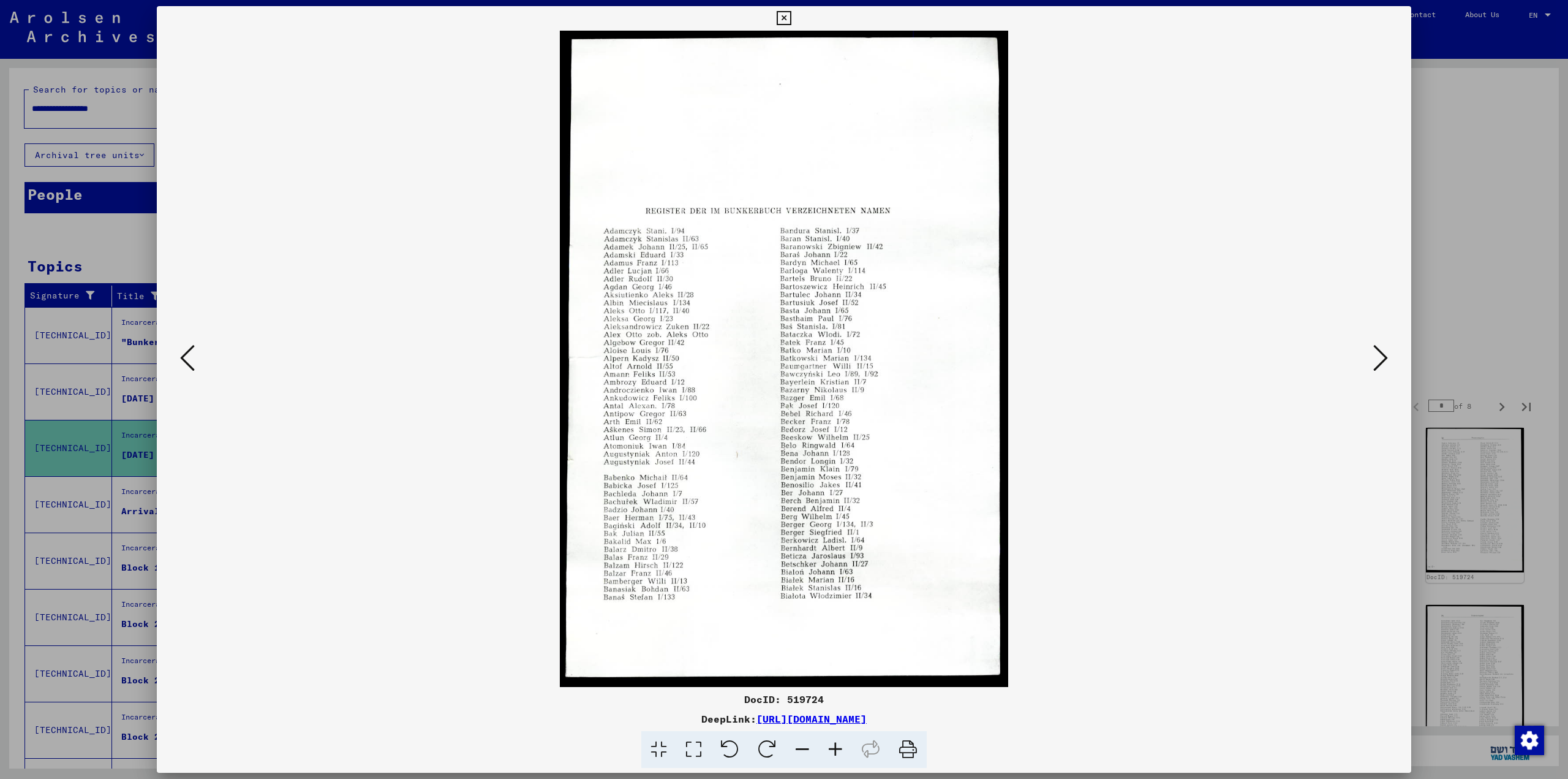
click at [189, 364] on icon at bounding box center [187, 357] width 15 height 29
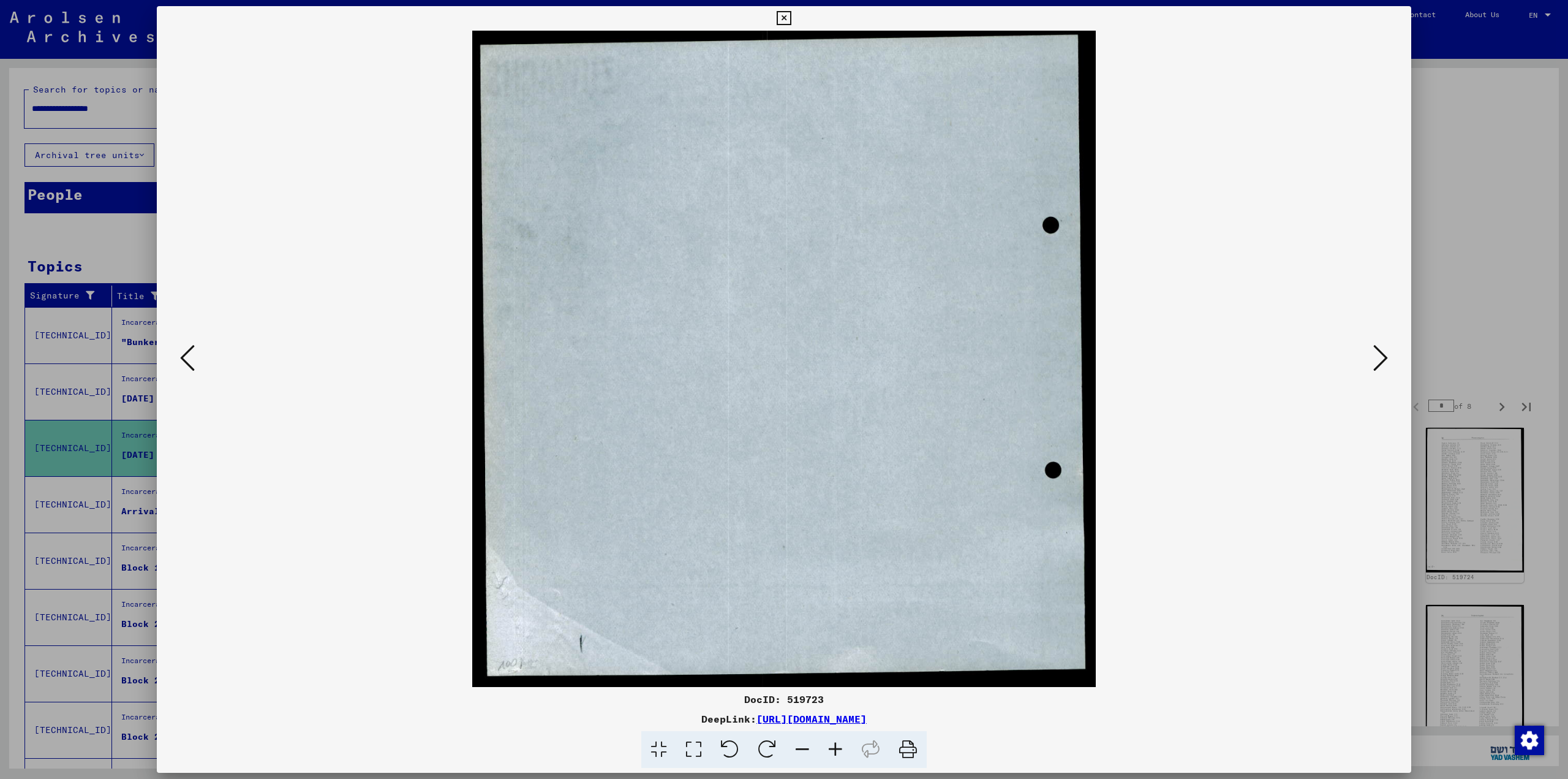
click at [189, 364] on icon at bounding box center [187, 357] width 15 height 29
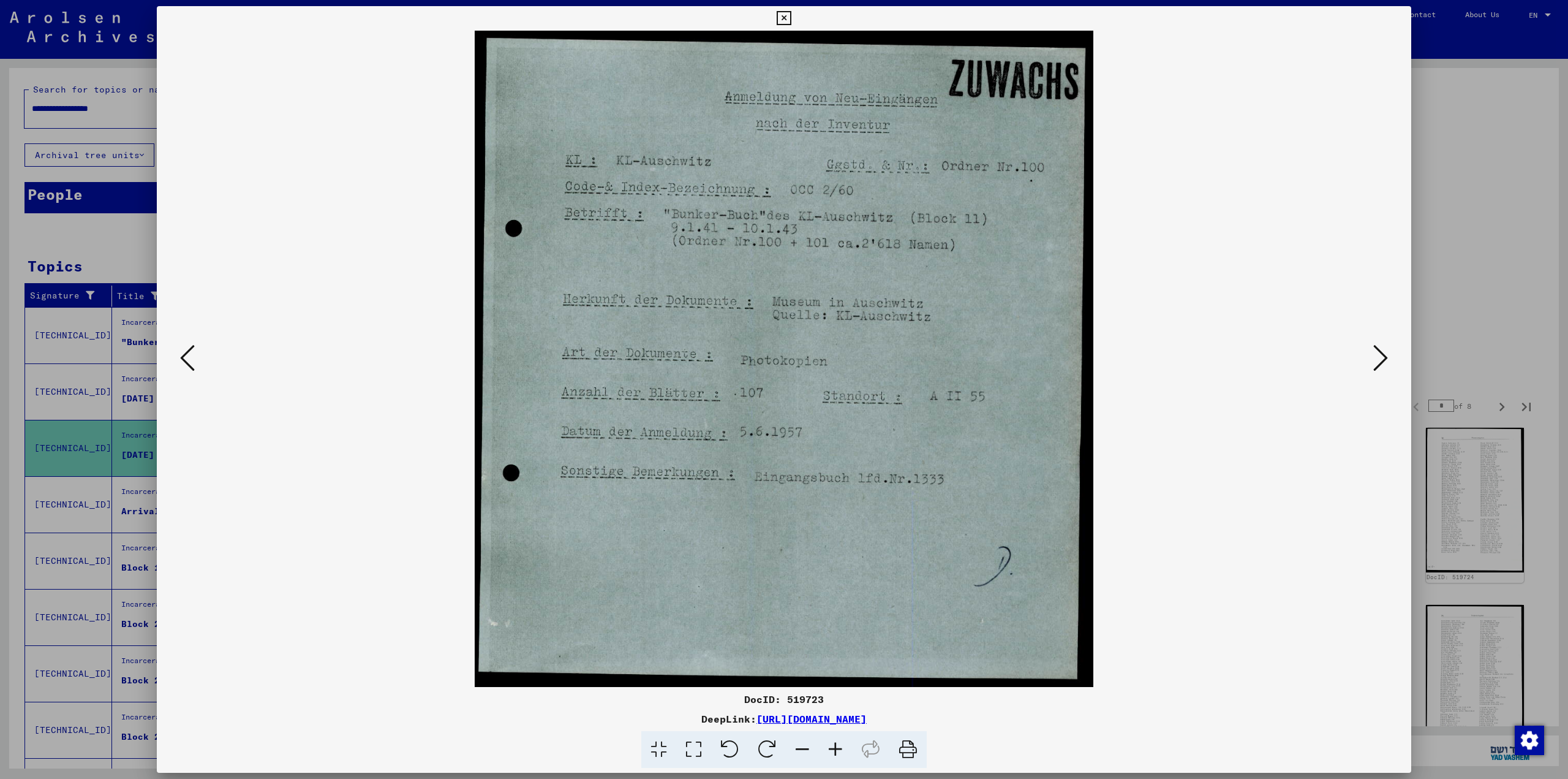
click at [189, 364] on icon at bounding box center [187, 357] width 15 height 29
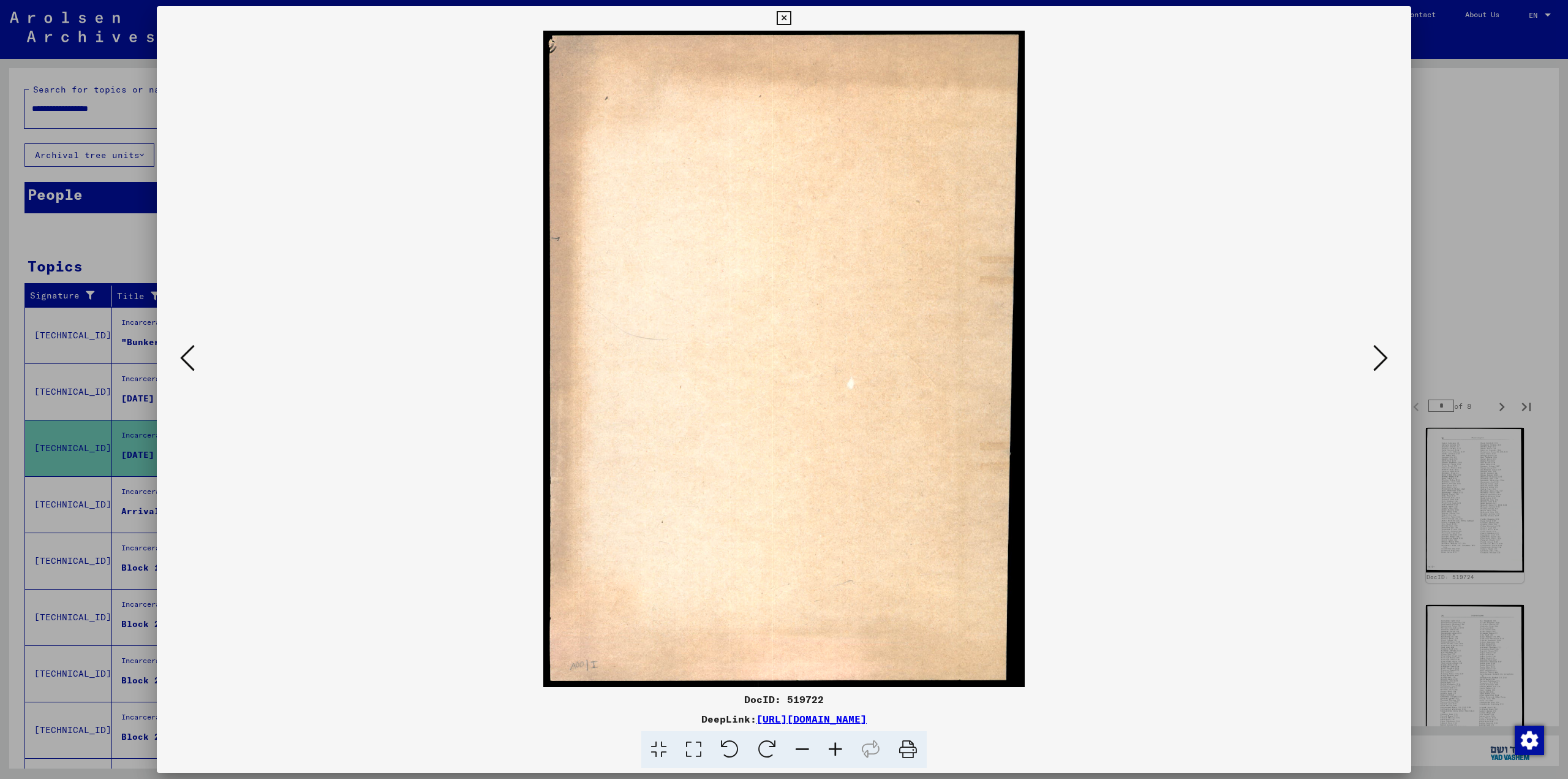
click at [799, 120] on div at bounding box center [784, 389] width 1568 height 779
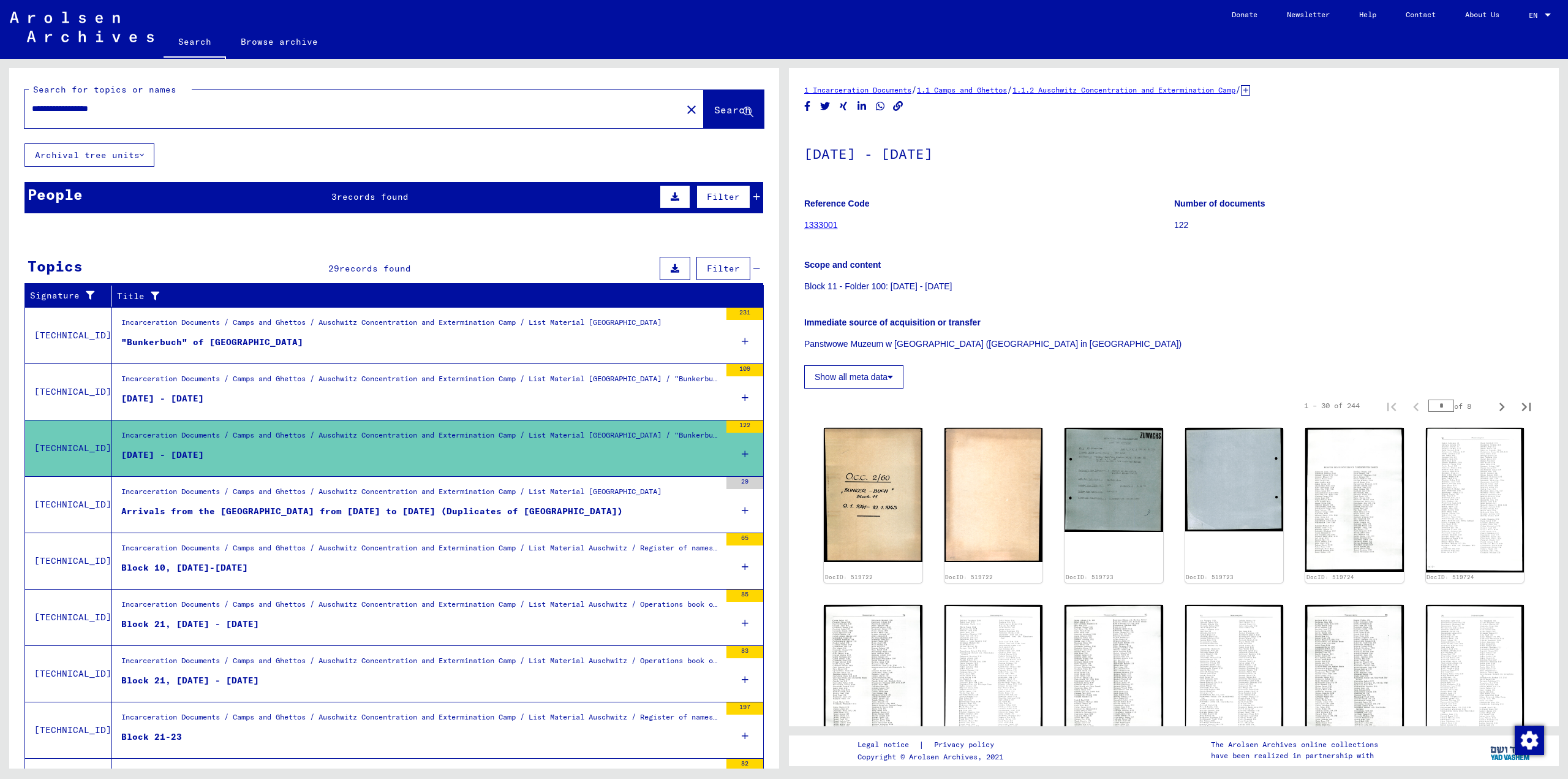
click at [460, 549] on div "Incarceration Documents / Camps and Ghettos / Auschwitz Concentration and Exter…" at bounding box center [420, 551] width 599 height 17
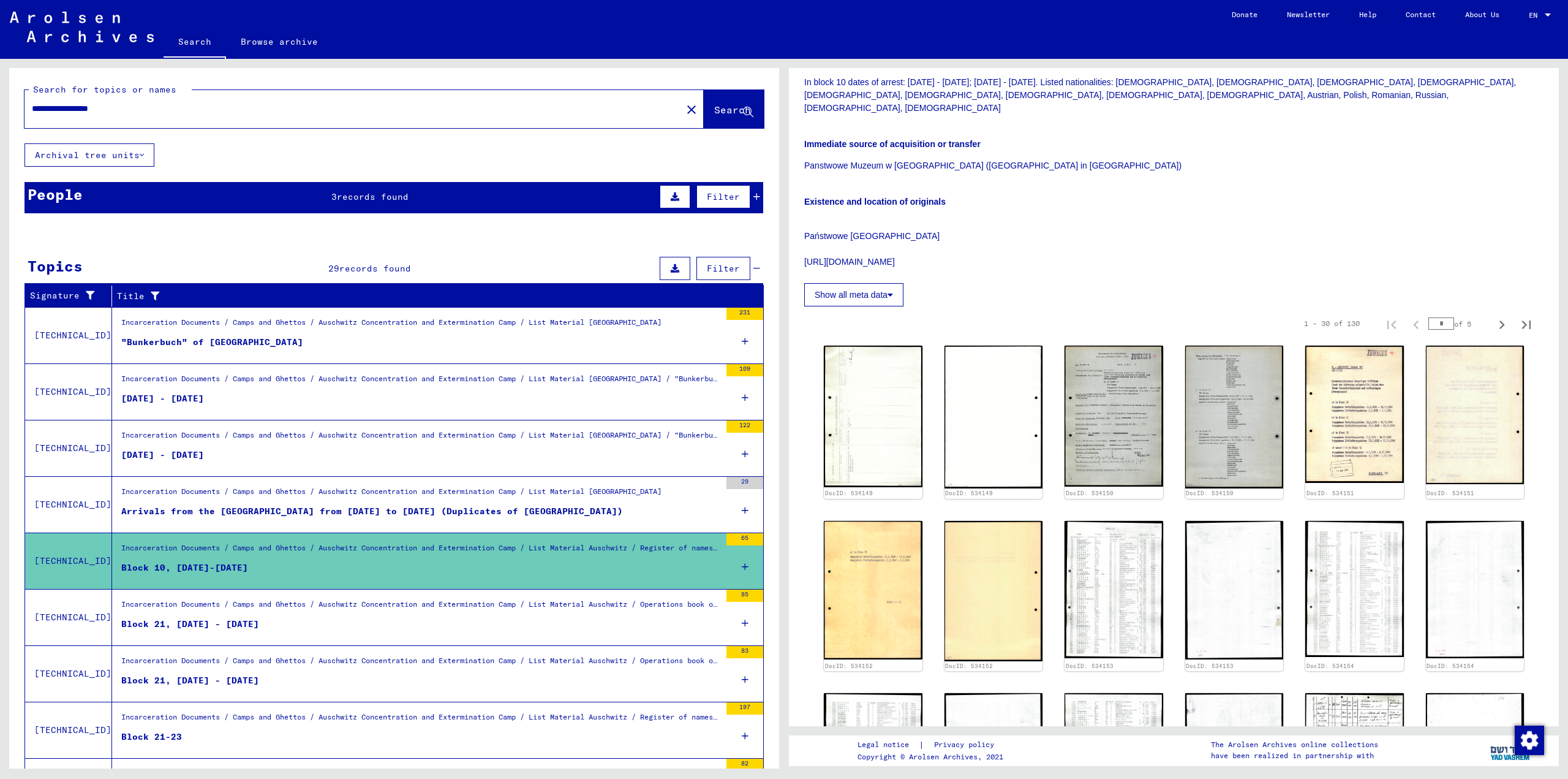
scroll to position [408, 0]
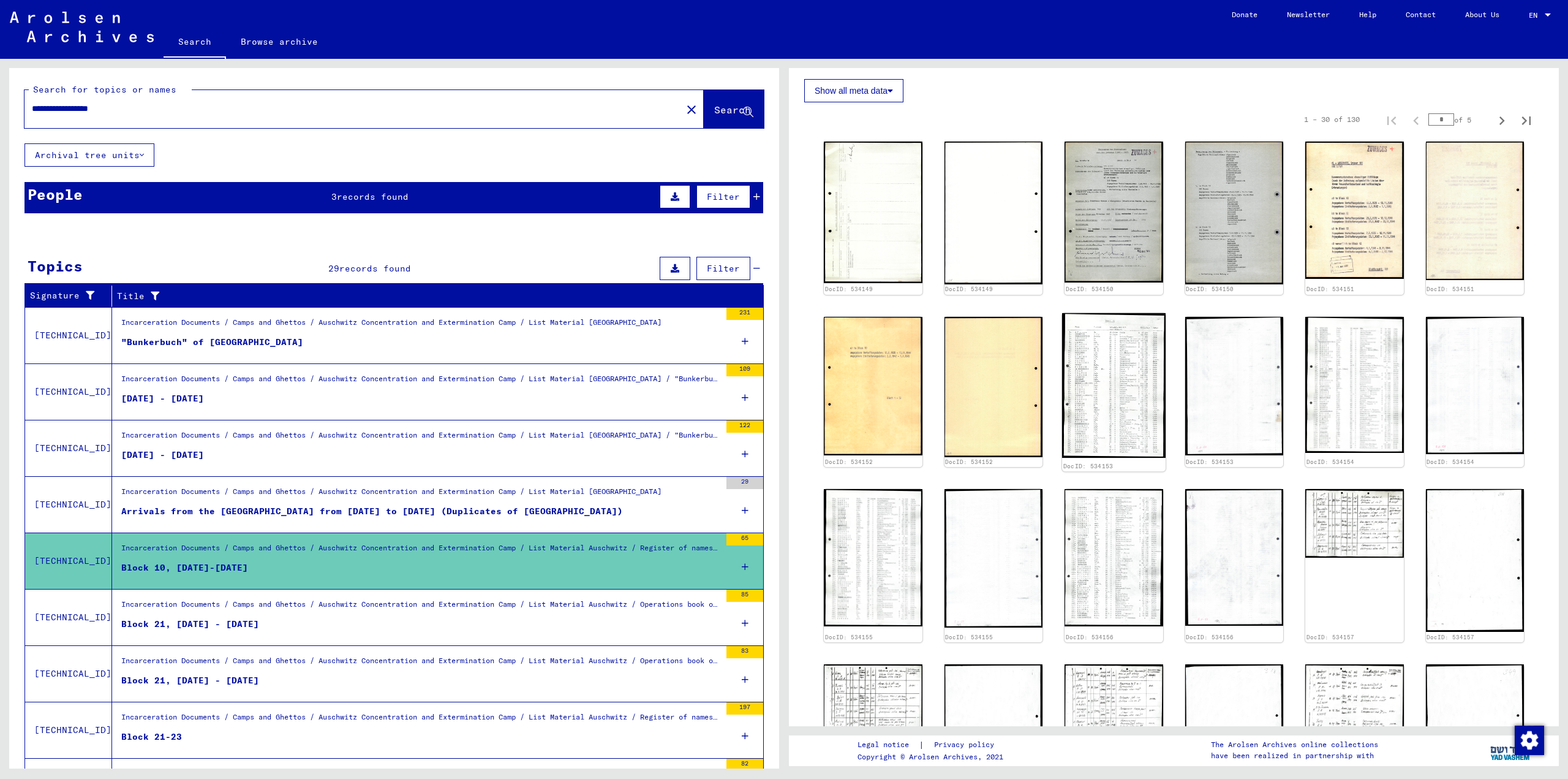
click at [799, 345] on img at bounding box center [1113, 385] width 103 height 144
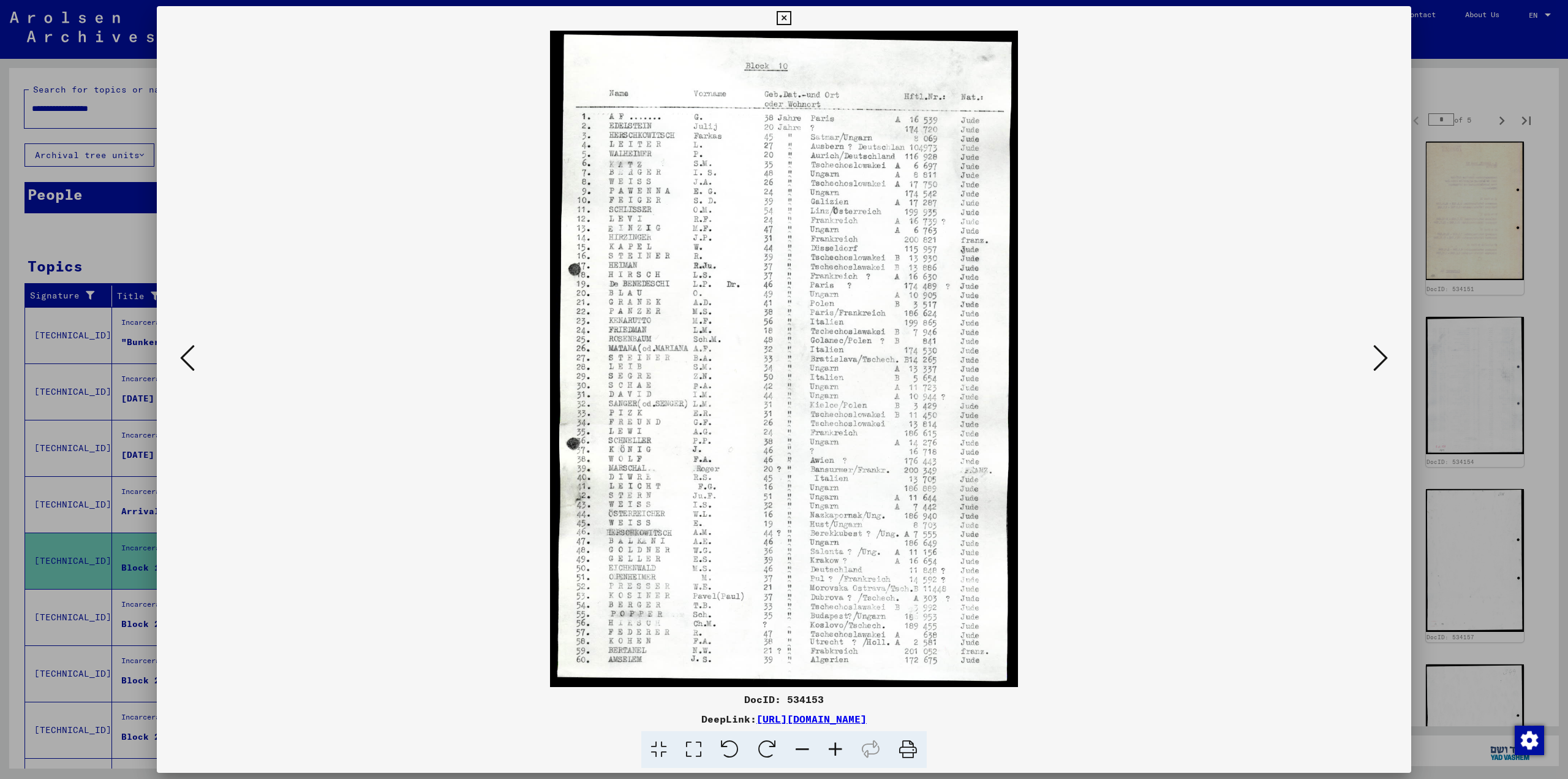
click at [799, 346] on icon at bounding box center [1380, 357] width 15 height 29
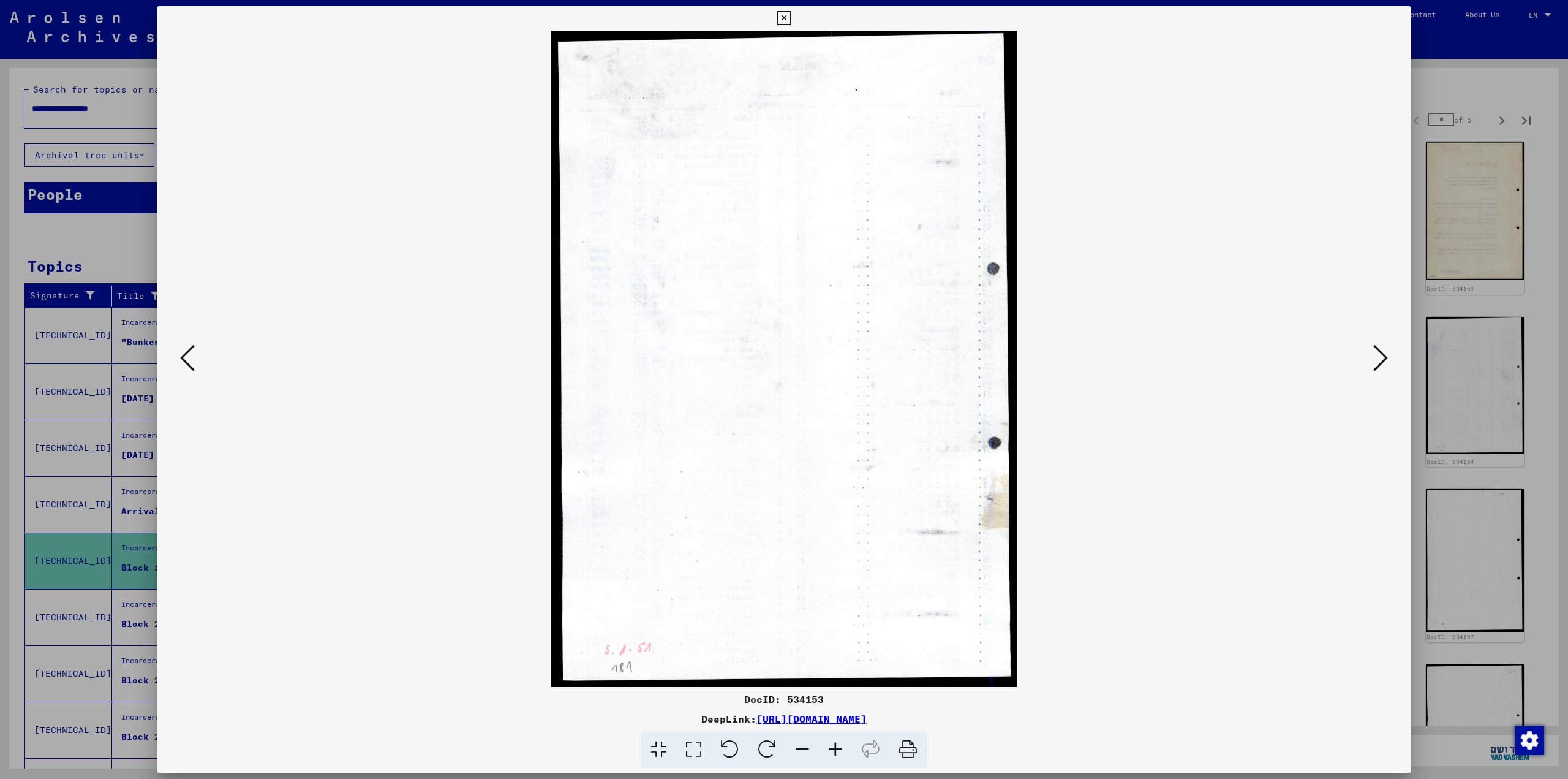
click at [799, 346] on icon at bounding box center [1380, 357] width 15 height 29
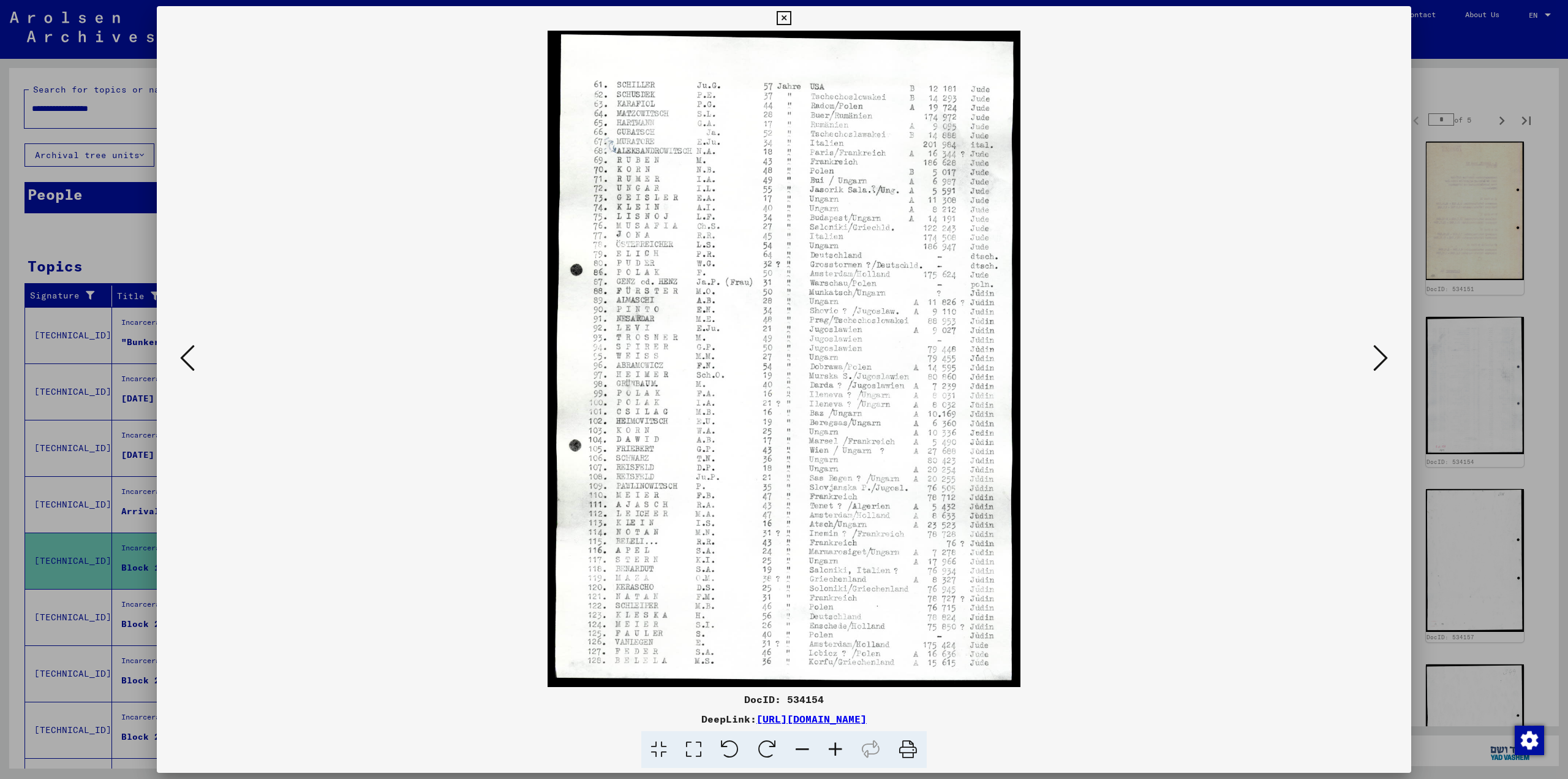
click at [799, 346] on icon at bounding box center [1380, 357] width 15 height 29
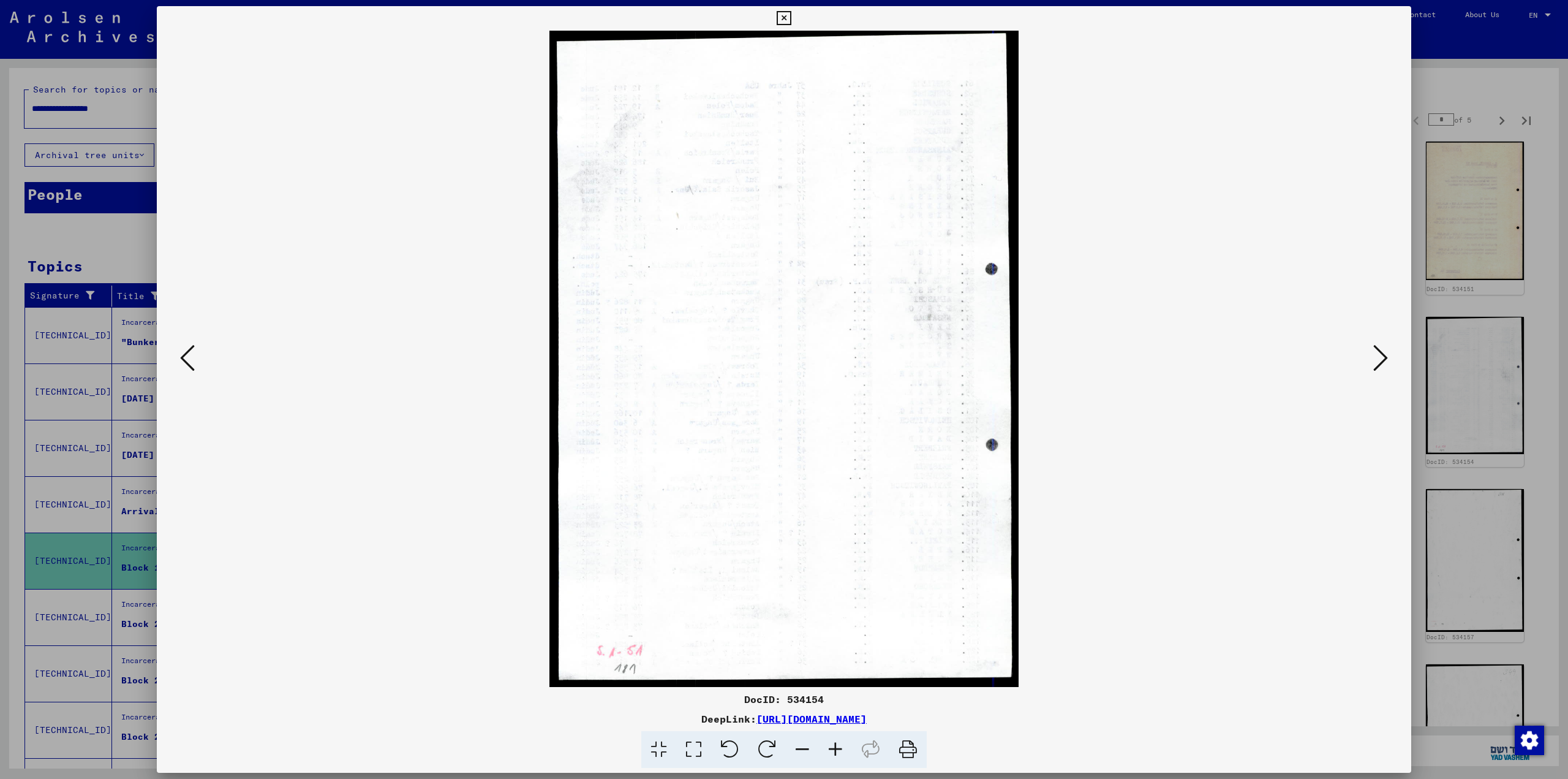
click at [799, 346] on icon at bounding box center [1380, 357] width 15 height 29
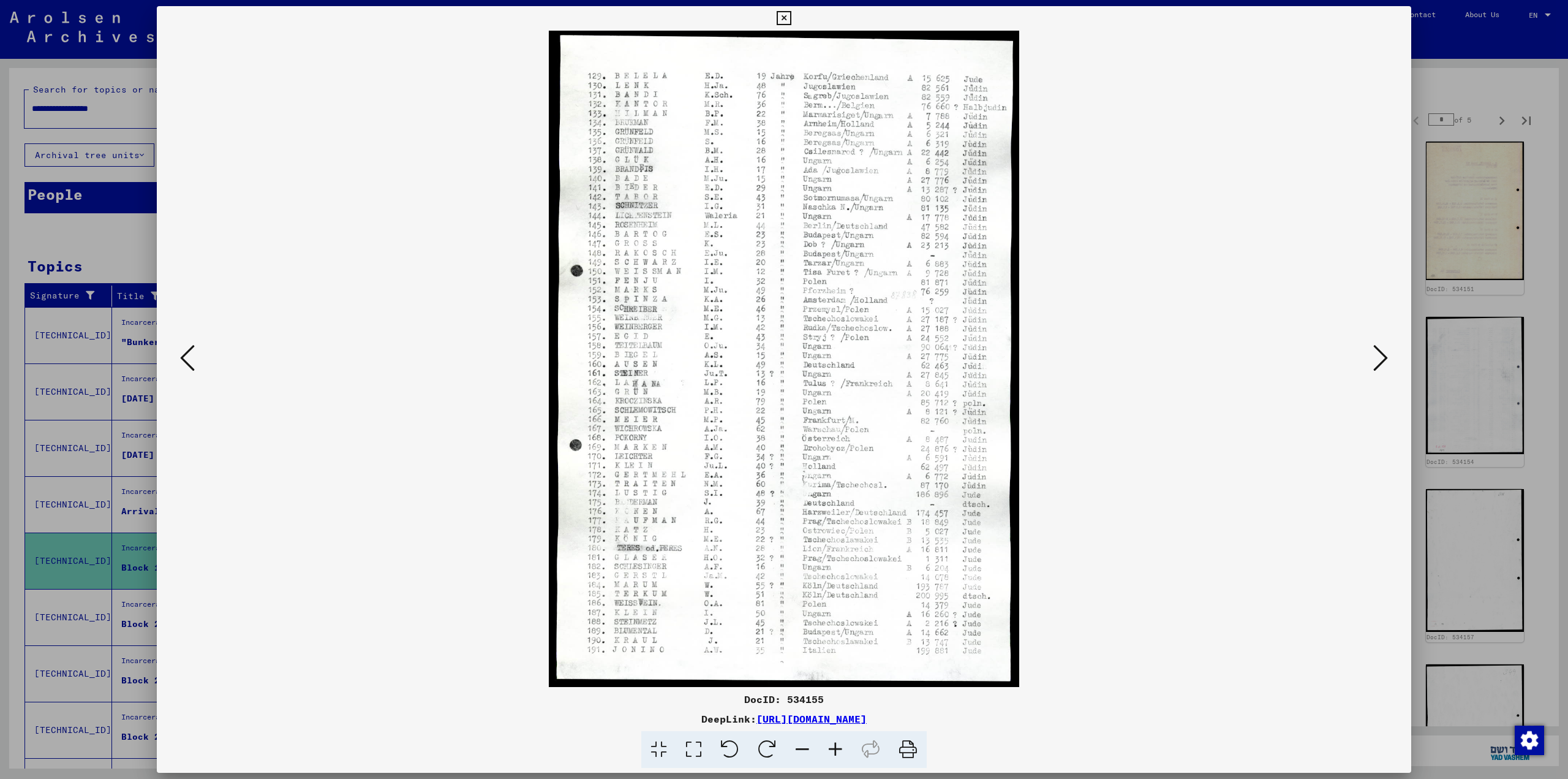
click at [799, 346] on icon at bounding box center [1380, 357] width 15 height 29
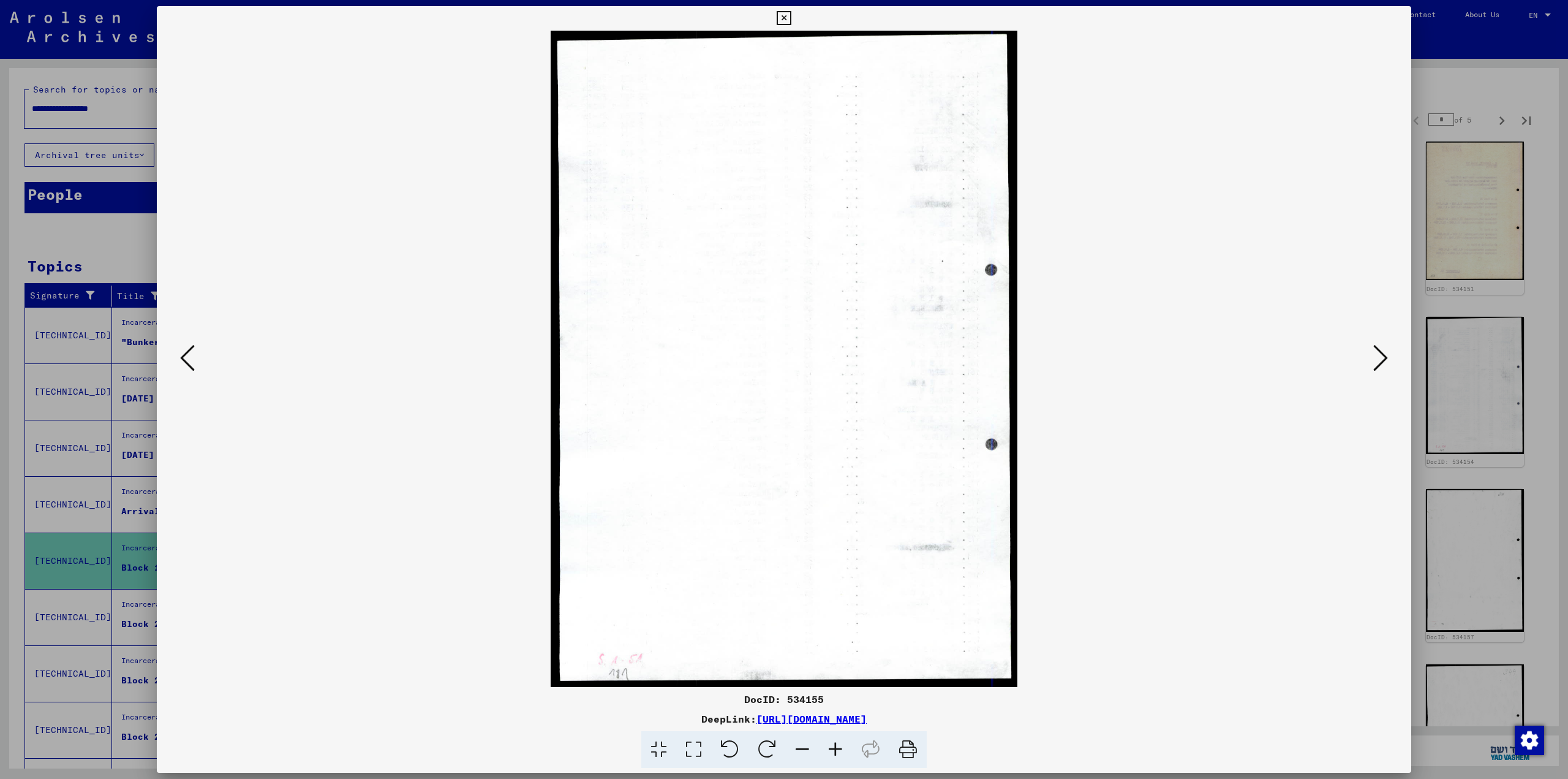
click at [799, 346] on icon at bounding box center [1380, 357] width 15 height 29
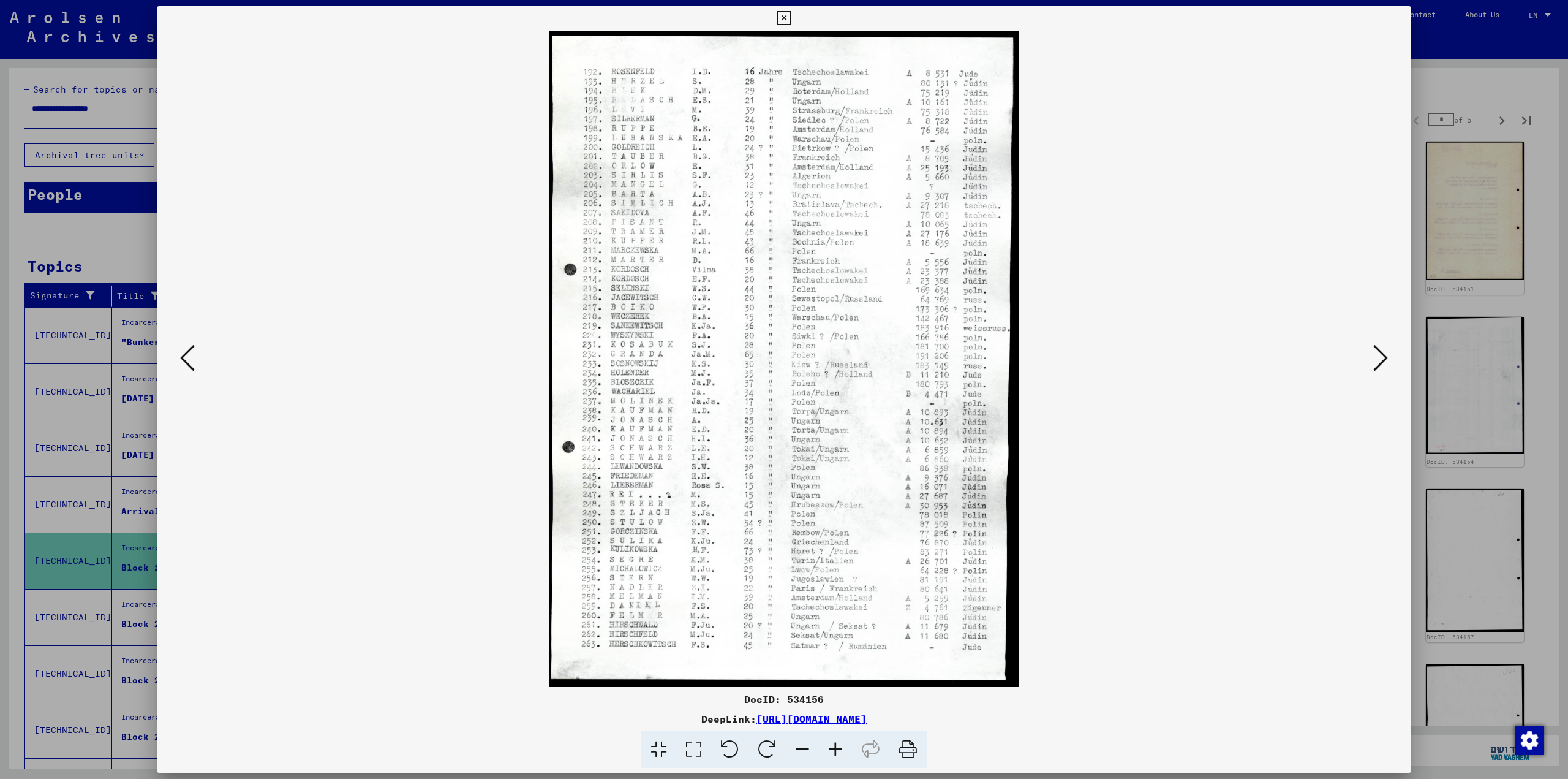
click at [799, 302] on div at bounding box center [784, 389] width 1568 height 779
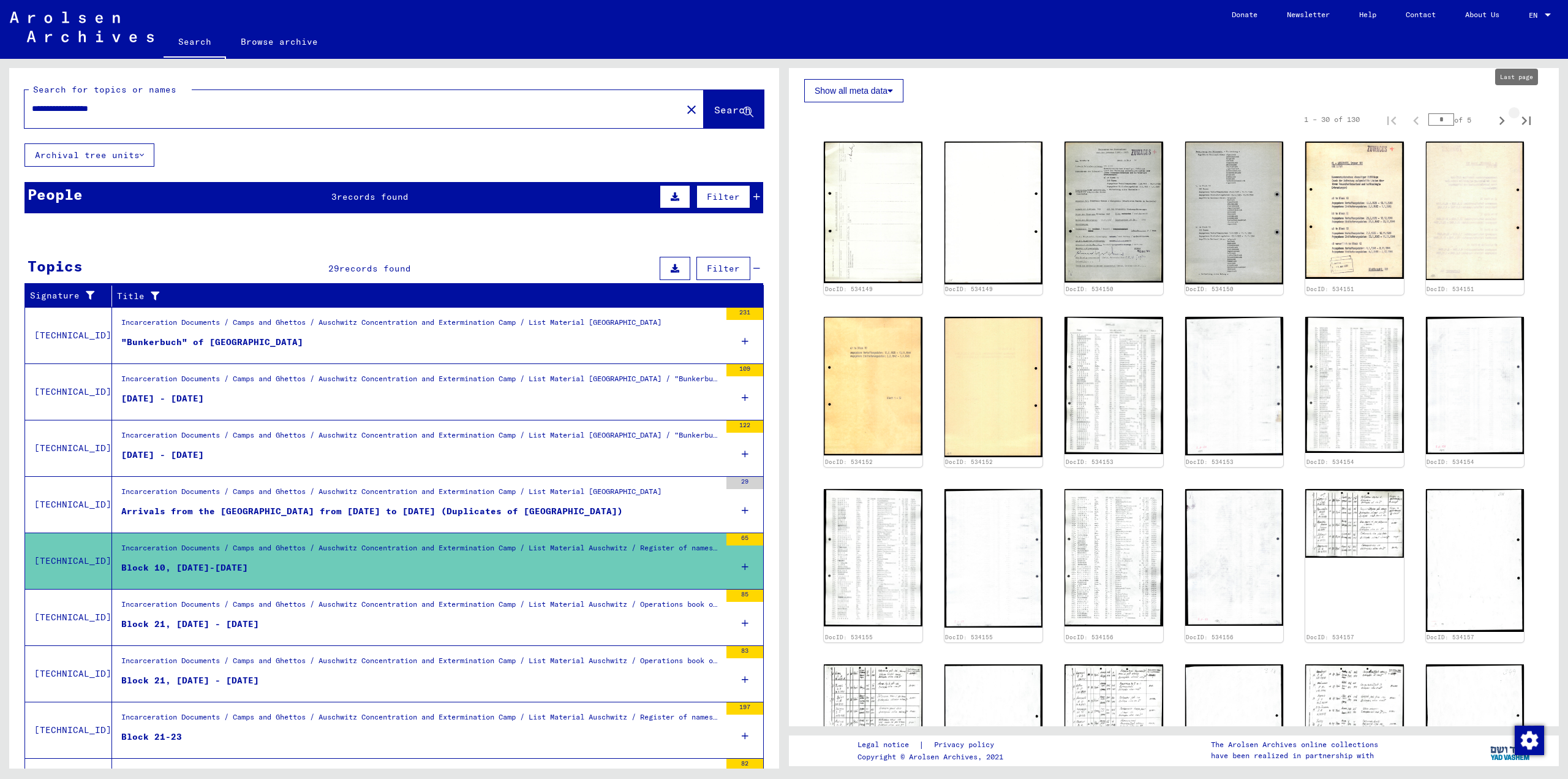
click at [799, 112] on icon "Last page" at bounding box center [1526, 120] width 17 height 17
type input "*"
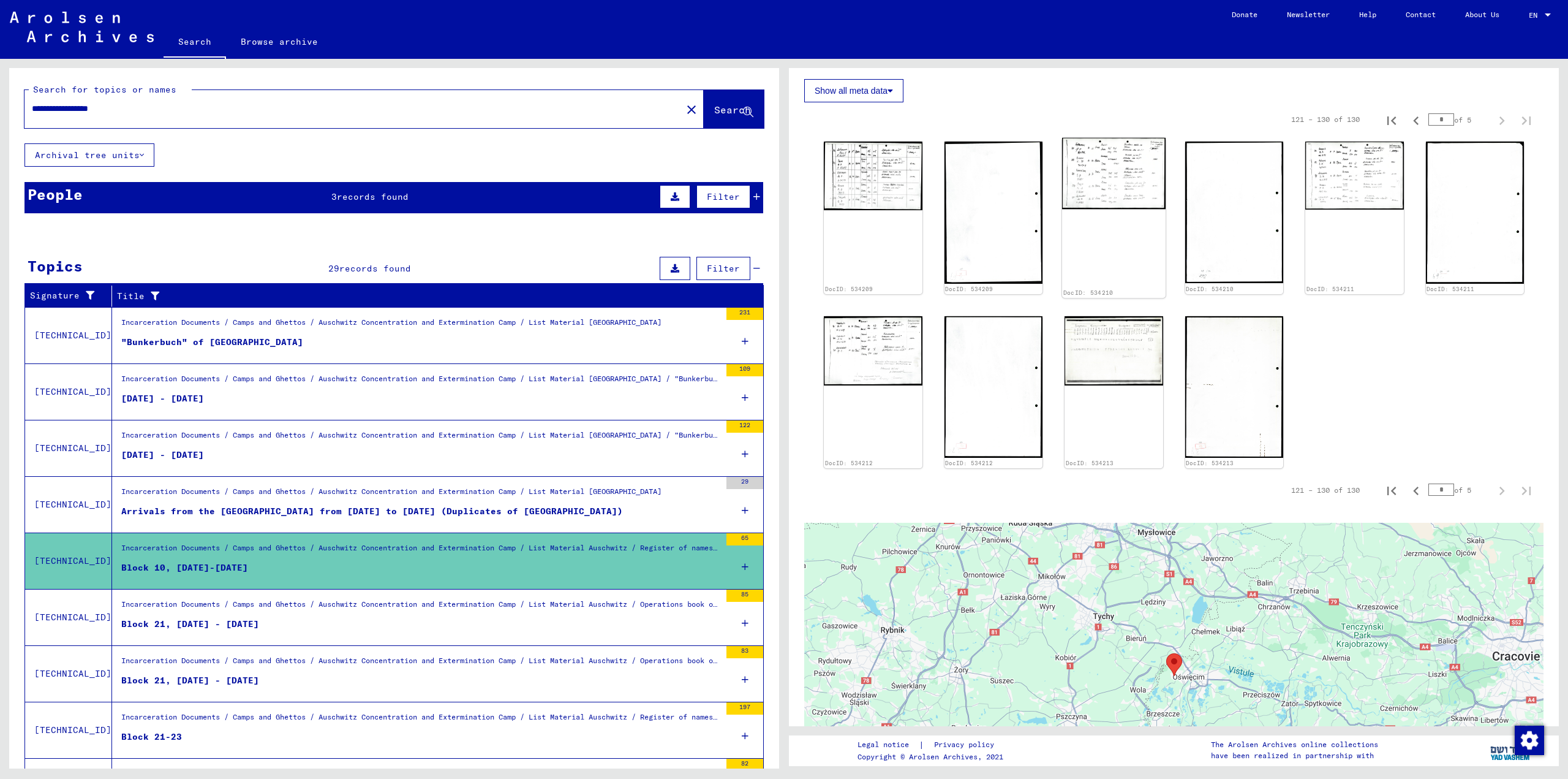
click at [799, 175] on div "DocID: 534209 DocID: 534209 DocID: 534210 DocID: 534210 DocID: 534211 DocID: 53…" at bounding box center [1174, 304] width 710 height 336
click at [799, 181] on img at bounding box center [1113, 173] width 103 height 71
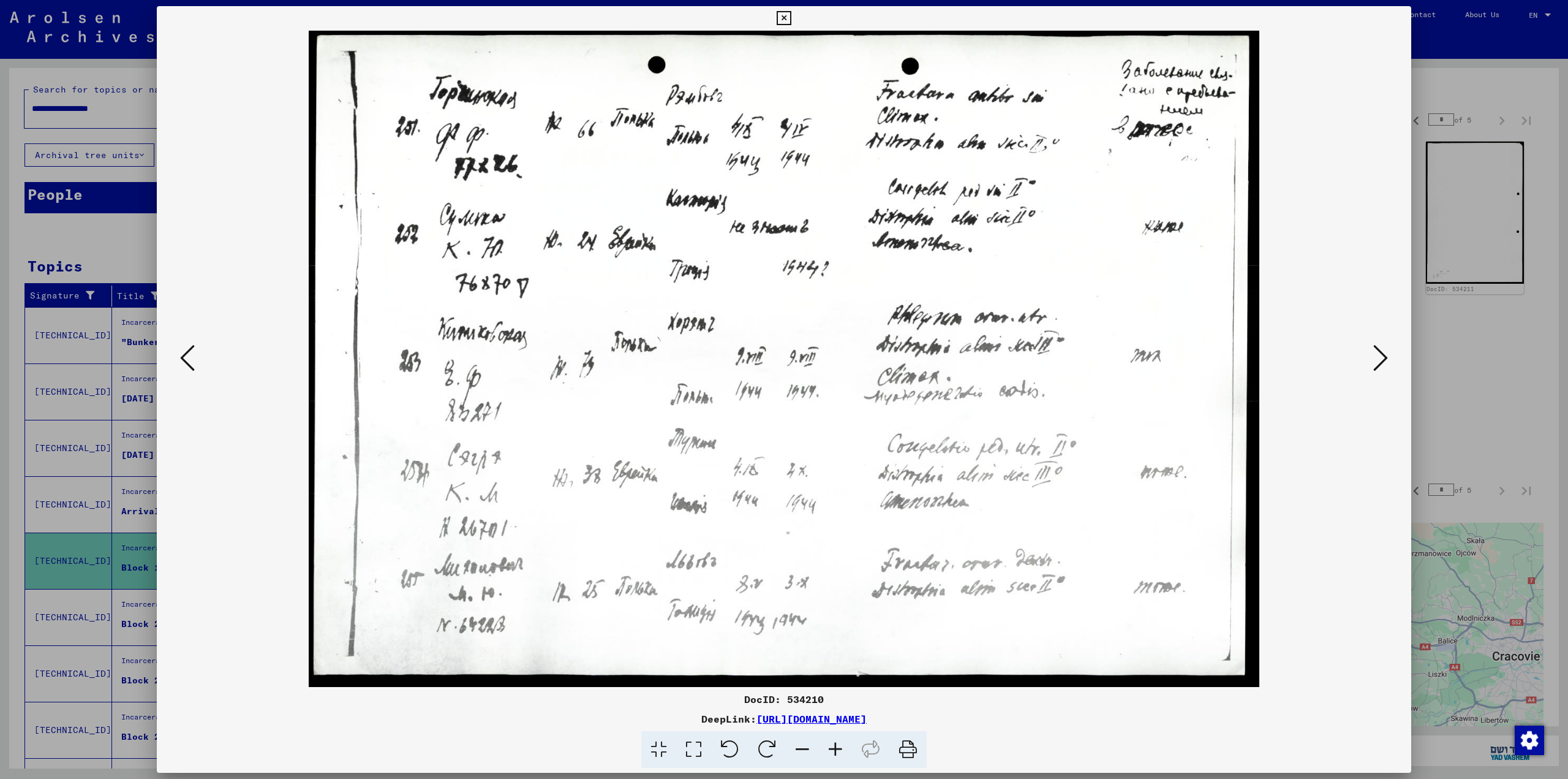
click at [799, 166] on img at bounding box center [784, 358] width 1171 height 656
click at [799, 104] on div at bounding box center [784, 389] width 1568 height 779
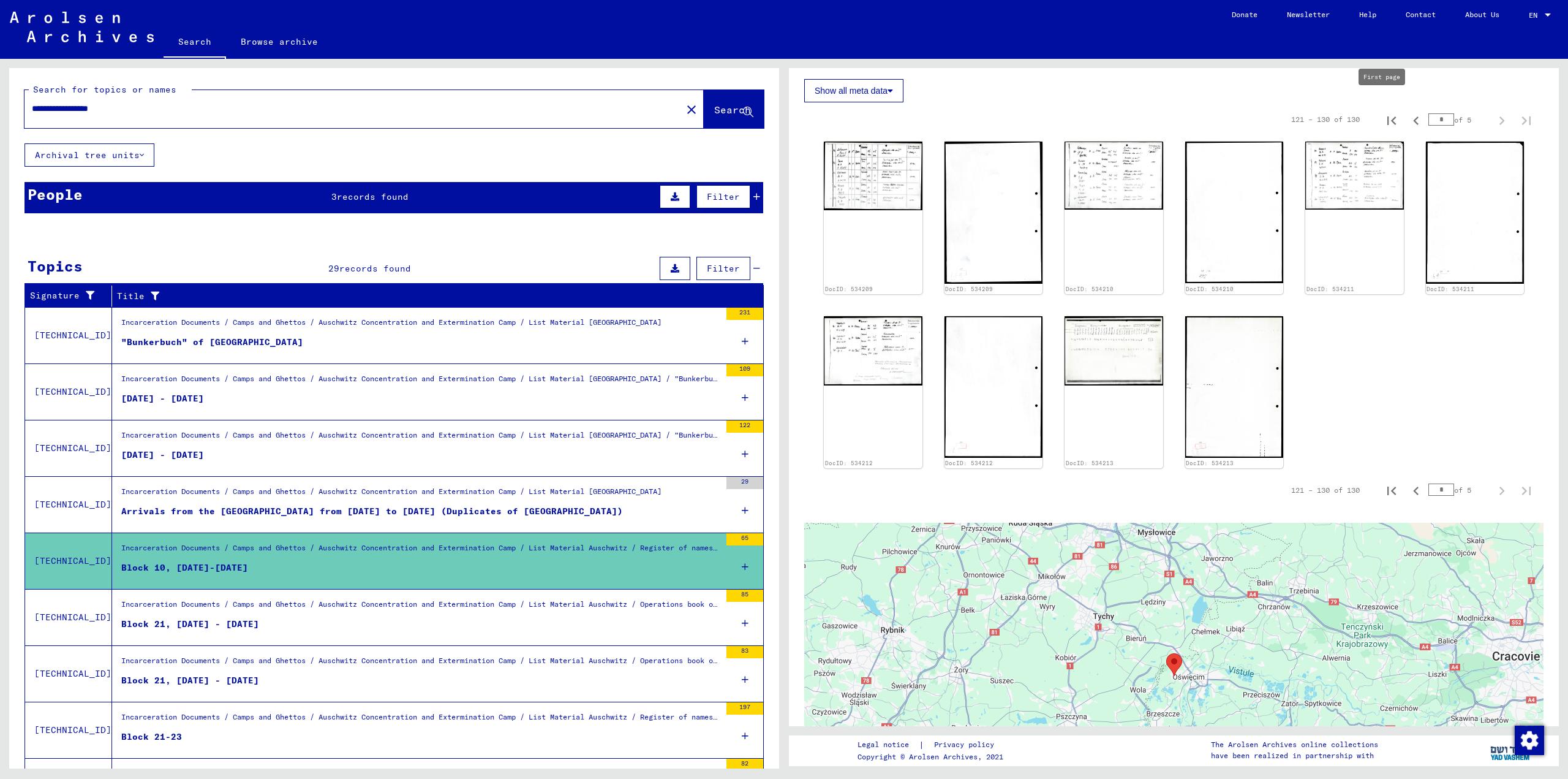
click at [799, 113] on icon "First page" at bounding box center [1391, 120] width 17 height 17
type input "*"
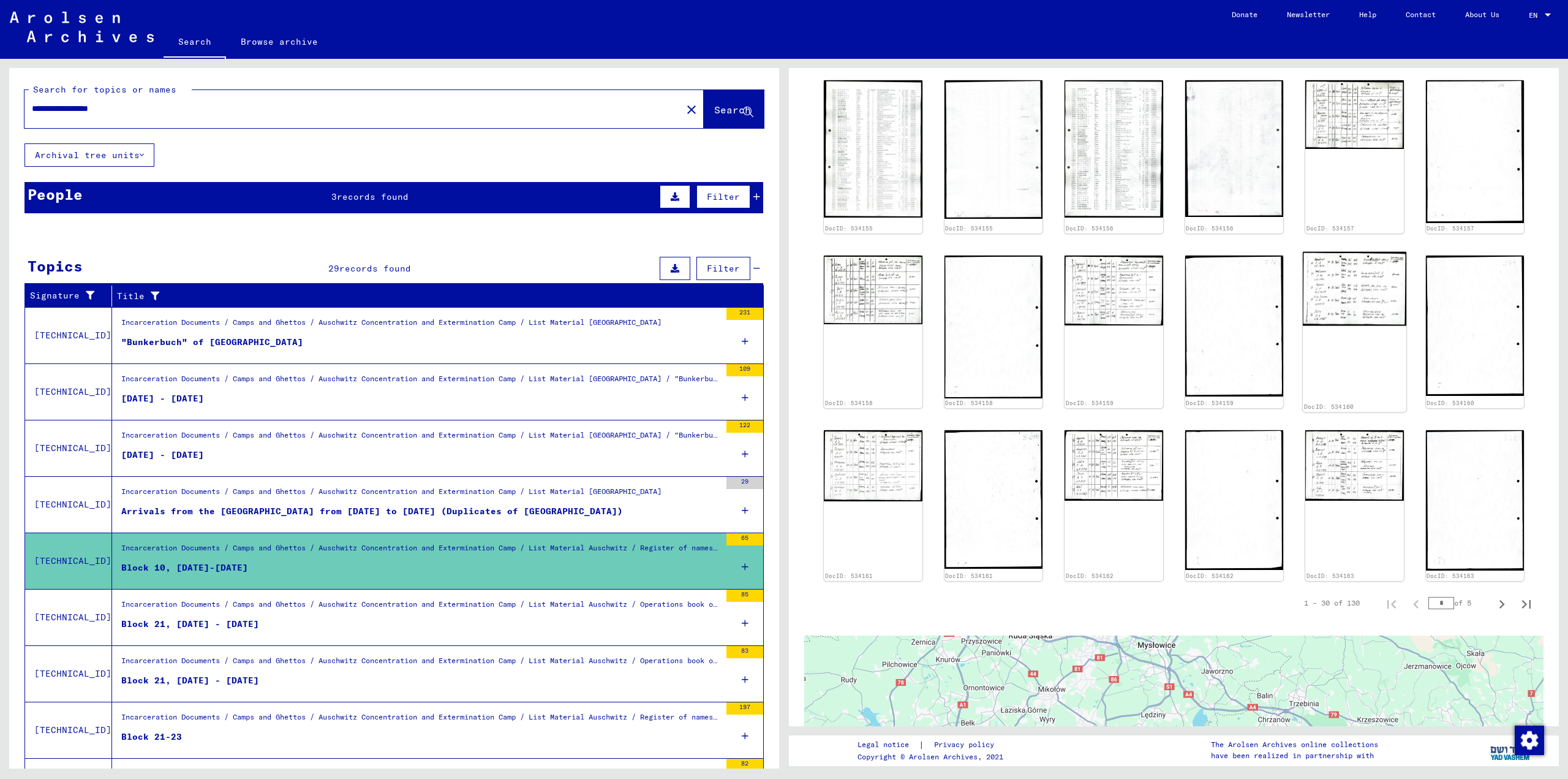
scroll to position [613, 0]
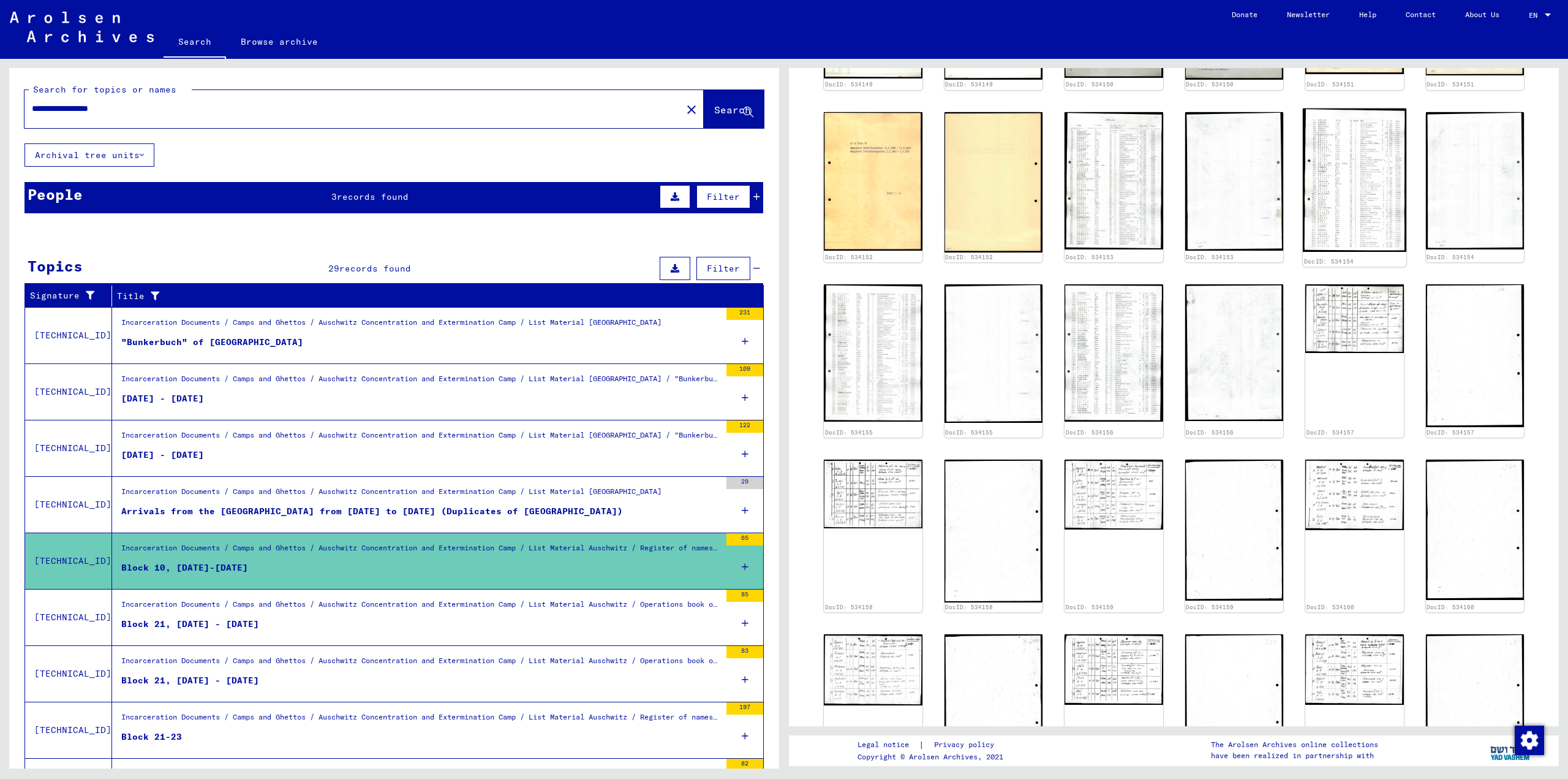
click at [799, 185] on img at bounding box center [1354, 179] width 103 height 144
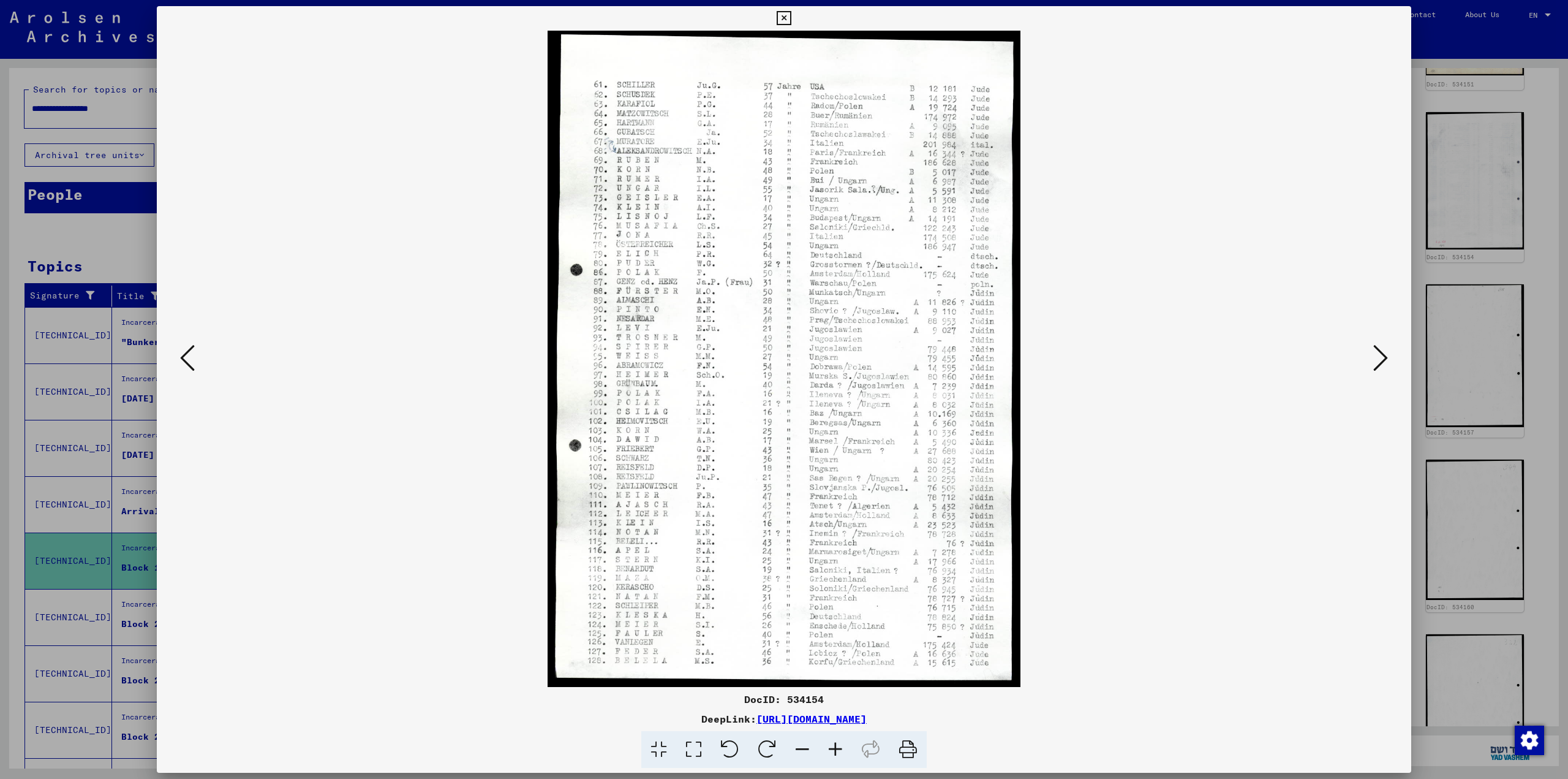
click at [799, 355] on icon at bounding box center [1380, 357] width 15 height 29
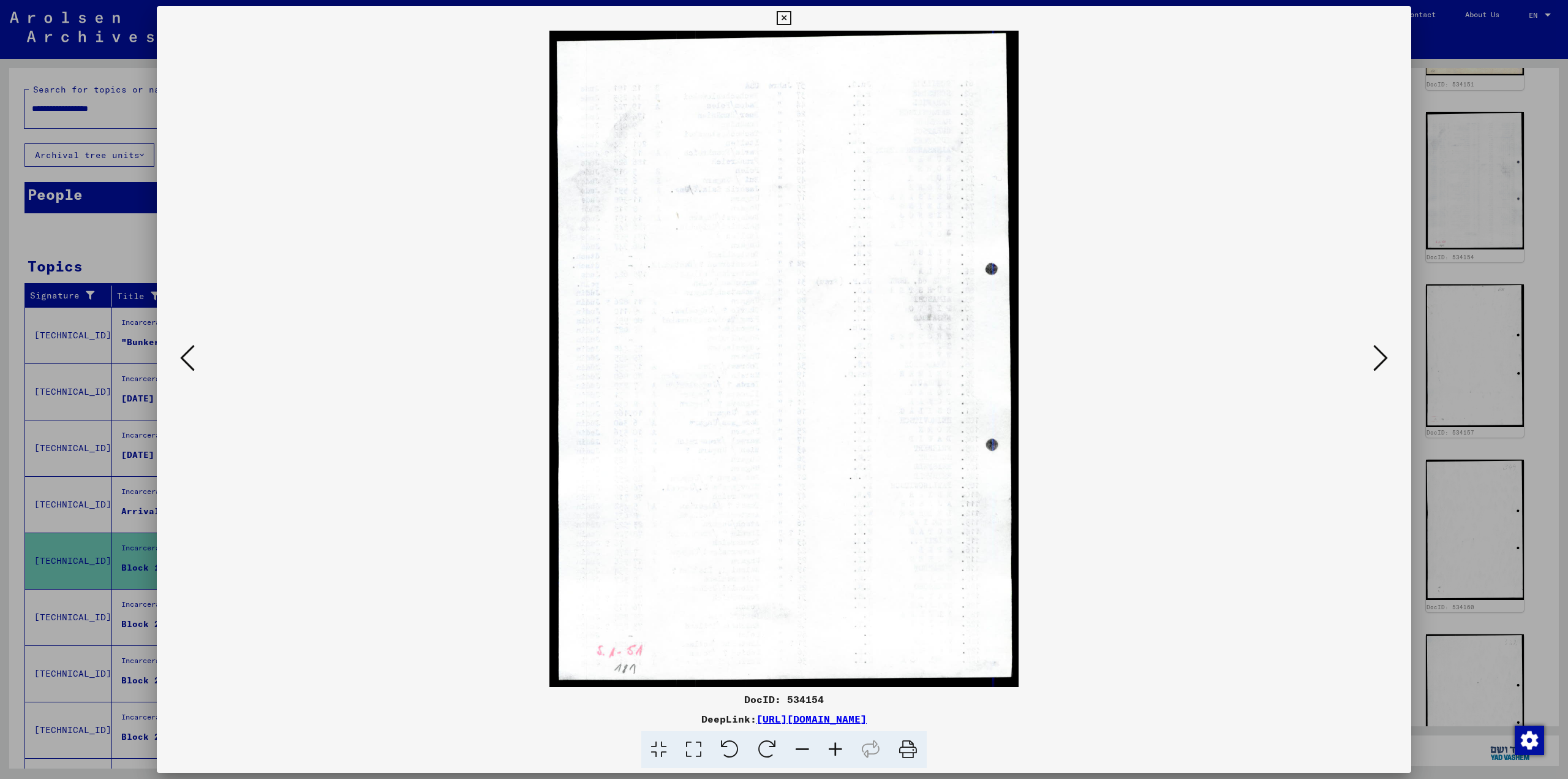
click at [799, 353] on button at bounding box center [1380, 359] width 22 height 35
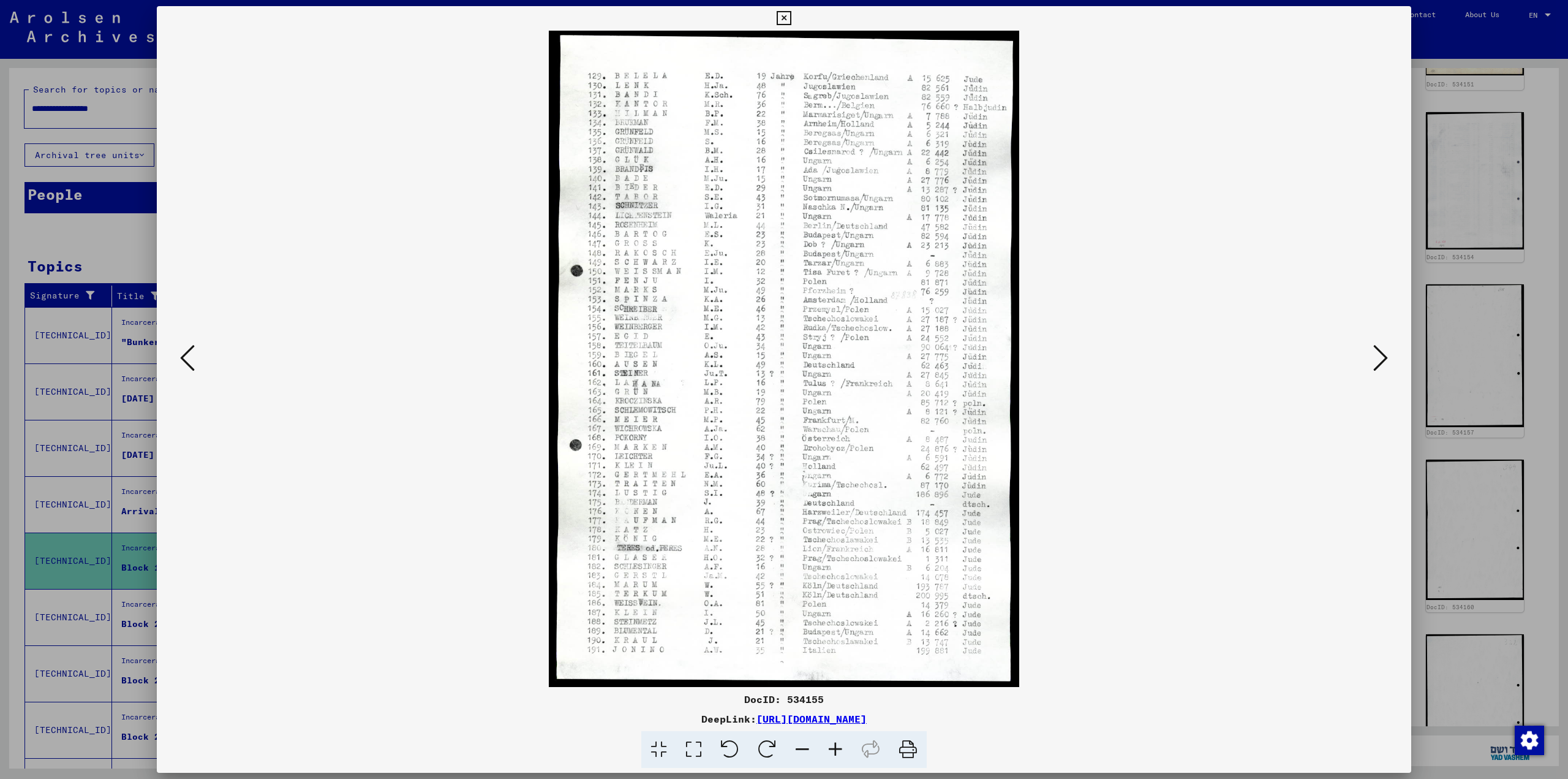
click at [799, 353] on button at bounding box center [1380, 359] width 22 height 35
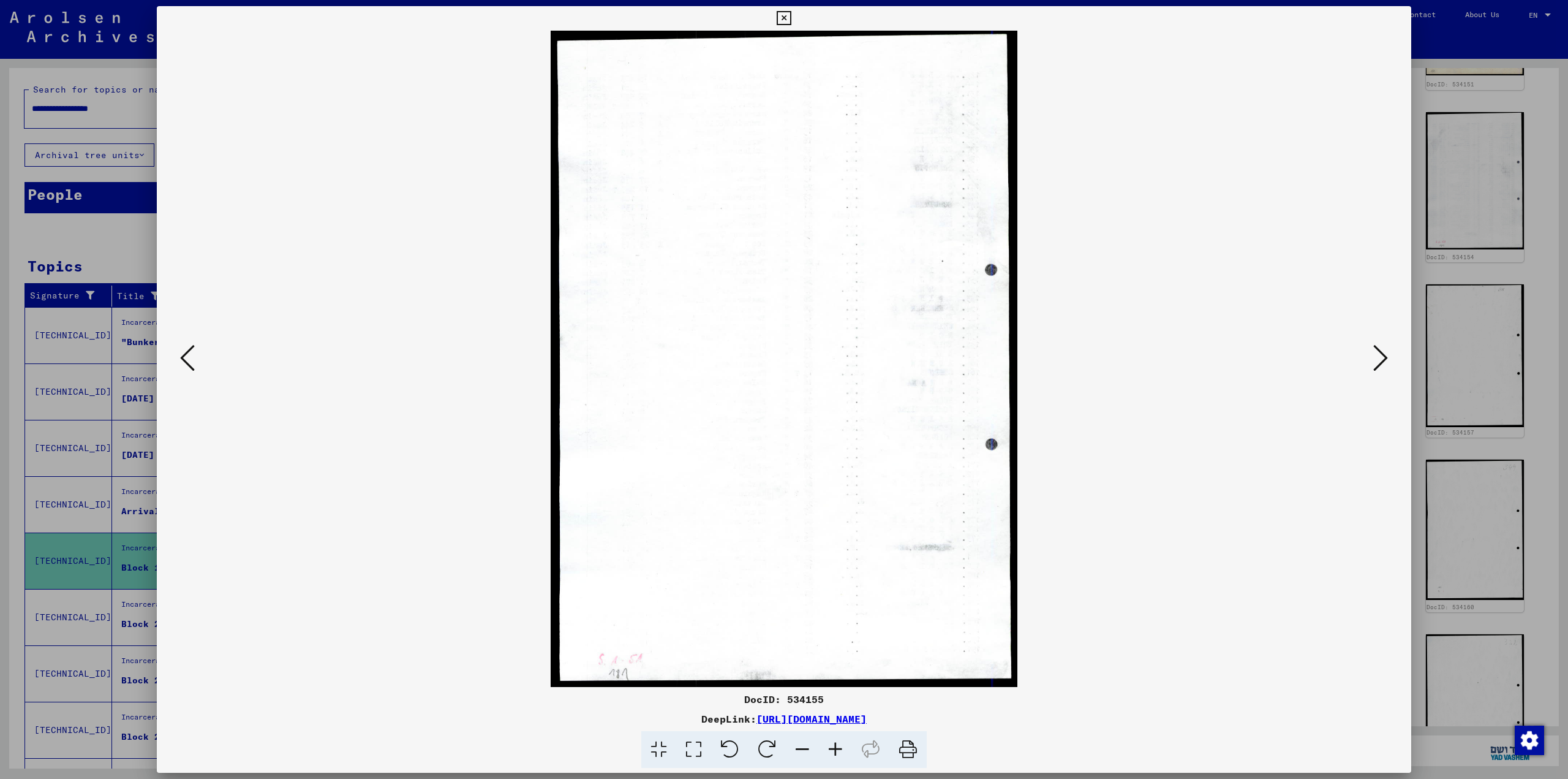
click at [799, 353] on button at bounding box center [1380, 359] width 22 height 35
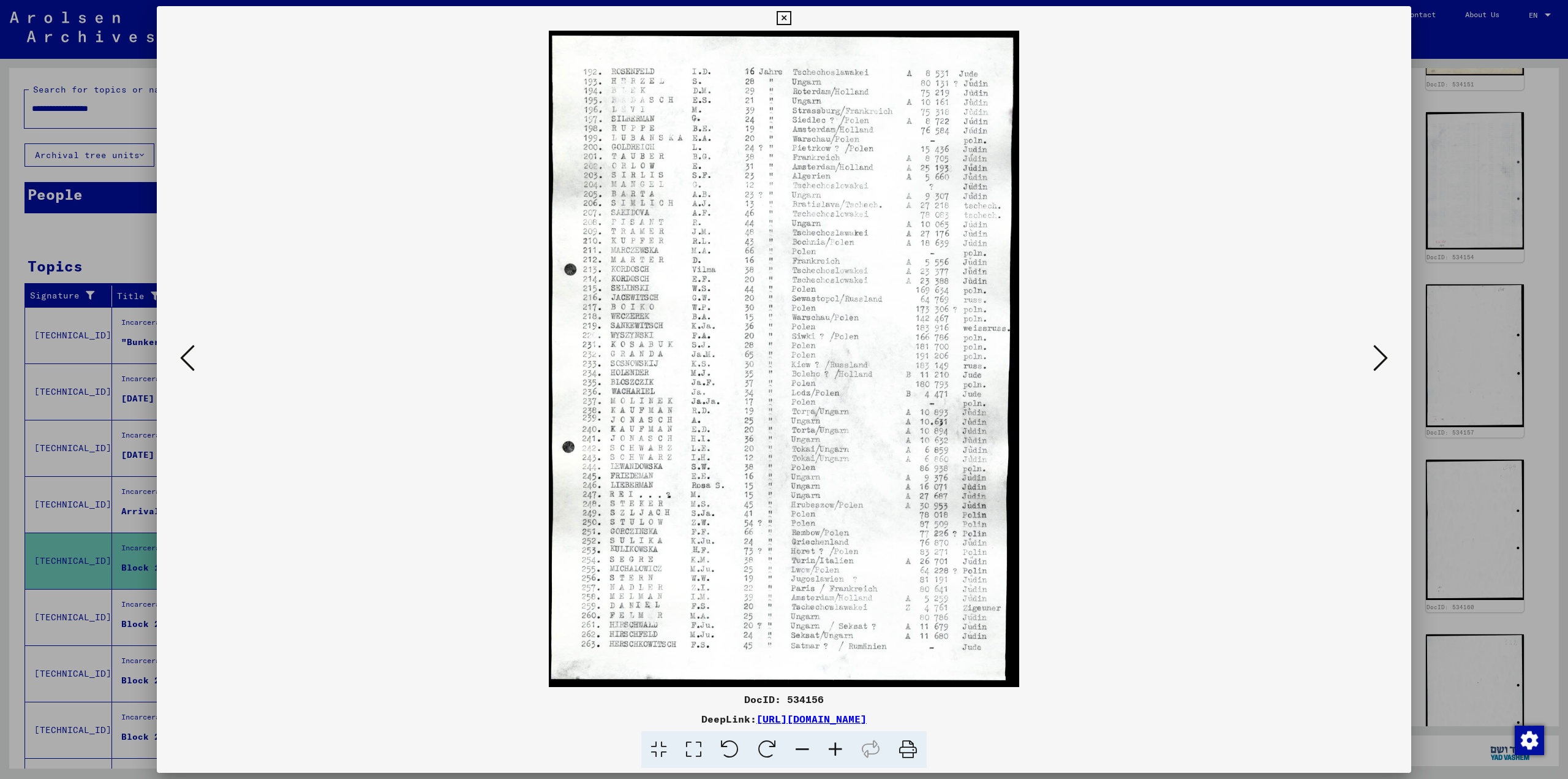
click at [799, 353] on button at bounding box center [1380, 359] width 22 height 35
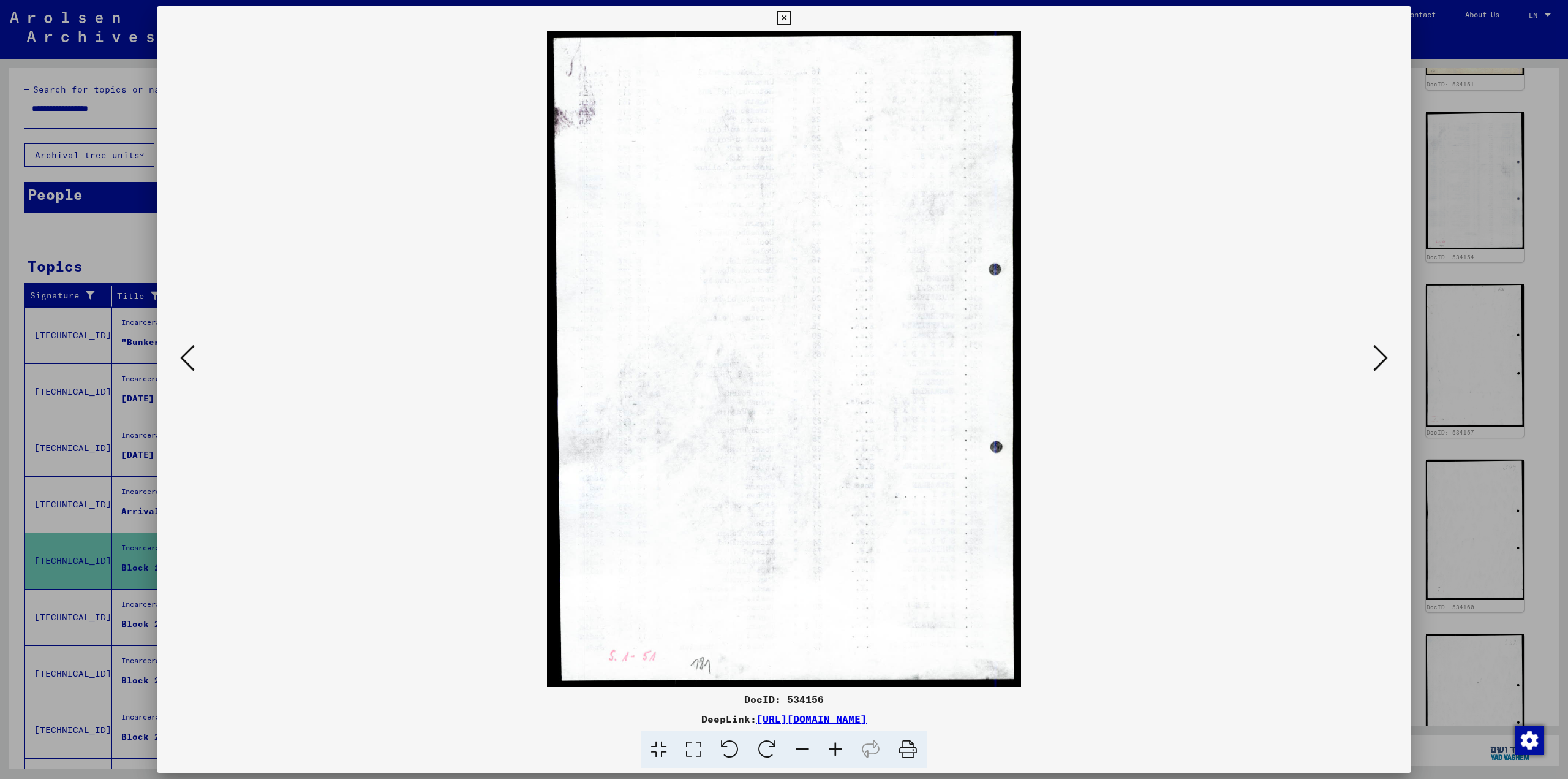
click at [799, 353] on button at bounding box center [1380, 359] width 22 height 35
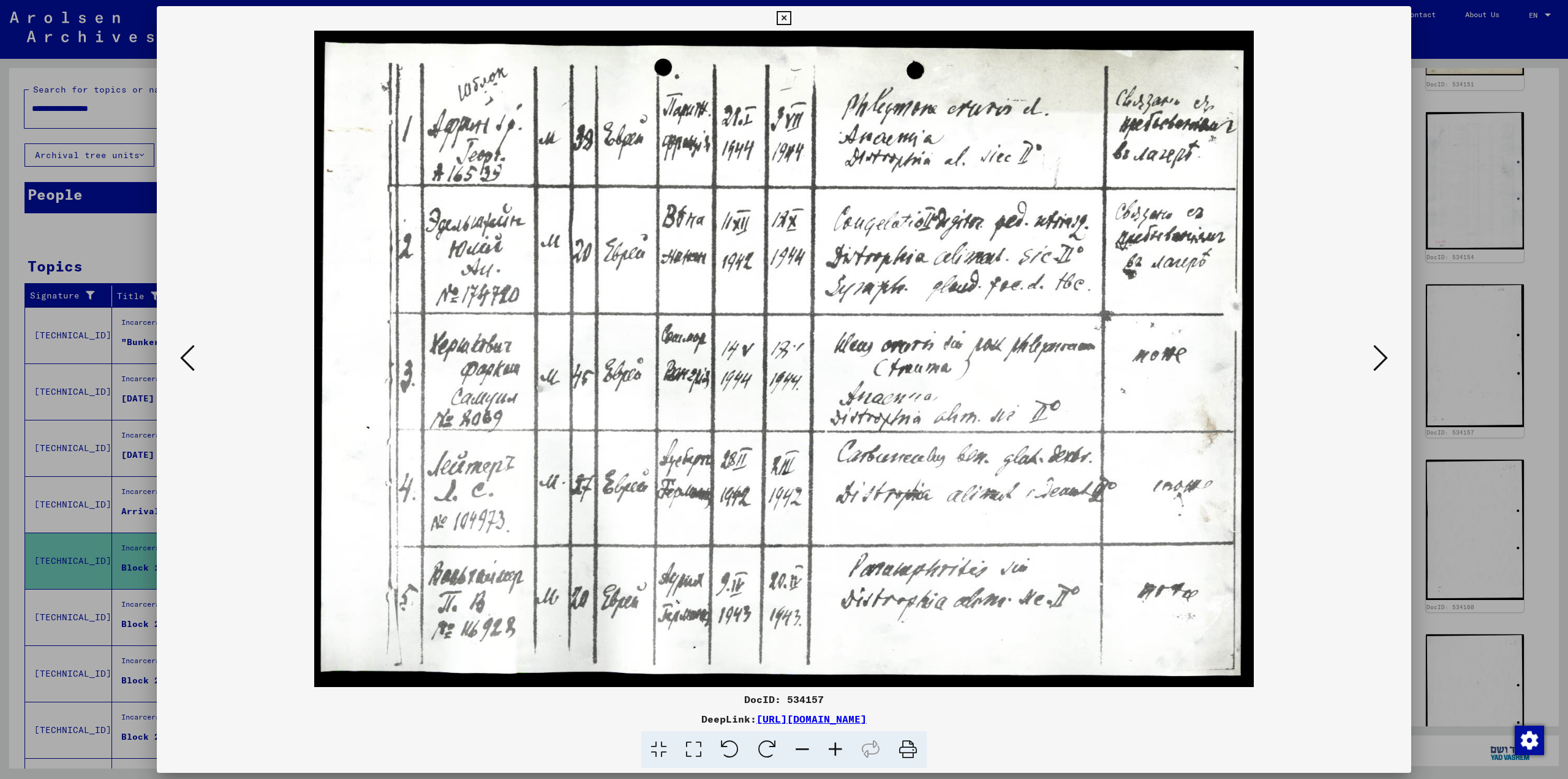
click at [799, 251] on div at bounding box center [784, 389] width 1568 height 779
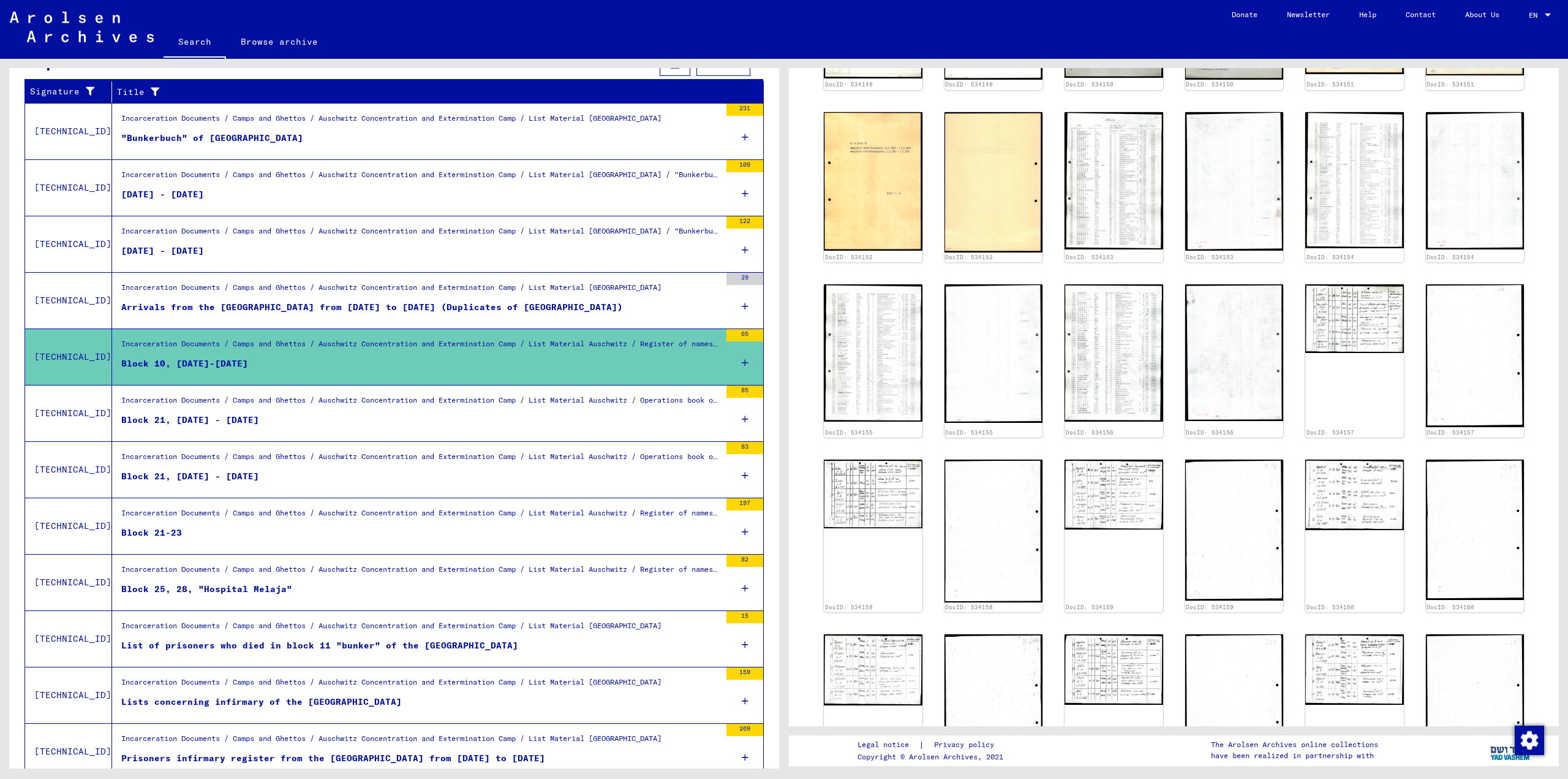
scroll to position [408, 0]
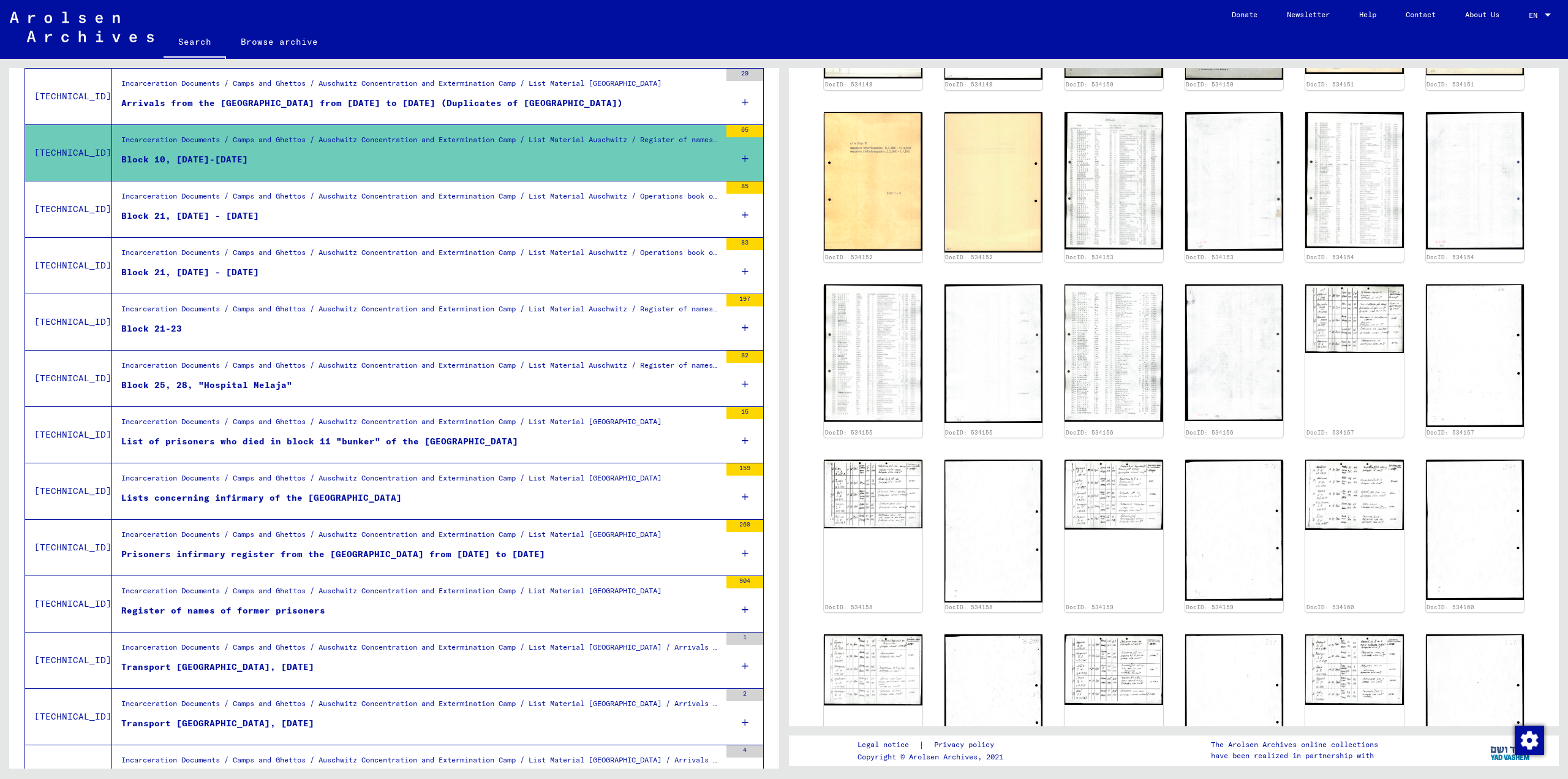
click at [394, 643] on div "Incarceration Documents / Camps and Ghettos / Auschwitz Concentration and Exter…" at bounding box center [420, 650] width 599 height 17
